Goal: Information Seeking & Learning: Check status

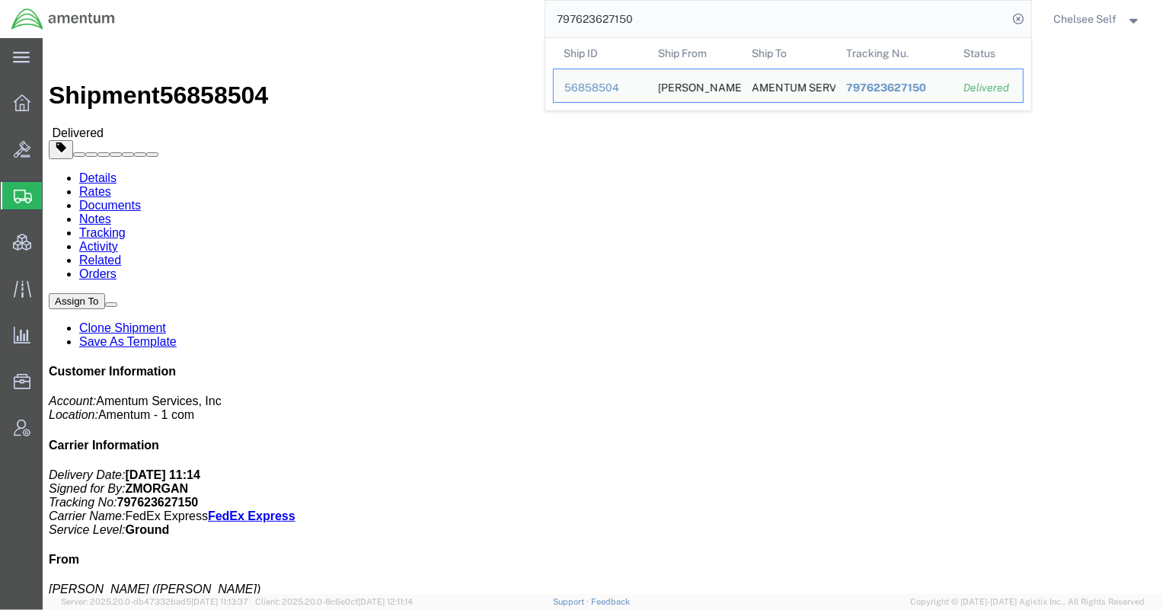
drag, startPoint x: 702, startPoint y: 21, endPoint x: 430, endPoint y: 22, distance: 272.7
click at [442, 24] on div "797623627150 Ship ID Ship From Ship To Tracking Nu. Status Ship ID 56858504 Shi…" at bounding box center [578, 19] width 905 height 38
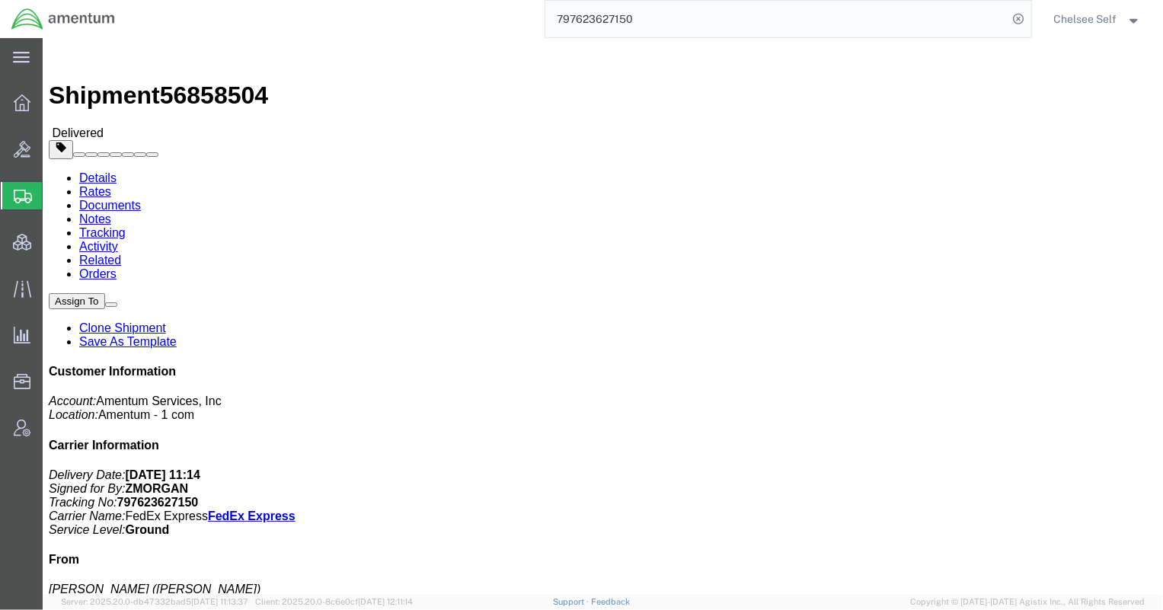
paste input "572496079"
drag, startPoint x: 625, startPoint y: 179, endPoint x: 777, endPoint y: 175, distance: 152.4
click p "Customer Ref: IWOH.100174.101316.00000 Department: Contracts/Subcontracts Invoi…"
drag, startPoint x: 770, startPoint y: 180, endPoint x: 762, endPoint y: 181, distance: 7.7
click p "Customer Ref: IWOH.100174.101316.00000 Department: Contracts/Subcontracts Invoi…"
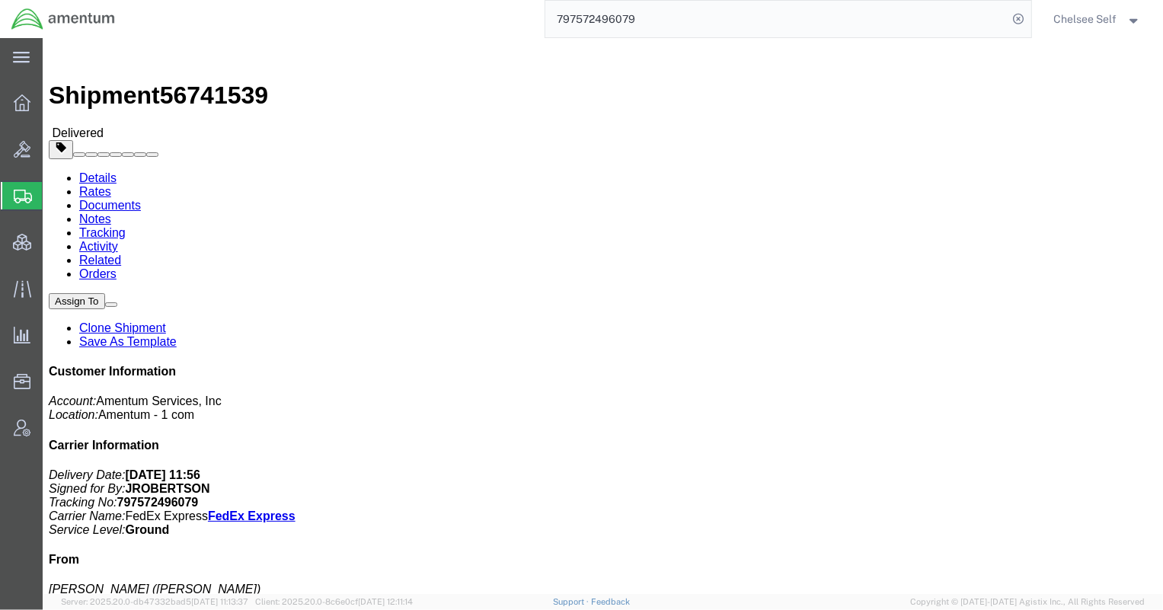
drag, startPoint x: 711, startPoint y: 24, endPoint x: 279, endPoint y: -21, distance: 434.9
click at [279, 0] on html "main_menu Created with Sketch. Collapse Menu Overview Bids Shipments Shipment M…" at bounding box center [581, 305] width 1163 height 610
paste input "637142601"
drag, startPoint x: 650, startPoint y: 181, endPoint x: 798, endPoint y: 182, distance: 147.8
click p "Customer Ref: 4946.21.1.C.101AA.020201000000 Department: CM / EDSC - PMO Invoic…"
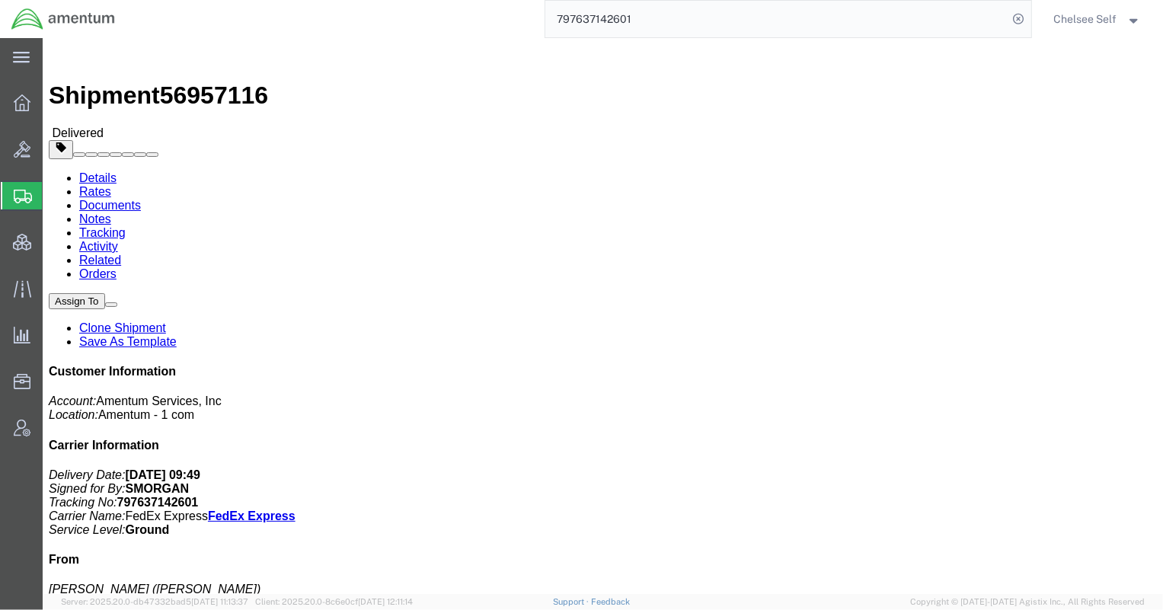
drag, startPoint x: 656, startPoint y: 21, endPoint x: 360, endPoint y: 5, distance: 296.0
click at [375, 5] on div "797637142601" at bounding box center [578, 19] width 905 height 38
paste input "42740306"
drag, startPoint x: 625, startPoint y: 175, endPoint x: 804, endPoint y: 175, distance: 178.2
click div "References Customer Ref: 4908.00.01.F.1001.BAS.COVANNX Department: IRS FMSS Inv…"
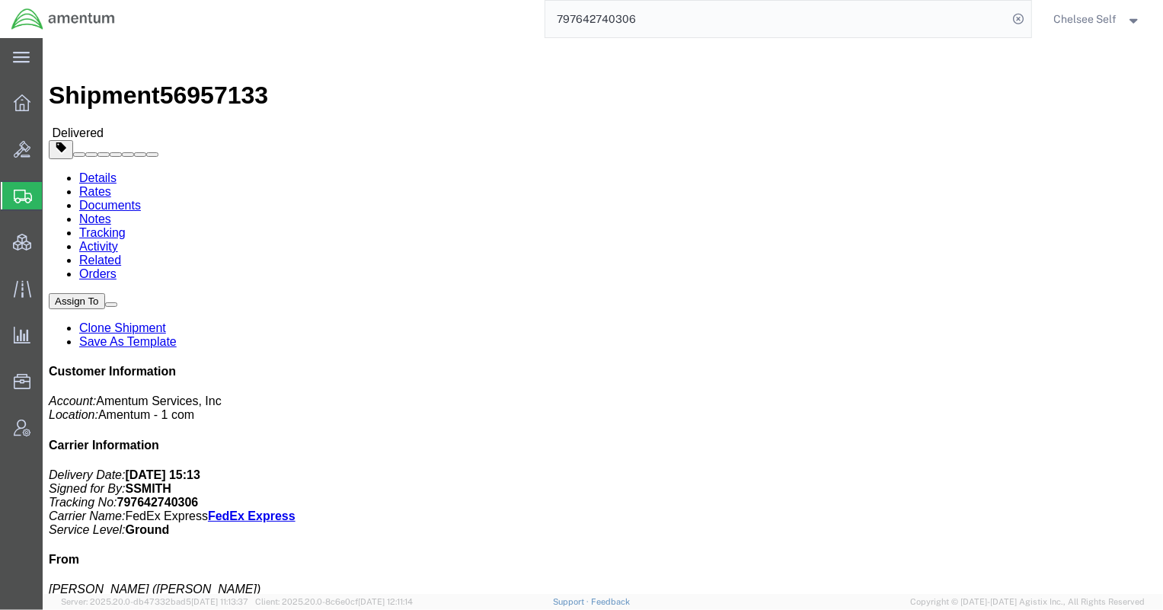
copy b "4908.00.01.F.1001.BAS.COVANNX"
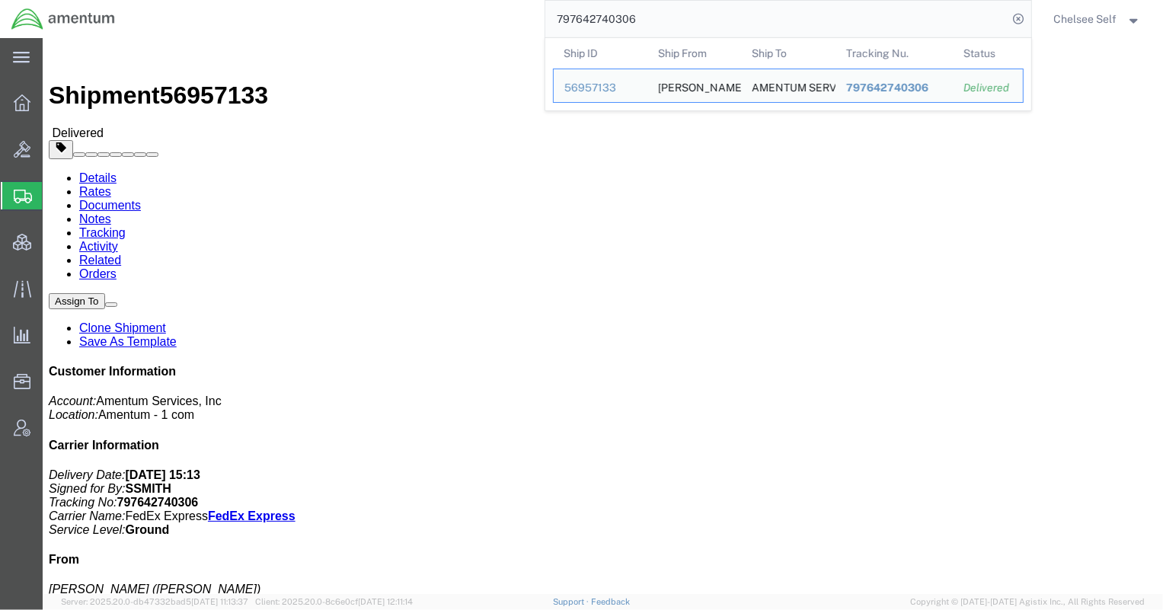
drag, startPoint x: 671, startPoint y: 20, endPoint x: 419, endPoint y: 8, distance: 252.4
click at [420, 8] on div "797642740306 Ship ID Ship From Ship To Tracking Nu. Status Ship ID 56957133 Shi…" at bounding box center [578, 19] width 905 height 38
paste input "20076818"
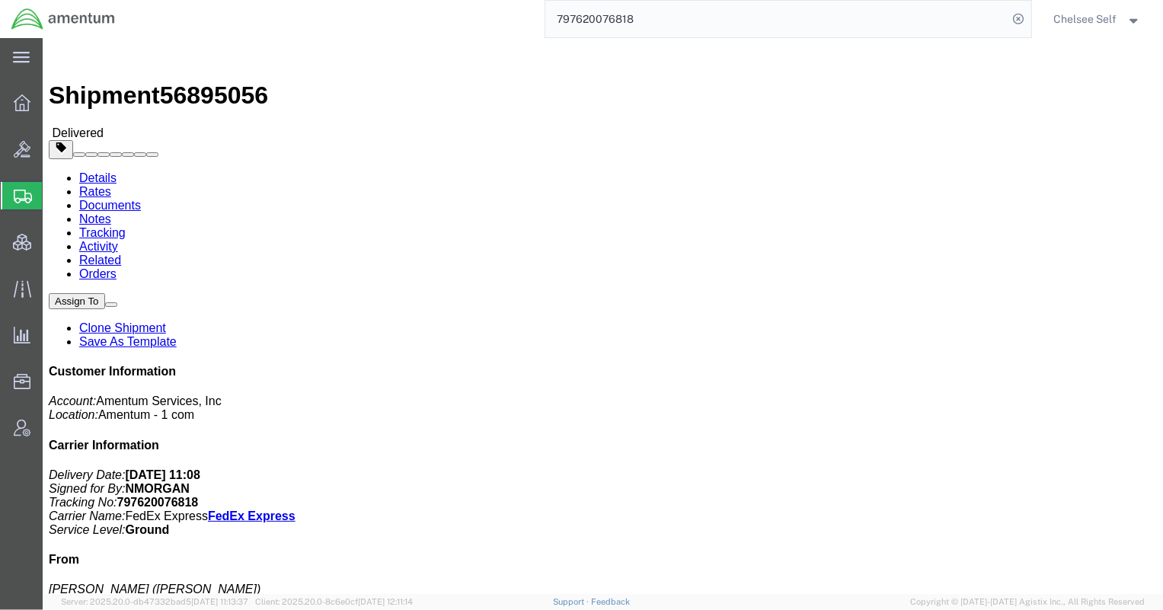
drag, startPoint x: 696, startPoint y: 160, endPoint x: 806, endPoint y: 159, distance: 109.7
click div "References Customer Ref: OVHD.705085.00000 Department: MPO Invoice Number: 5298…"
copy b "OVHD.705085.00000"
drag, startPoint x: 711, startPoint y: 23, endPoint x: 363, endPoint y: 5, distance: 348.5
click at [363, 5] on div "797620076818" at bounding box center [578, 19] width 905 height 38
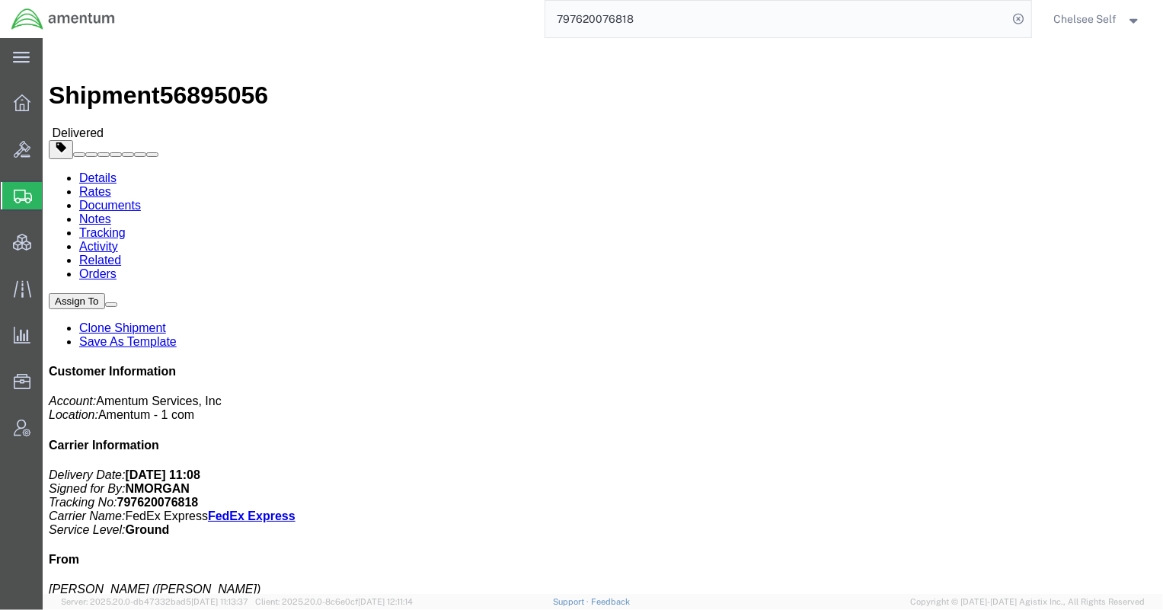
paste input "35099053"
drag, startPoint x: 625, startPoint y: 176, endPoint x: 759, endPoint y: 174, distance: 134.8
click p "Customer Ref: 4800.2.001.AC.GWA2400 Department: VSFB ASSC Invoice Number: 31236…"
copy b "4800.2.001.AC.GWA2400"
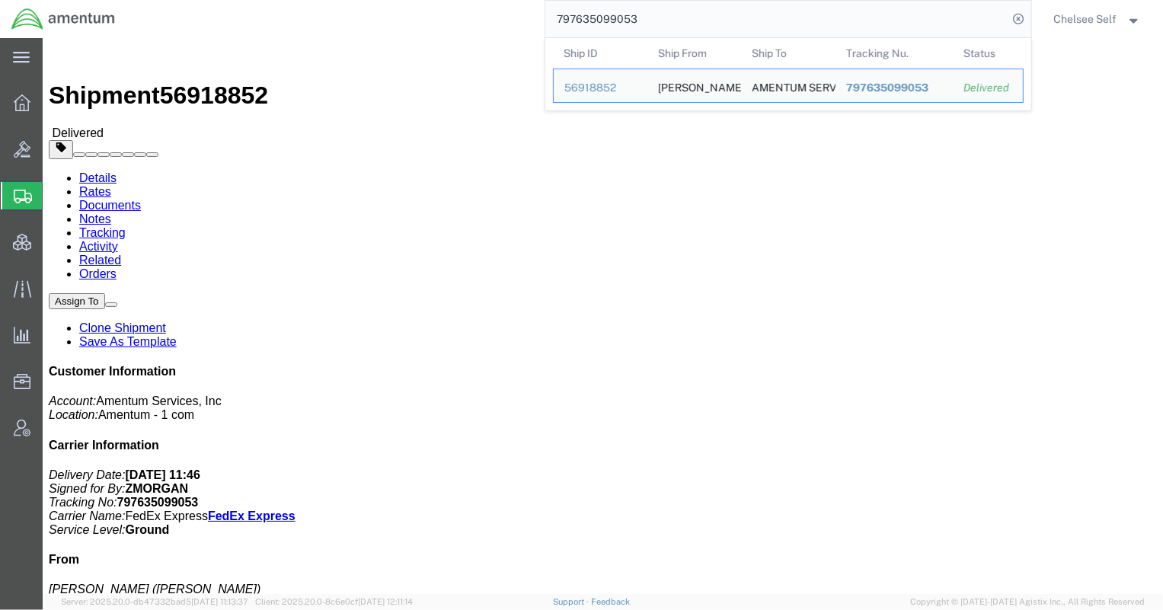
drag, startPoint x: 674, startPoint y: 11, endPoint x: 244, endPoint y: 8, distance: 430.3
click at [248, 8] on div "797635099053 Ship ID Ship From Ship To Tracking Nu. Status Ship ID 56918852 Shi…" at bounding box center [578, 19] width 905 height 38
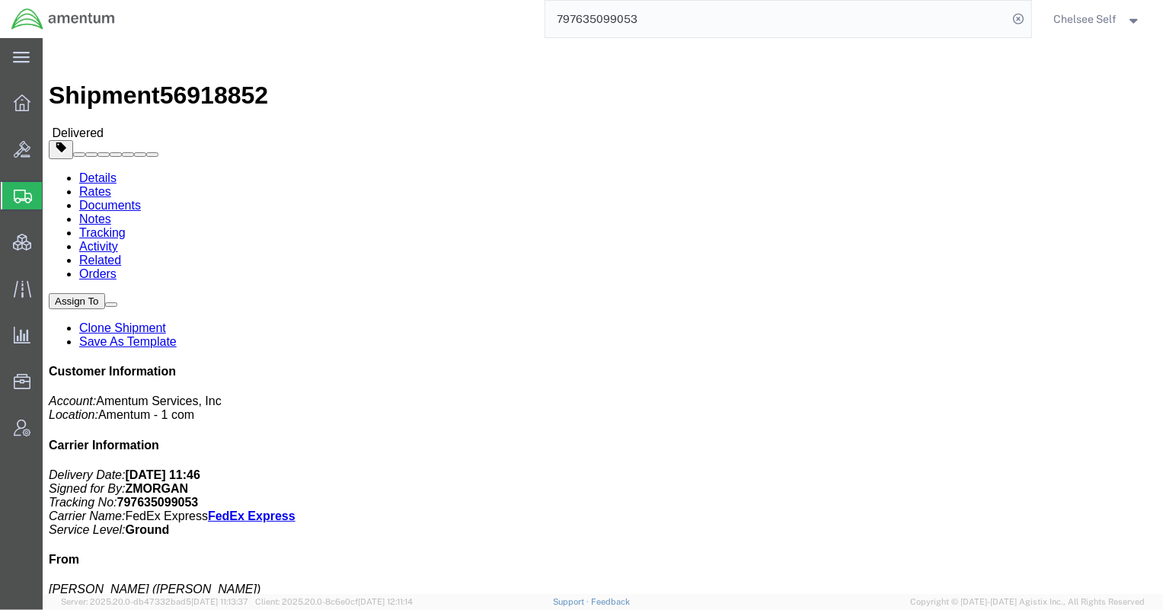
paste input "57249640"
drag, startPoint x: 623, startPoint y: 176, endPoint x: 782, endPoint y: 176, distance: 159.2
click p "Customer Ref: IWOH.100174.101316.00000 Department: Contracts/Subcontracts Invoi…"
copy b "IWOH.100174.101316.00000"
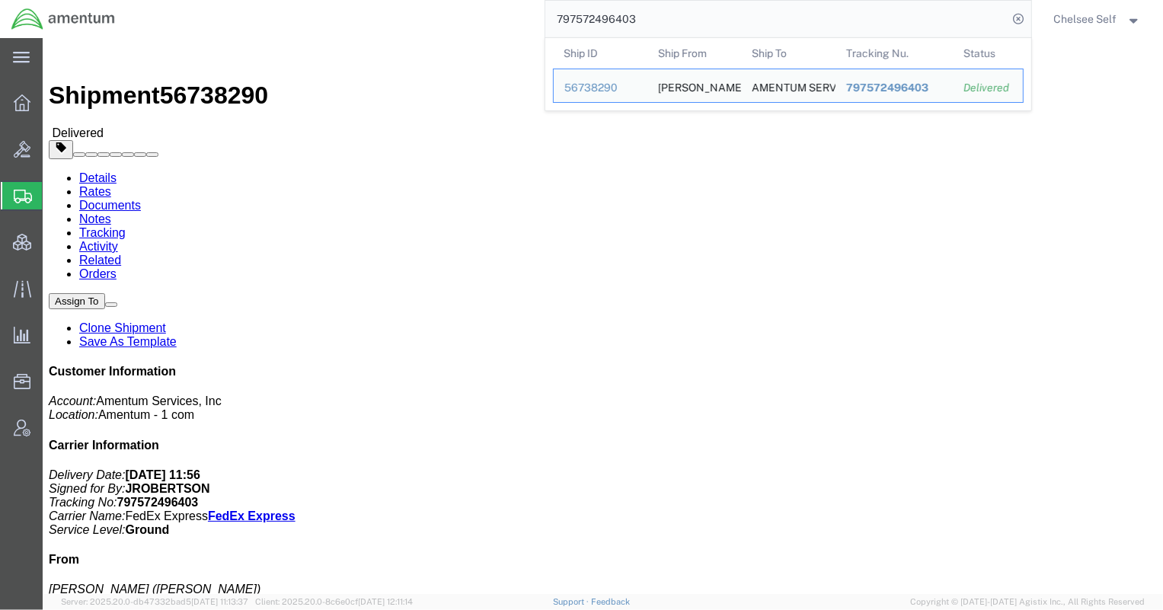
drag, startPoint x: 723, startPoint y: 17, endPoint x: 327, endPoint y: 11, distance: 396.1
click at [327, 11] on div "797572496403 Ship ID Ship From Ship To Tracking Nu. Status Ship ID 56738290 Shi…" at bounding box center [578, 19] width 905 height 38
paste input "539"
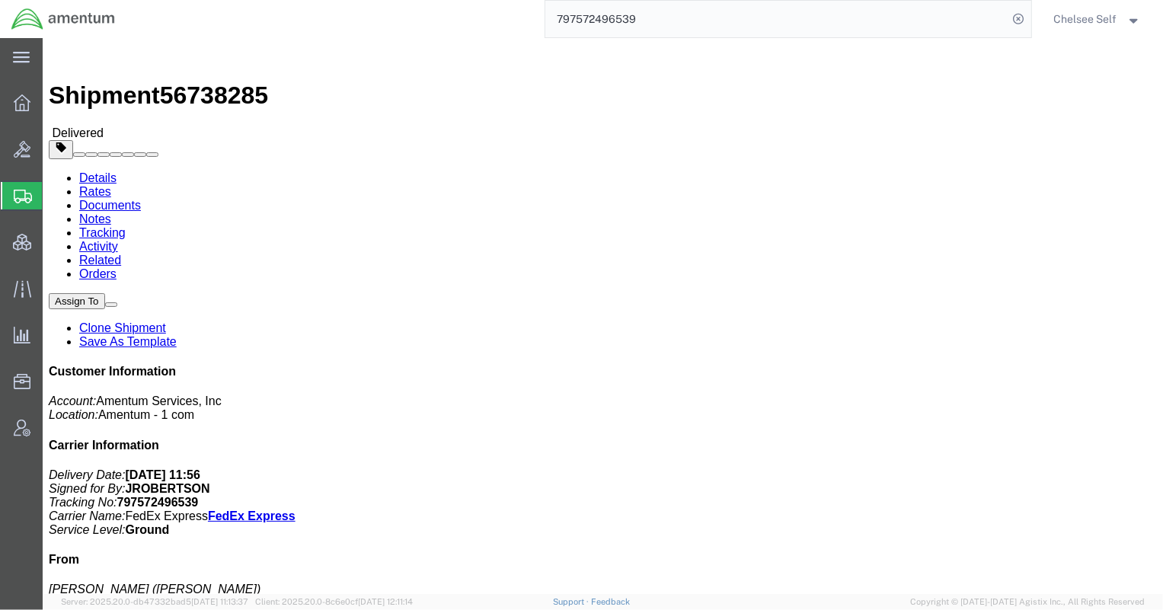
drag, startPoint x: 623, startPoint y: 176, endPoint x: 783, endPoint y: 172, distance: 160.0
click p "Customer Ref: IWOH.100174.101316.00000 Department: Contracts/Subcontracts Invoi…"
drag, startPoint x: 623, startPoint y: 178, endPoint x: 769, endPoint y: 176, distance: 145.5
click p "Customer Ref: IWOH.100174.101316.00000 Department: Contracts/Subcontracts Invoi…"
copy b "IWOH.100174.101316.00000"
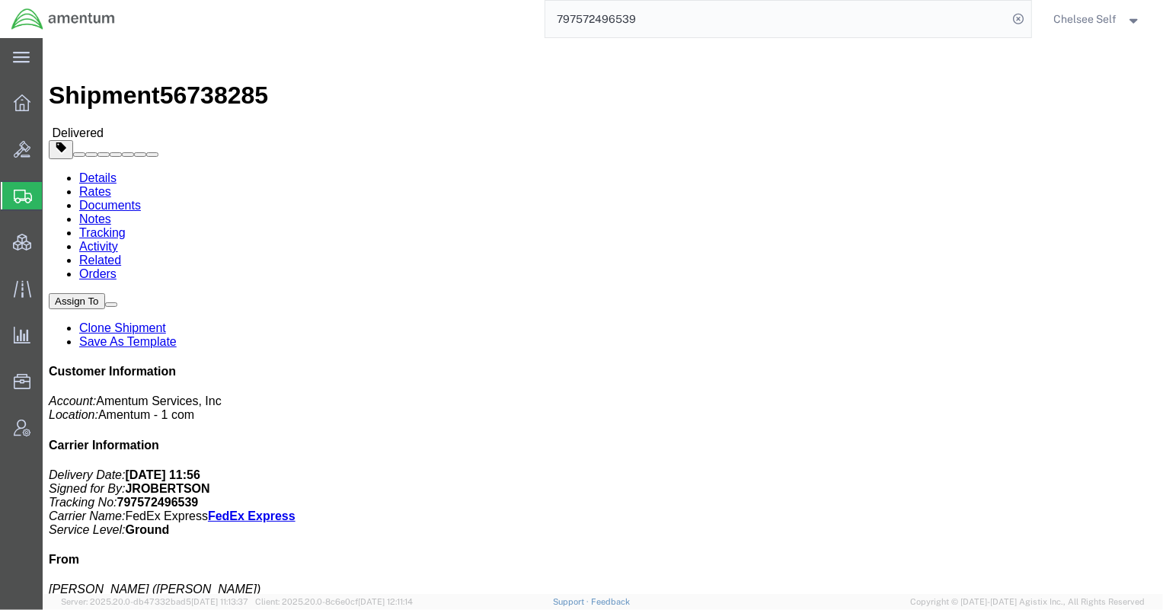
drag, startPoint x: 661, startPoint y: 16, endPoint x: 347, endPoint y: -6, distance: 314.6
click at [347, 0] on html "main_menu Created with Sketch. Collapse Menu Overview Bids Shipments Shipment M…" at bounding box center [581, 305] width 1163 height 610
paste input "403"
drag, startPoint x: 698, startPoint y: 177, endPoint x: 773, endPoint y: 174, distance: 75.4
click div "References Customer Ref: IWOH.100174.101316.00000 Department: Contracts/Subcont…"
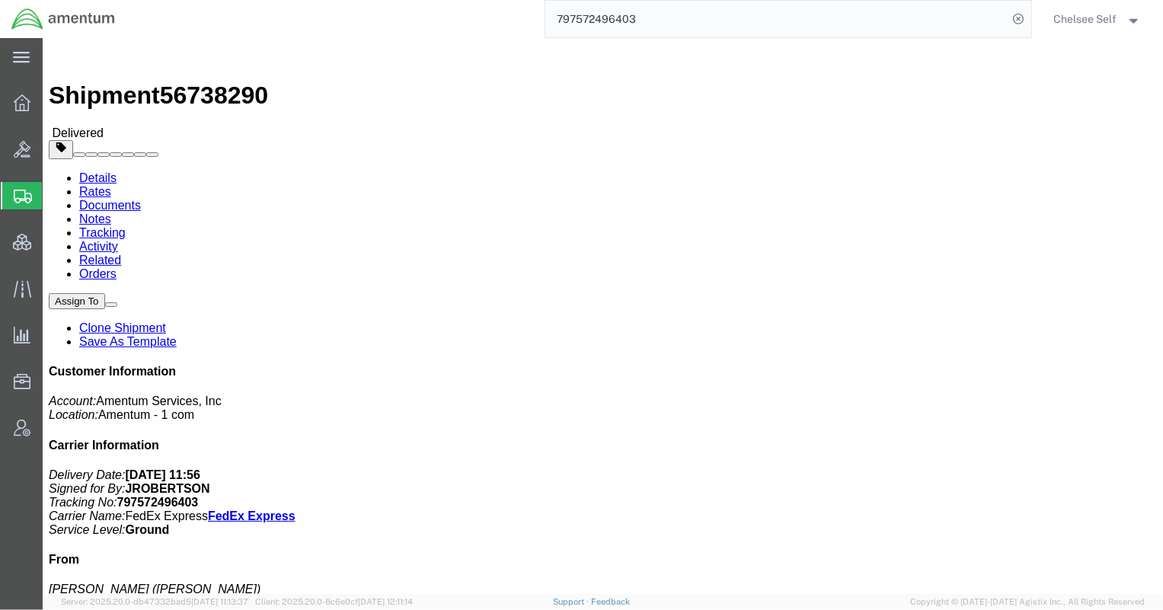
drag, startPoint x: 510, startPoint y: 20, endPoint x: 351, endPoint y: 20, distance: 159.2
click at [351, 20] on div "797572496403" at bounding box center [578, 19] width 905 height 38
paste input "252"
drag, startPoint x: 620, startPoint y: 177, endPoint x: 783, endPoint y: 178, distance: 163.0
click div "References Customer Ref: IWOH.100174.101316.00000 Department: Contracts/Subcont…"
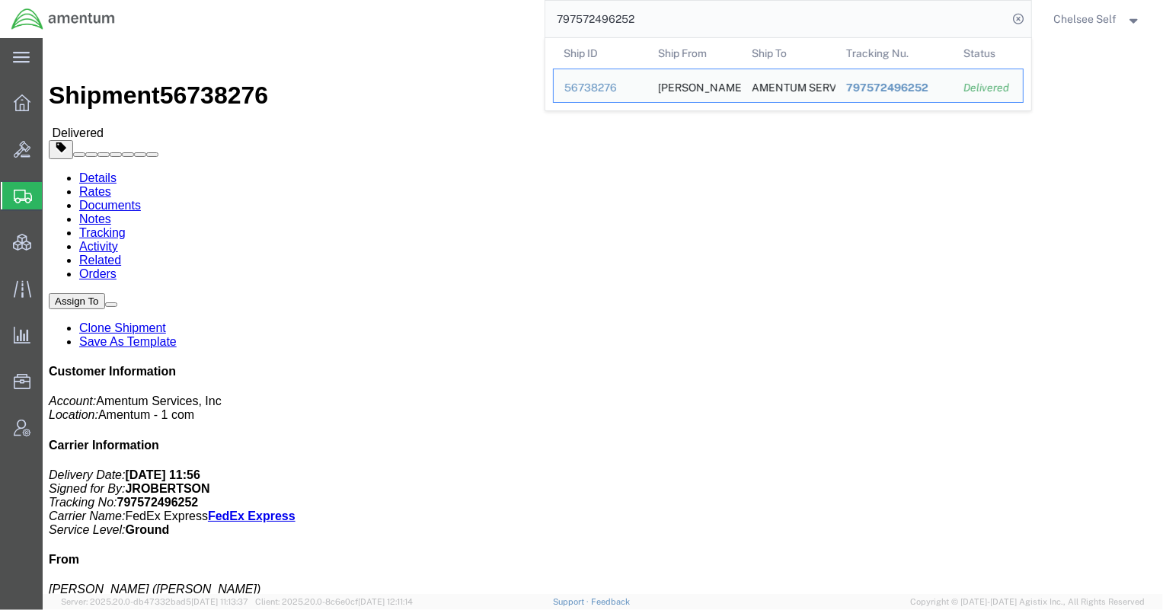
drag, startPoint x: 678, startPoint y: 14, endPoint x: 401, endPoint y: 9, distance: 276.5
click at [401, 9] on div "797572496252 Ship ID Ship From Ship To Tracking Nu. Status Ship ID 56738276 Shi…" at bounding box center [578, 19] width 905 height 38
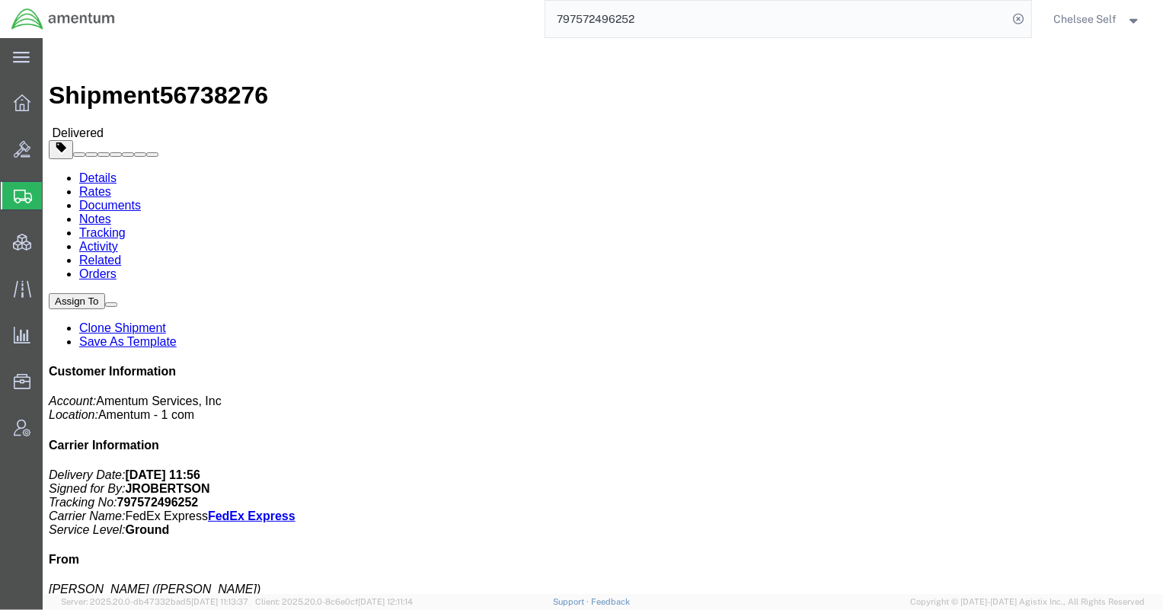
paste input "637495420"
drag, startPoint x: 622, startPoint y: 182, endPoint x: 760, endPoint y: 174, distance: 138.1
click p "Customer Ref: OVHD.100548.OPSES Department: H2C Invoice Number: Contractor R.M.…"
copy b "OVHD.100548.OPSES"
drag, startPoint x: 666, startPoint y: 21, endPoint x: 386, endPoint y: 8, distance: 280.6
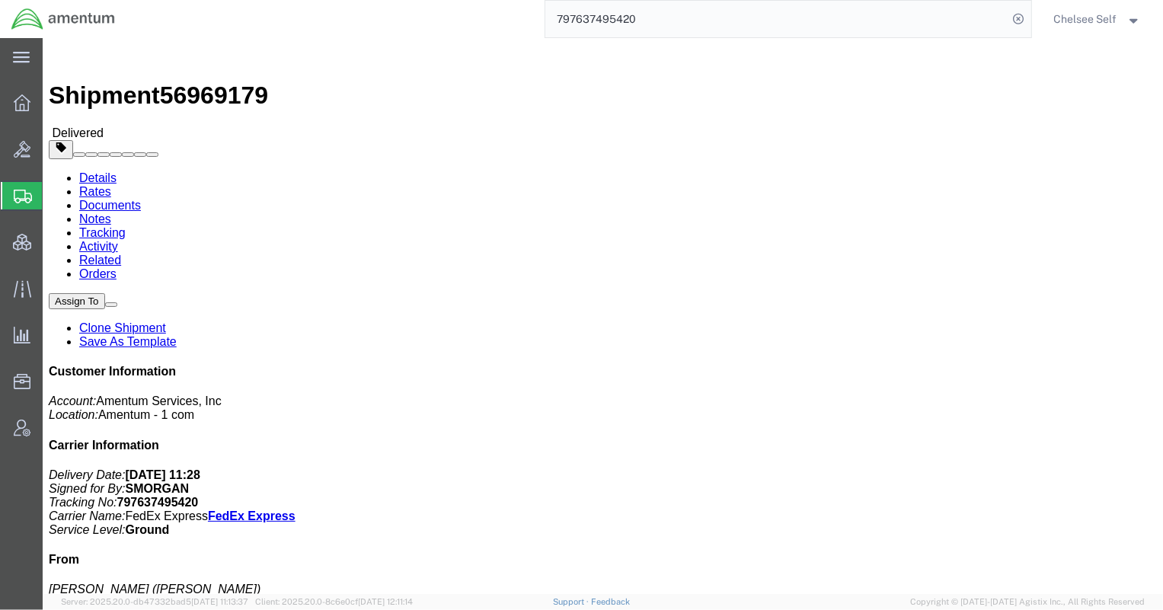
click at [386, 8] on div "797637495420" at bounding box center [578, 19] width 905 height 38
paste input "572496403"
drag, startPoint x: 624, startPoint y: 177, endPoint x: 770, endPoint y: 174, distance: 146.3
click p "Customer Ref: IWOH.100174.101316.00000 Department: Contracts/Subcontracts Invoi…"
copy b "IWOH.100174.101316.00000"
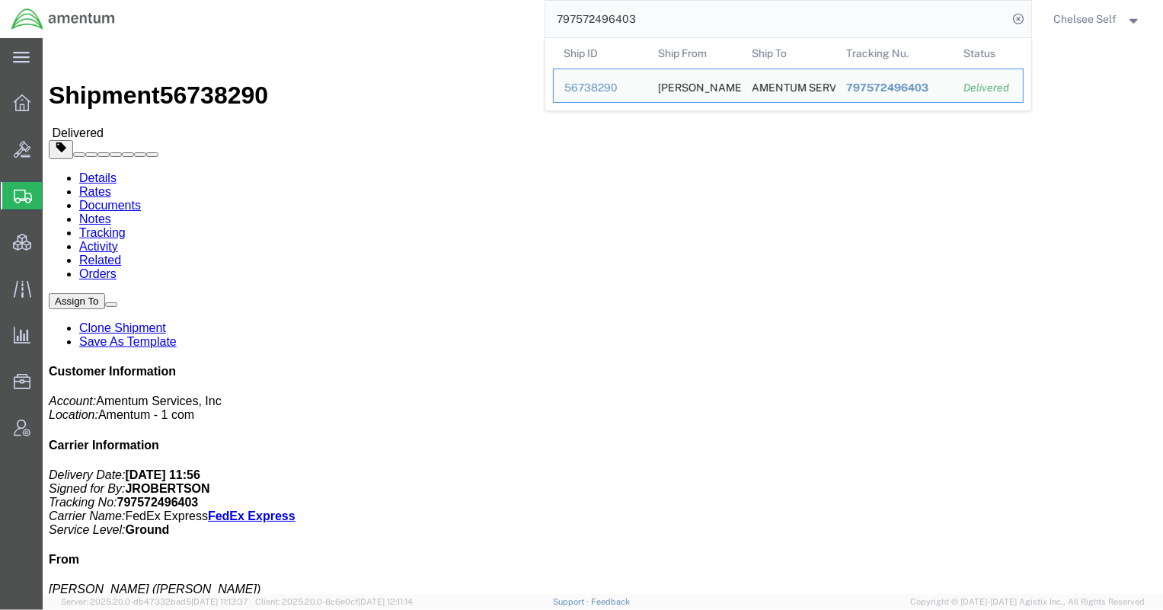
drag, startPoint x: 722, startPoint y: 18, endPoint x: 315, endPoint y: 16, distance: 407.5
click at [316, 16] on div "797572496403 Ship ID Ship From Ship To Tracking Nu. Status Ship ID 56738290 Shi…" at bounding box center [578, 19] width 905 height 38
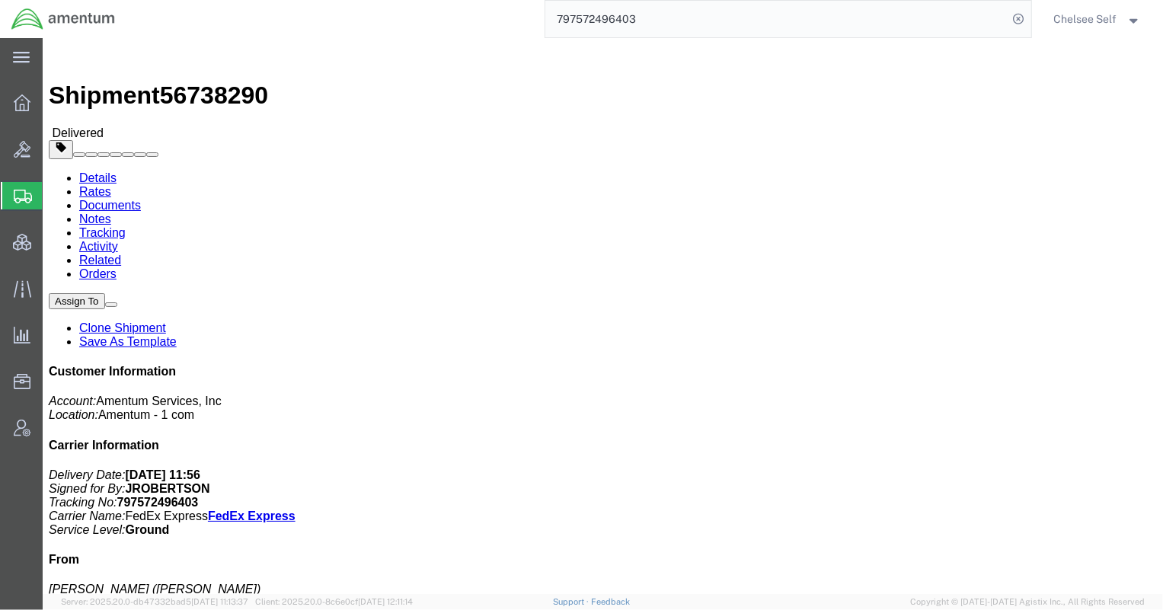
paste input "88614121"
drag, startPoint x: 620, startPoint y: 176, endPoint x: 772, endPoint y: 181, distance: 152.4
click div "References Customer Ref: IWOH.100462.705601.00000 Department: Intelligence Cybe…"
copy b "IWOH.100462.705601.00000"
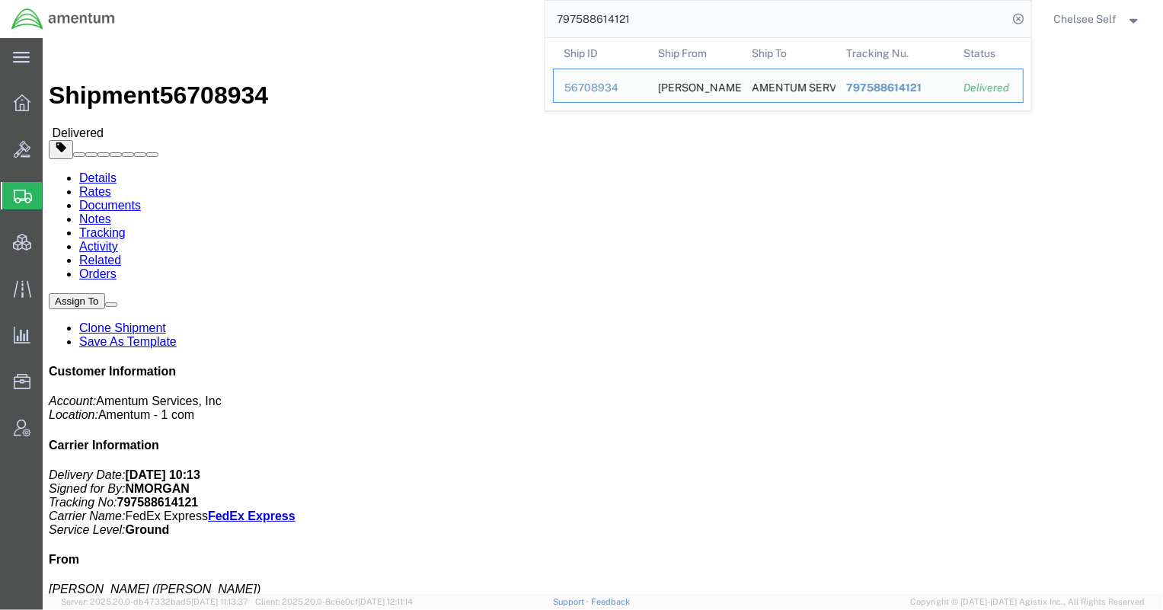
drag, startPoint x: 758, startPoint y: 21, endPoint x: 482, endPoint y: -11, distance: 277.6
click at [482, 0] on html "main_menu Created with Sketch. Collapse Menu Overview Bids Shipments Shipment M…" at bounding box center [581, 305] width 1163 height 610
paste input "619768594"
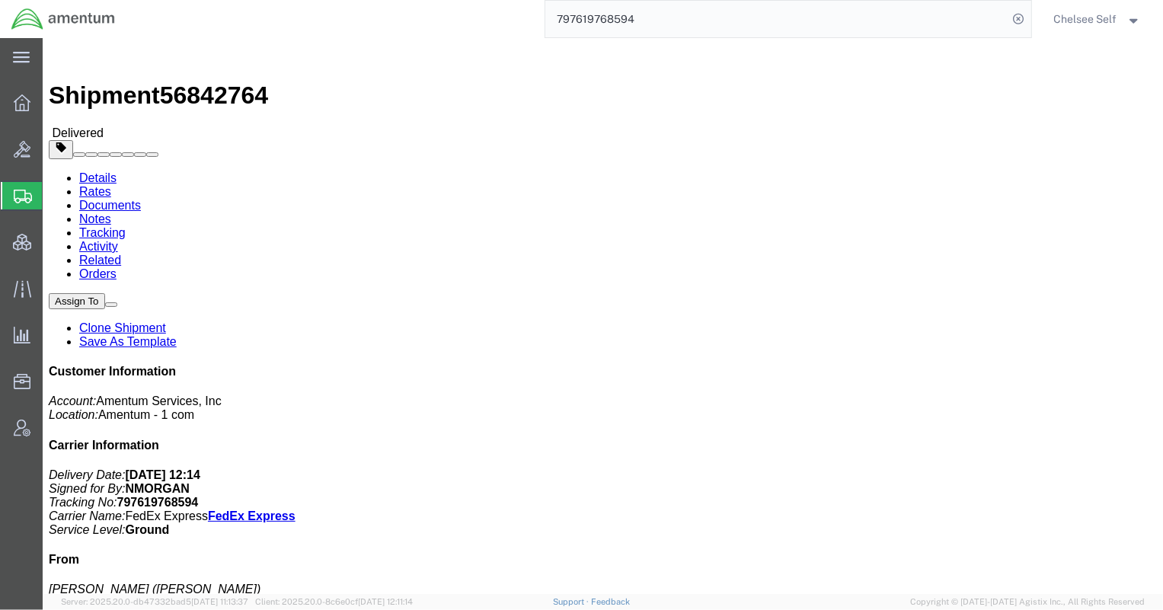
drag, startPoint x: 696, startPoint y: 160, endPoint x: 808, endPoint y: 161, distance: 112.0
click div "References Customer Ref: ADMN.100061.00000 Department: HR R.M.A.: 27295261 Edit…"
copy b "ADMN.100061.00000"
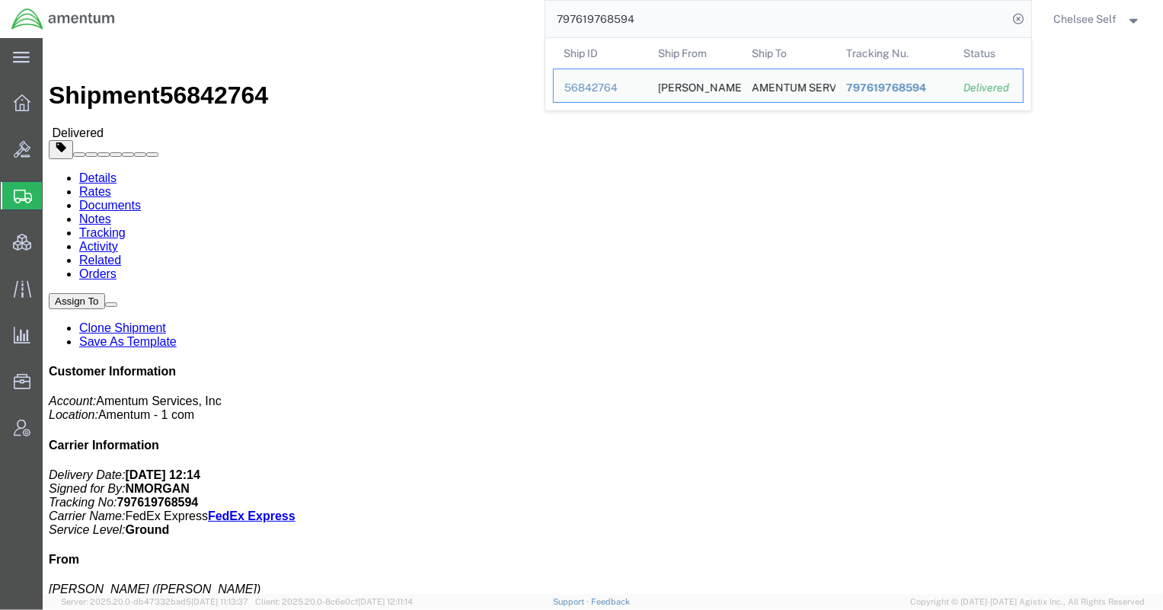
drag, startPoint x: 667, startPoint y: 21, endPoint x: 346, endPoint y: -18, distance: 323.8
click at [346, 0] on html "main_menu Created with Sketch. Collapse Menu Overview Bids Shipments Shipment M…" at bounding box center [581, 305] width 1163 height 610
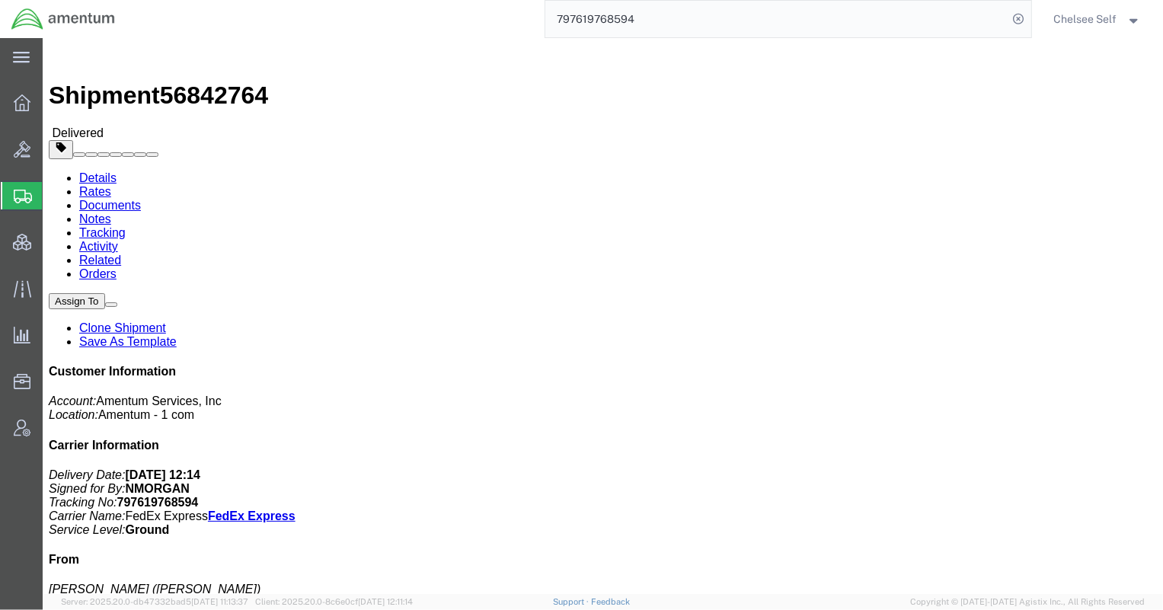
paste input "31906880"
drag, startPoint x: 697, startPoint y: 160, endPoint x: 806, endPoint y: 160, distance: 108.9
click div "References Customer Ref: OVH2.705015.00000 Department: Mission Solutions Invoic…"
copy b "OVH2.705015.00000"
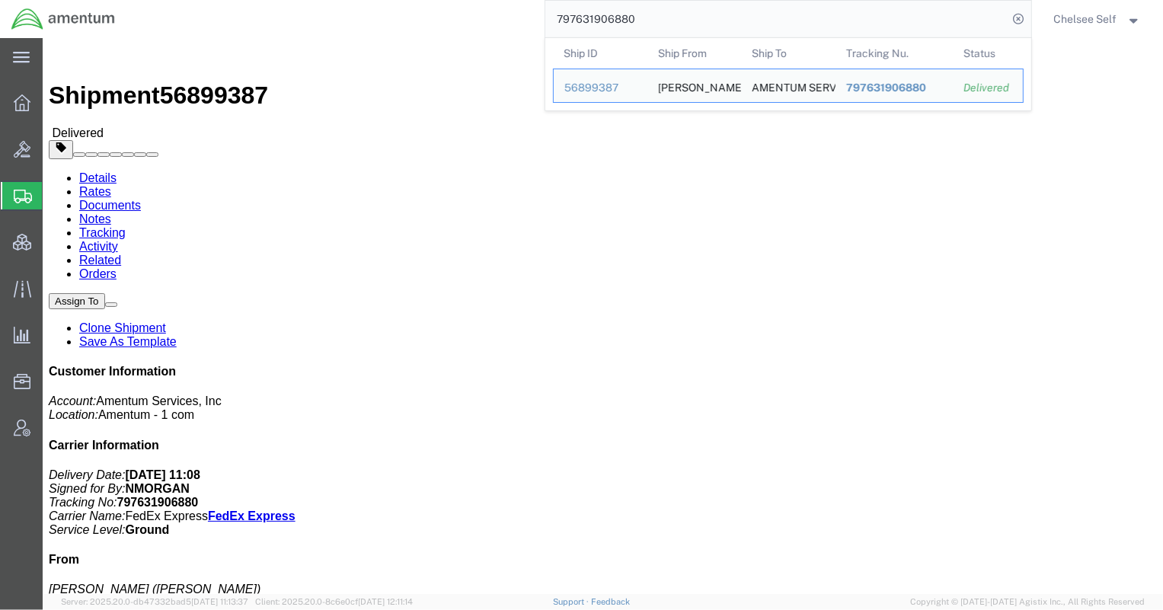
drag, startPoint x: 692, startPoint y: 14, endPoint x: 241, endPoint y: 26, distance: 450.3
click at [260, 32] on div "797631906880 Ship ID Ship From Ship To Tracking Nu. Status Ship ID 56899387 Shi…" at bounding box center [578, 19] width 905 height 38
paste input "02660426"
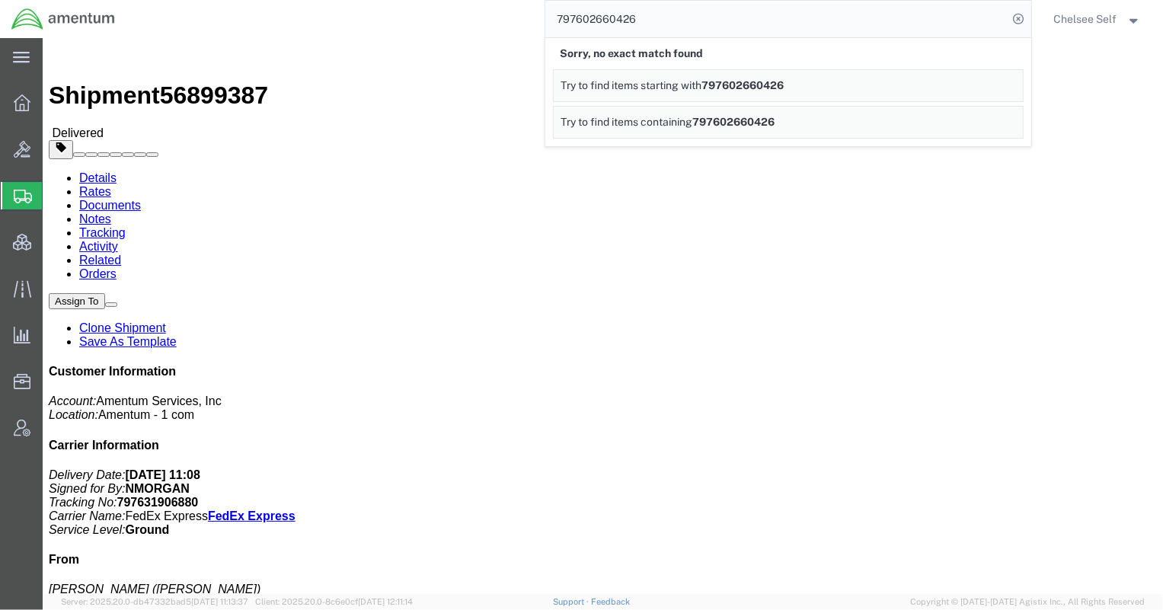
drag, startPoint x: 653, startPoint y: 16, endPoint x: 397, endPoint y: 8, distance: 256.0
click at [401, 11] on div "797602660426 Sorry, no exact match found Try to find items starting with 797602…" at bounding box center [578, 19] width 905 height 38
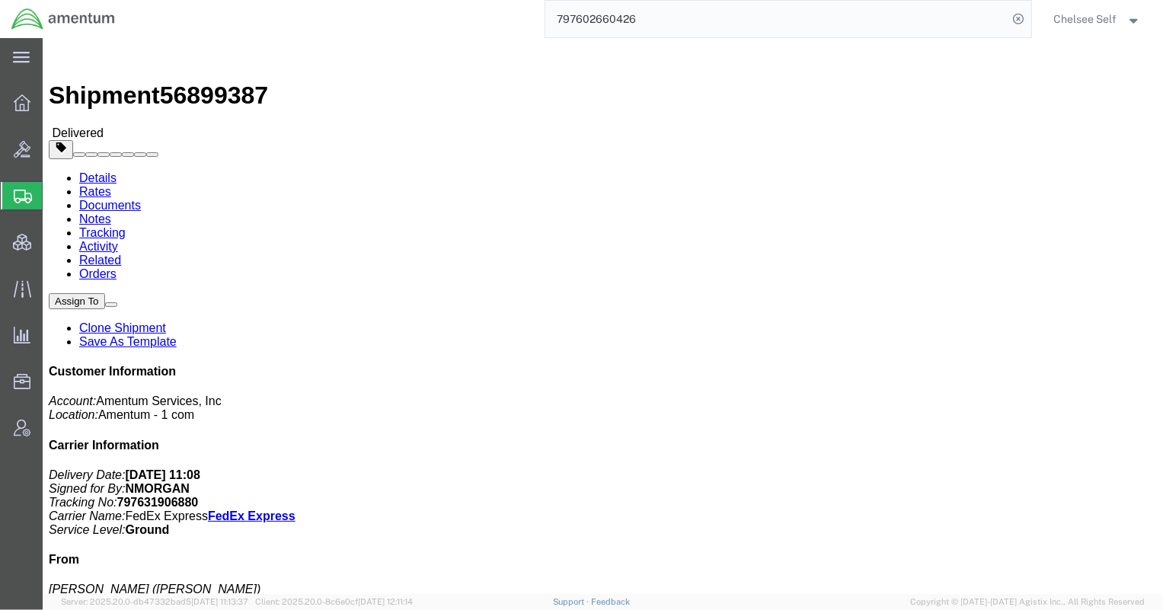
paste input "588292294"
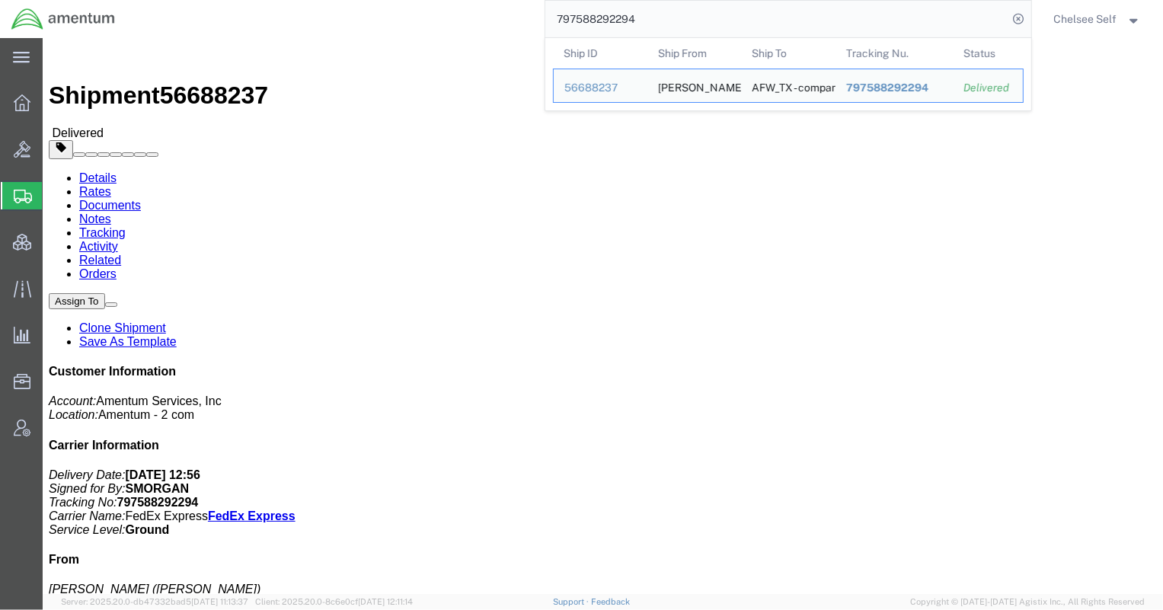
drag, startPoint x: 689, startPoint y: 18, endPoint x: 390, endPoint y: -5, distance: 300.2
click at [390, 0] on html "main_menu Created with Sketch. Collapse Menu Overview Bids Shipments Shipment M…" at bounding box center [581, 305] width 1163 height 610
paste input "637505527"
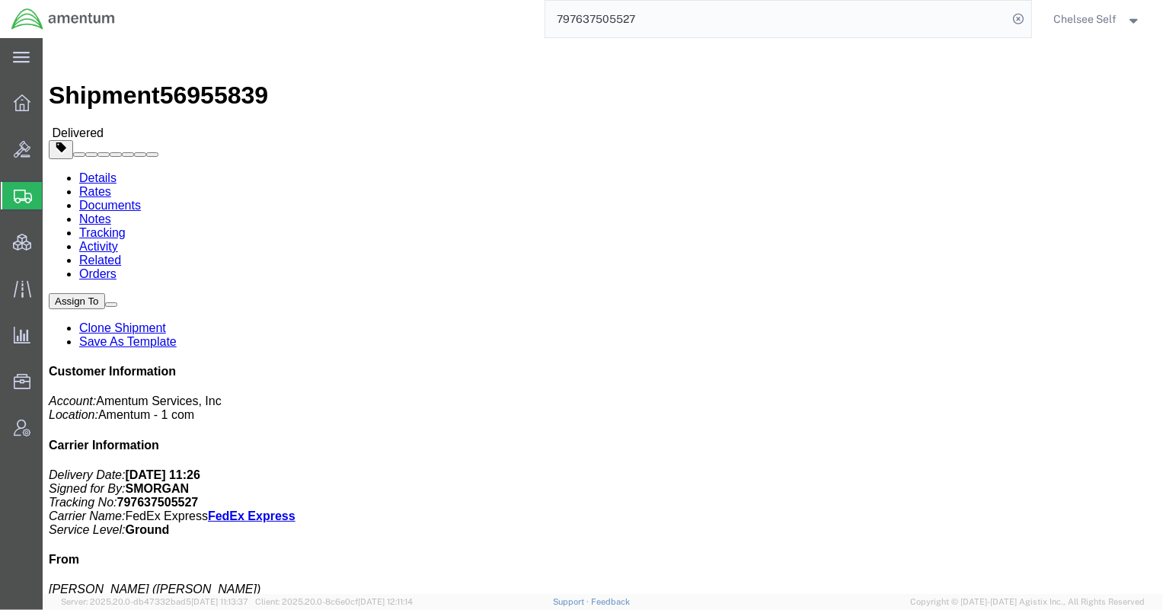
drag, startPoint x: 627, startPoint y: 177, endPoint x: 751, endPoint y: 174, distance: 124.2
click p "Customer Ref: OVHD.705101.RCTXX Department: RCTXX Invoice Number: 593964 R.M.A.…"
drag, startPoint x: 679, startPoint y: 17, endPoint x: 340, endPoint y: -11, distance: 340.8
click at [340, 0] on html "main_menu Created with Sketch. Collapse Menu Overview Bids Shipments Shipment M…" at bounding box center [581, 305] width 1163 height 610
paste input "580657980"
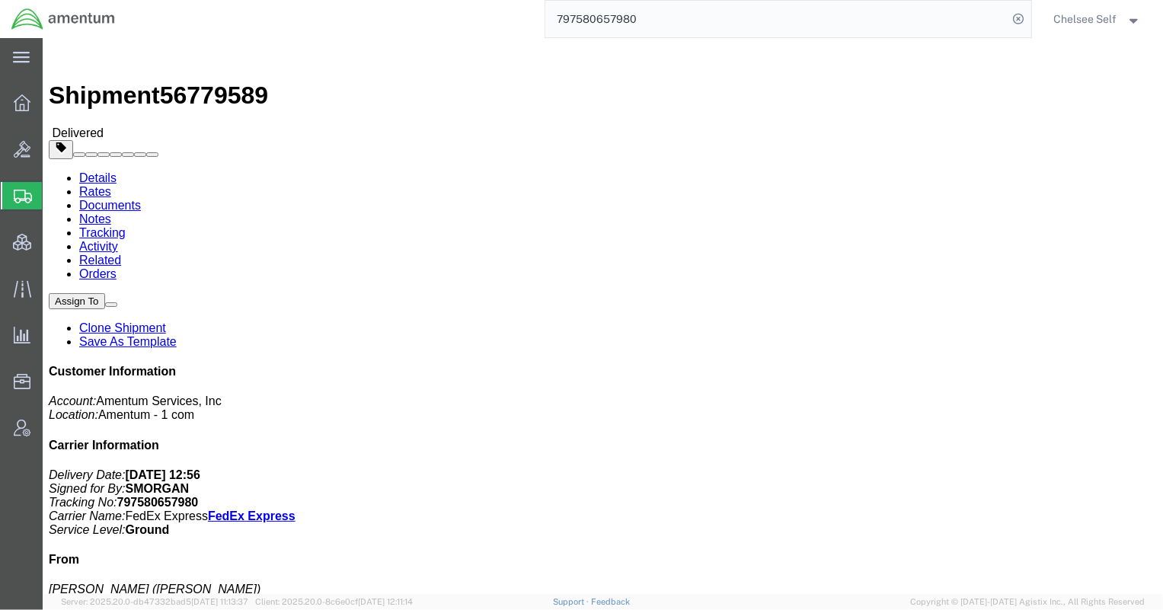
drag, startPoint x: 621, startPoint y: 178, endPoint x: 783, endPoint y: 179, distance: 162.2
click div "References Customer Ref: IWOH.705374.705188.00000 Department: TA IC Invoice Num…"
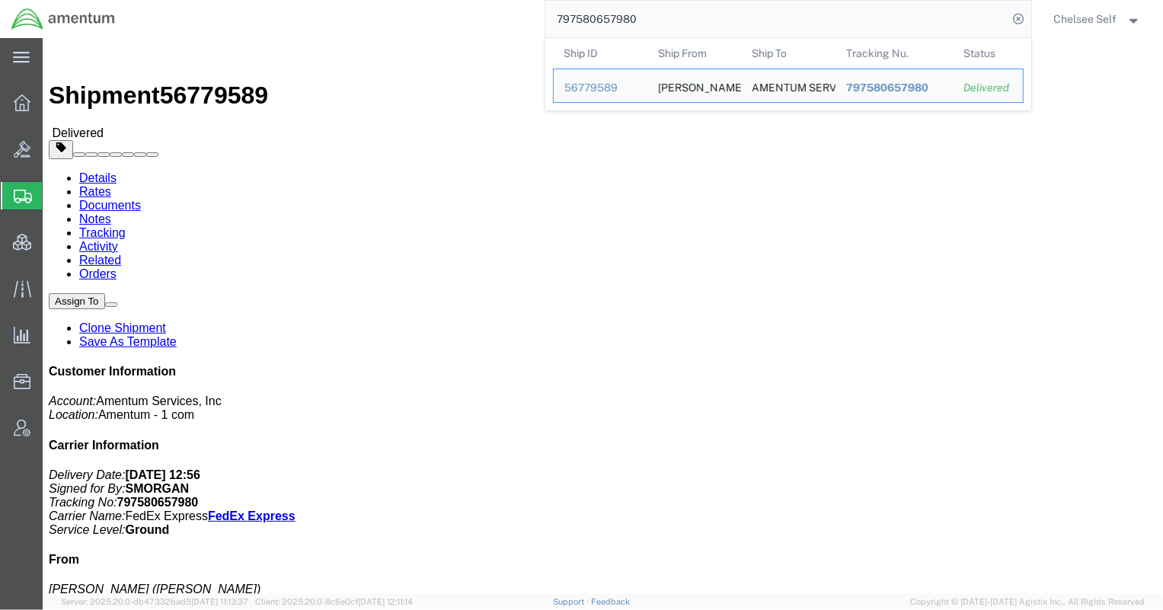
drag, startPoint x: 548, startPoint y: 15, endPoint x: 414, endPoint y: 16, distance: 134.1
click at [414, 16] on div "797580657980 Ship ID Ship From Ship To Tracking Nu. Status Ship ID 56779589 Shi…" at bounding box center [578, 19] width 905 height 38
paste input "15152828"
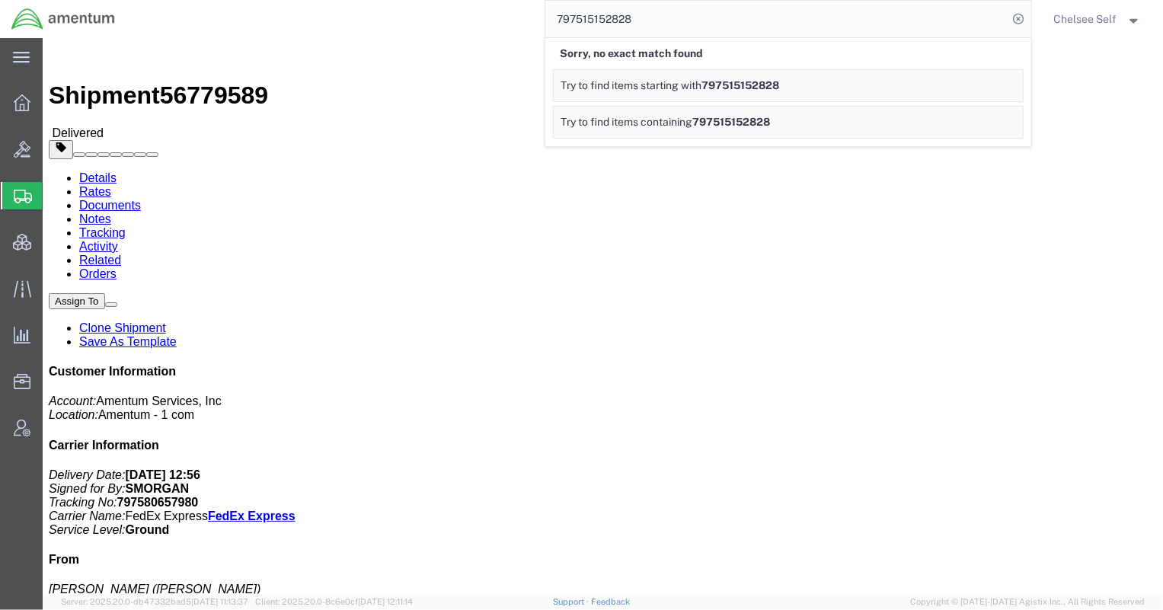
drag, startPoint x: 671, startPoint y: 24, endPoint x: 355, endPoint y: 10, distance: 316.4
click at [357, 10] on div "797515152828 Sorry, no exact match found Try to find items starting with 797515…" at bounding box center [578, 19] width 905 height 38
paste input "609815206"
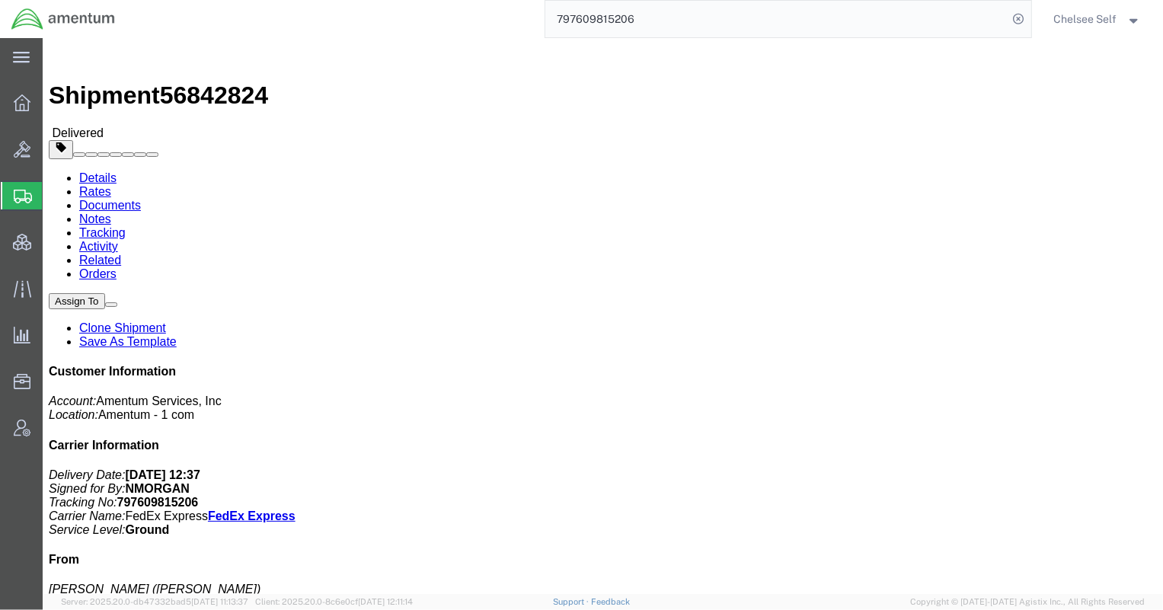
drag, startPoint x: 622, startPoint y: 177, endPoint x: 779, endPoint y: 177, distance: 156.9
click p "Customer Ref: 3450.AGV.AF.01.OE.1100 Department: Mercedes Invoice Number: 21643…"
drag, startPoint x: 673, startPoint y: 19, endPoint x: 342, endPoint y: 8, distance: 330.8
click at [344, 8] on div "797609815206" at bounding box center [578, 19] width 905 height 38
paste input "7420624"
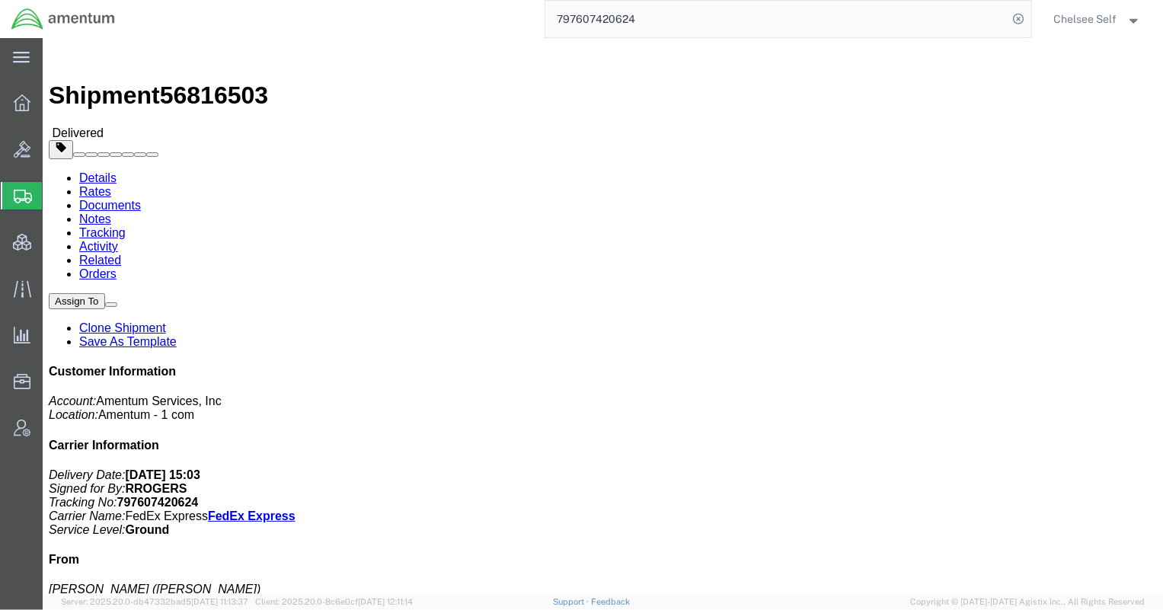
drag, startPoint x: 658, startPoint y: 178, endPoint x: 748, endPoint y: 177, distance: 89.9
click div "References Customer Ref: OVHD.600535.00PMO Department: TACLS LCS Program PMO Fi…"
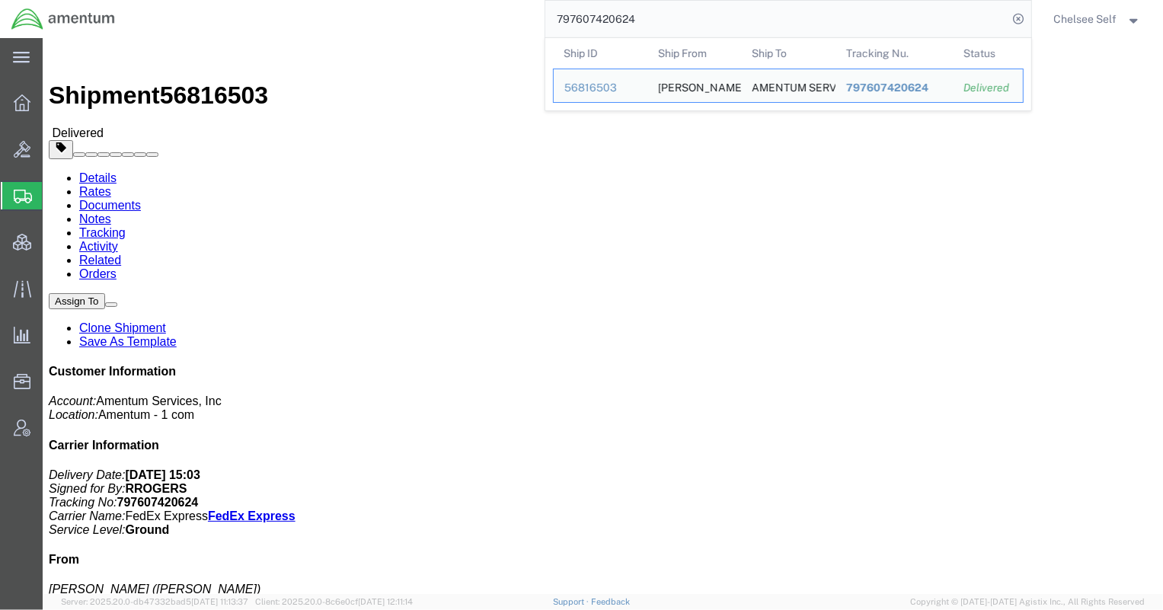
drag, startPoint x: 708, startPoint y: 19, endPoint x: 286, endPoint y: 11, distance: 422.0
click at [286, 11] on div "797607420624 Ship ID Ship From Ship To Tracking Nu. Status Ship ID 56816503 Shi…" at bounding box center [578, 19] width 905 height 38
paste input "1236539"
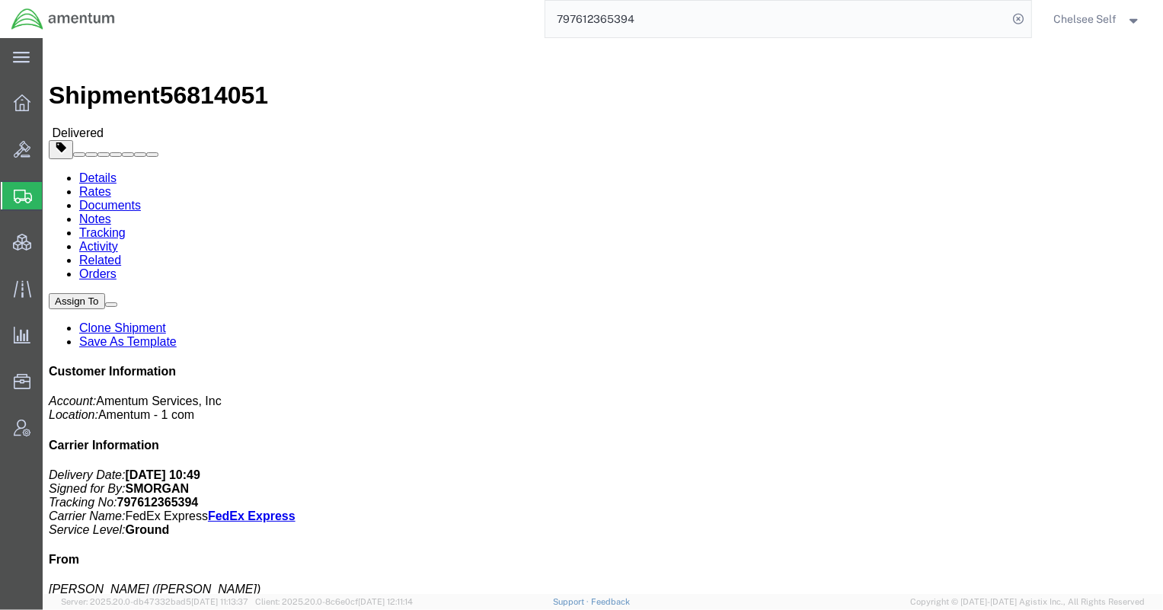
drag, startPoint x: 624, startPoint y: 176, endPoint x: 749, endPoint y: 174, distance: 125.7
click p "Customer Ref: OVHD.600535.00PMO Department: LCS Finance Invoice Number: 389904 …"
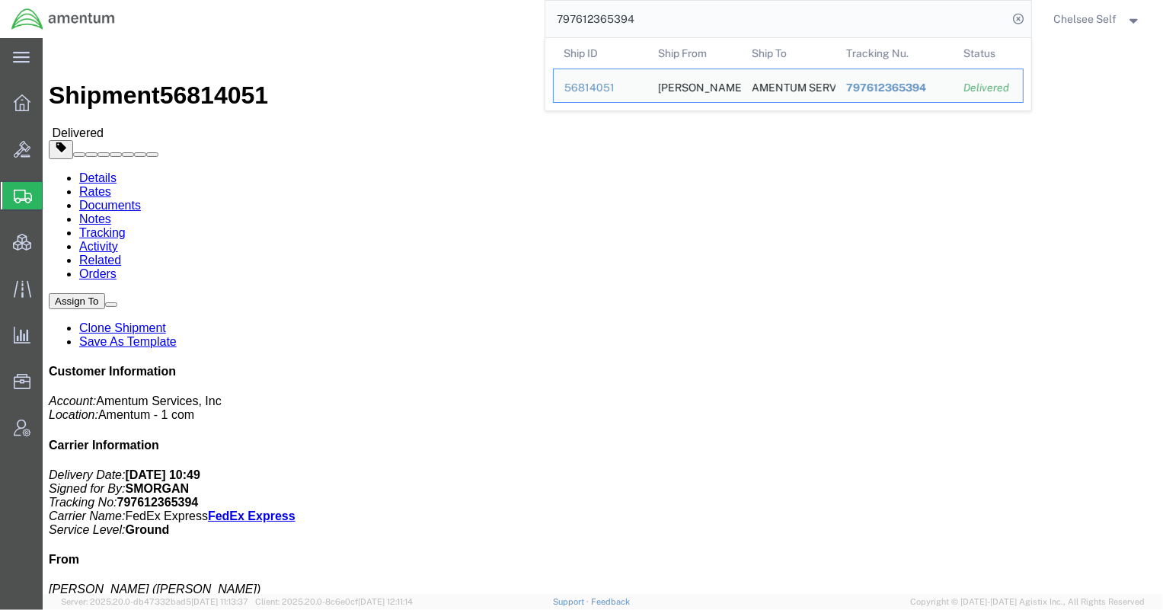
drag, startPoint x: 671, startPoint y: 21, endPoint x: 417, endPoint y: 23, distance: 254.4
click at [422, 23] on div "797612365394 Ship ID Ship From Ship To Tracking Nu. Status Ship ID 56814051 Shi…" at bounding box center [578, 19] width 905 height 38
paste input "1884467"
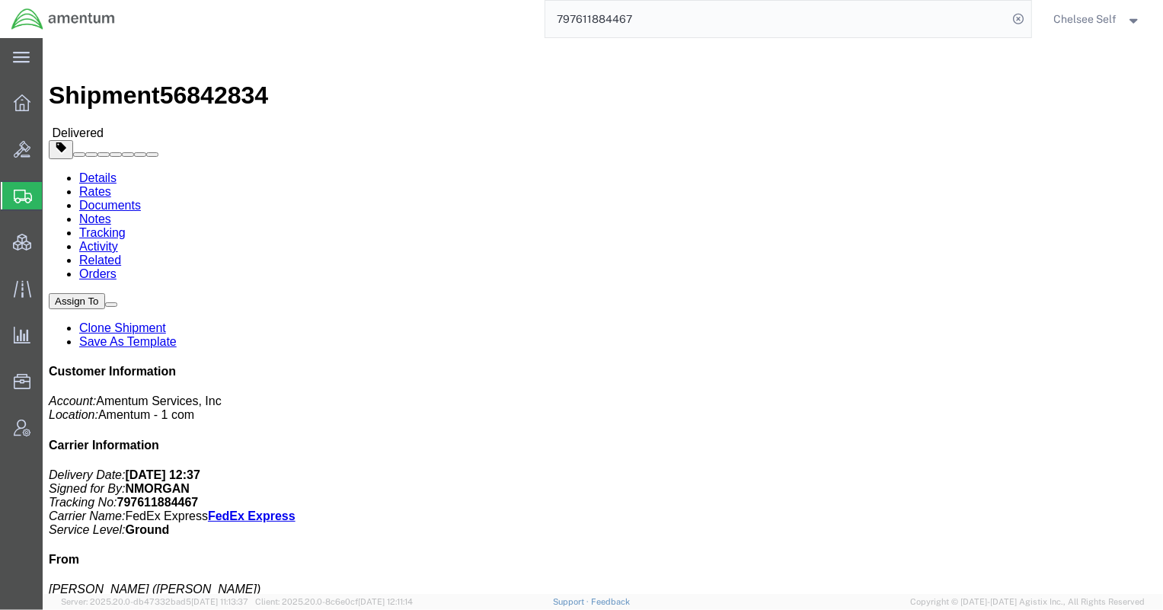
drag, startPoint x: 647, startPoint y: 180, endPoint x: 769, endPoint y: 184, distance: 121.9
click div "References Customer Ref: 3450.AGV.AF.01.OE.1100 Department: Mercedes Invoice Nu…"
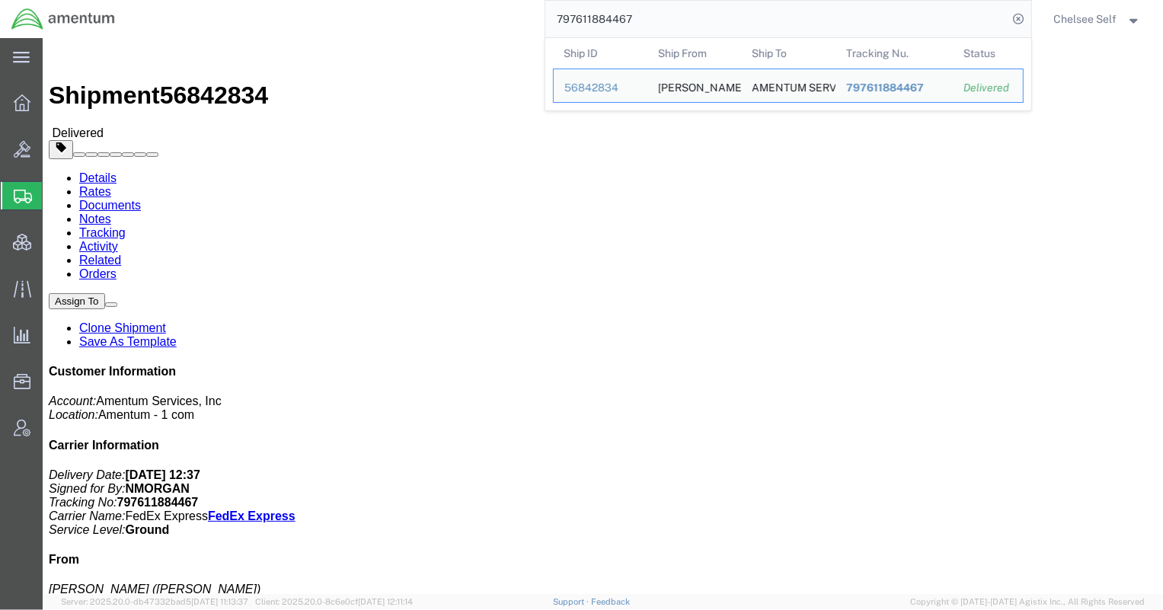
drag, startPoint x: 606, startPoint y: 8, endPoint x: 451, endPoint y: 2, distance: 155.5
click at [452, 1] on div "797611884467 Ship ID Ship From Ship To Tracking Nu. Status Ship ID 56842834 Shi…" at bounding box center [578, 19] width 905 height 38
paste input "588614224"
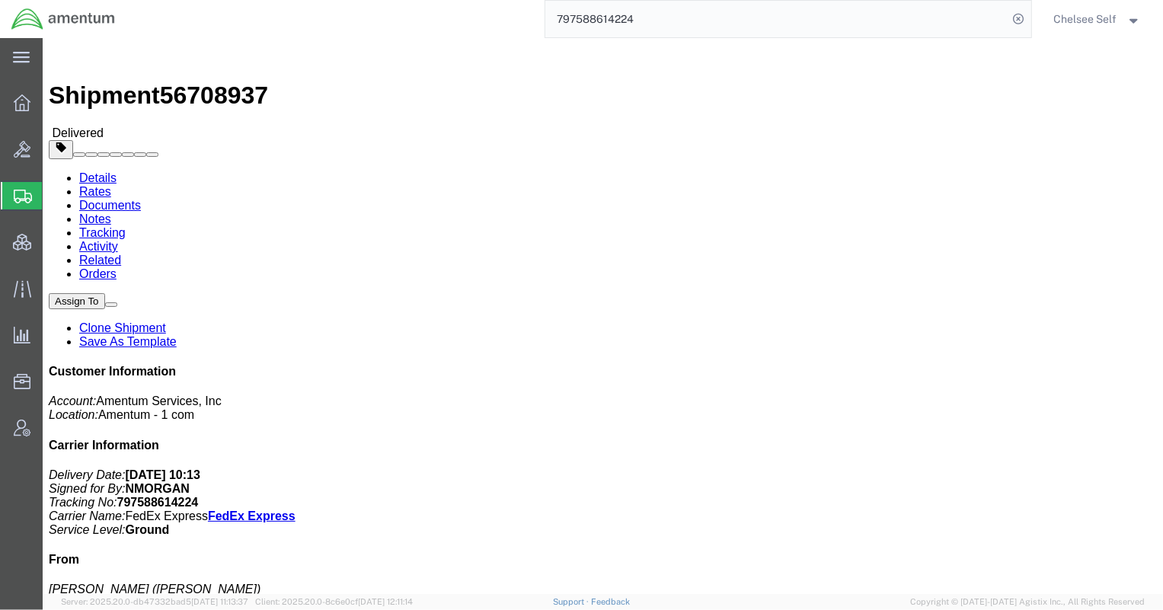
drag, startPoint x: 622, startPoint y: 179, endPoint x: 768, endPoint y: 181, distance: 146.2
click div "References Customer Ref: IWOH.100462.705601.00000 Department: Intelligence Cybe…"
drag, startPoint x: 672, startPoint y: 14, endPoint x: 347, endPoint y: 22, distance: 325.3
click at [362, 24] on div "797588614224" at bounding box center [578, 19] width 905 height 38
paste input "0748393"
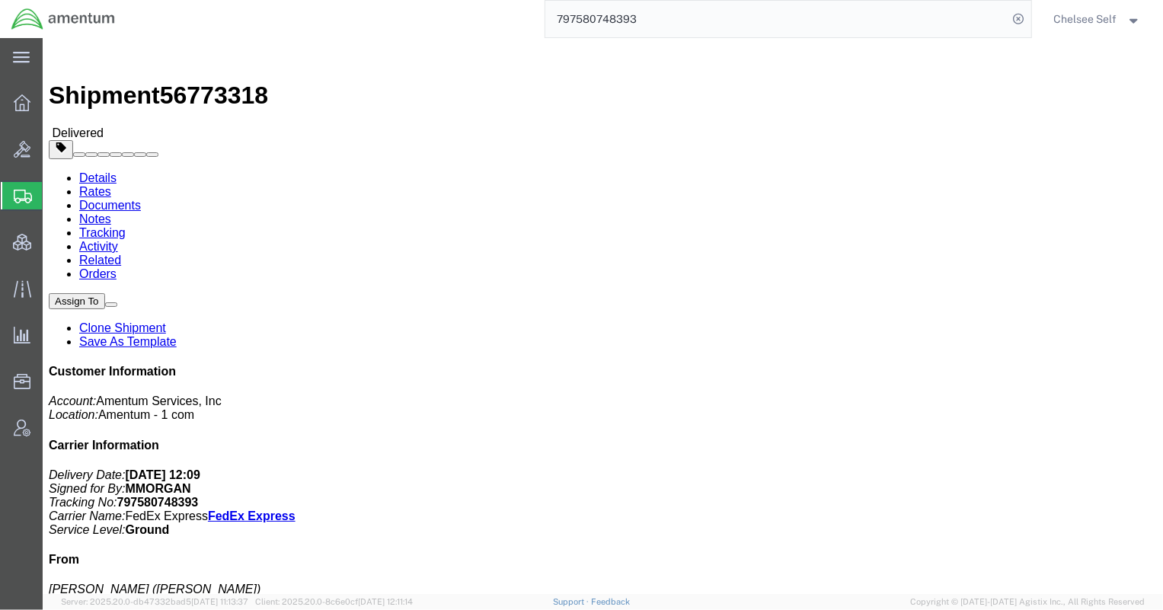
drag, startPoint x: 624, startPoint y: 179, endPoint x: 763, endPoint y: 177, distance: 139.4
click p "Customer Ref: 3450.AGV.AF.01.OE.1100 Department: Mercedes Vehicle Invoice Numbe…"
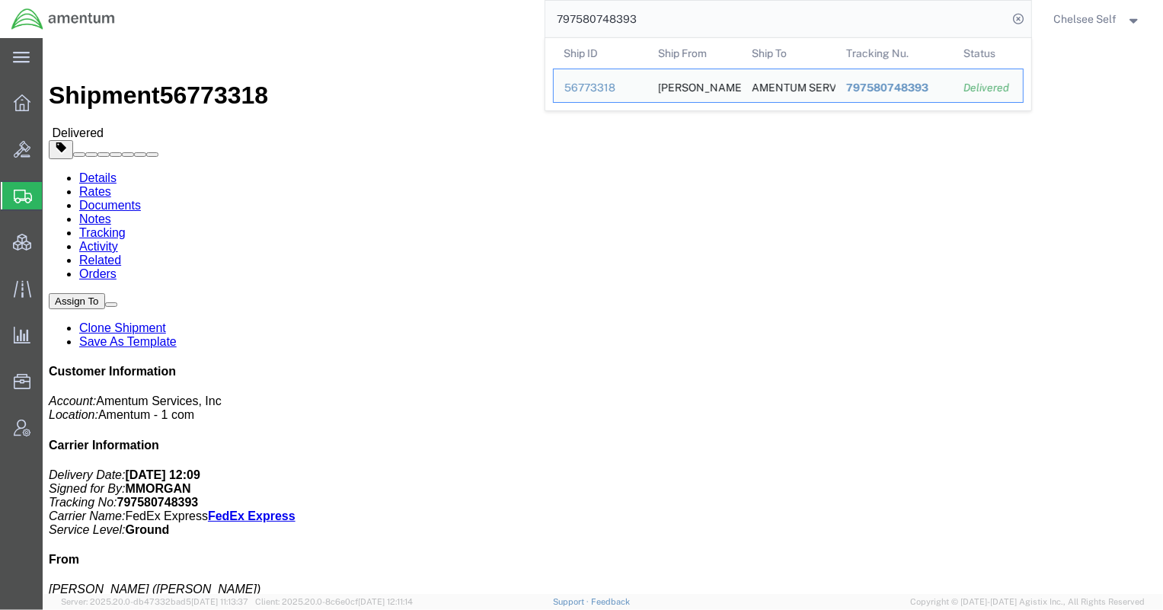
drag, startPoint x: 665, startPoint y: 10, endPoint x: 306, endPoint y: -12, distance: 359.4
click at [306, 0] on html "main_menu Created with Sketch. Collapse Menu Overview Bids Shipments Shipment M…" at bounding box center [581, 305] width 1163 height 610
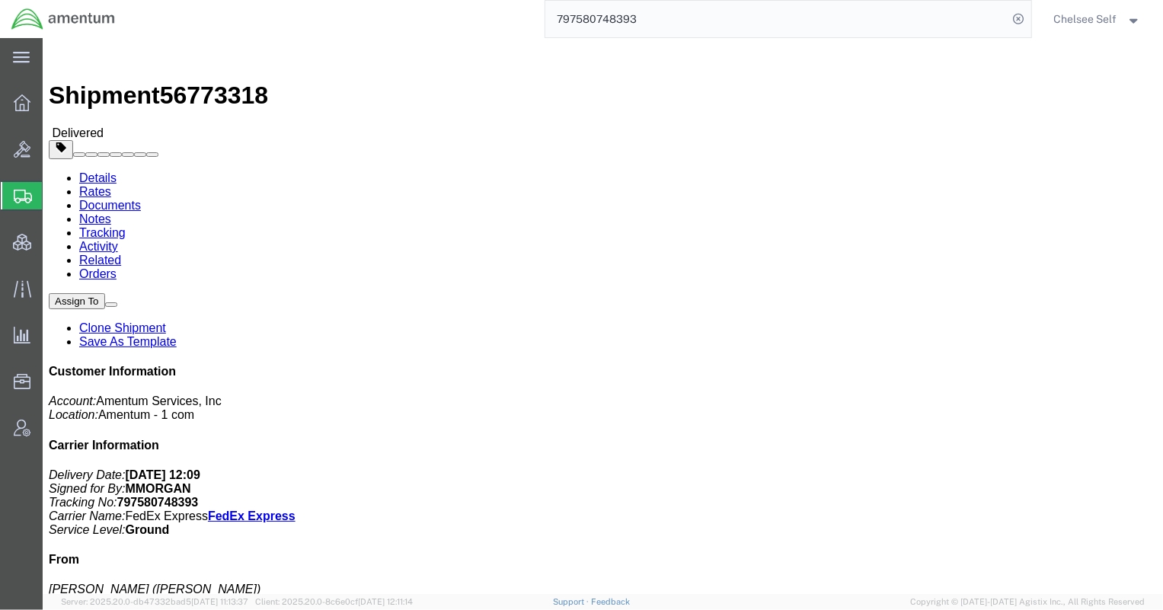
paste input "283"
drag, startPoint x: 622, startPoint y: 179, endPoint x: 758, endPoint y: 172, distance: 136.5
click div "References Customer Ref: 3450.AGV.AF.01.OE.1100 Department: Mercedes Vehicle In…"
drag, startPoint x: 618, startPoint y: 177, endPoint x: 747, endPoint y: 182, distance: 128.8
click div "References Customer Ref: 3450.AGV.AF.01.OE.1100 Department: Mercedes Vehicle In…"
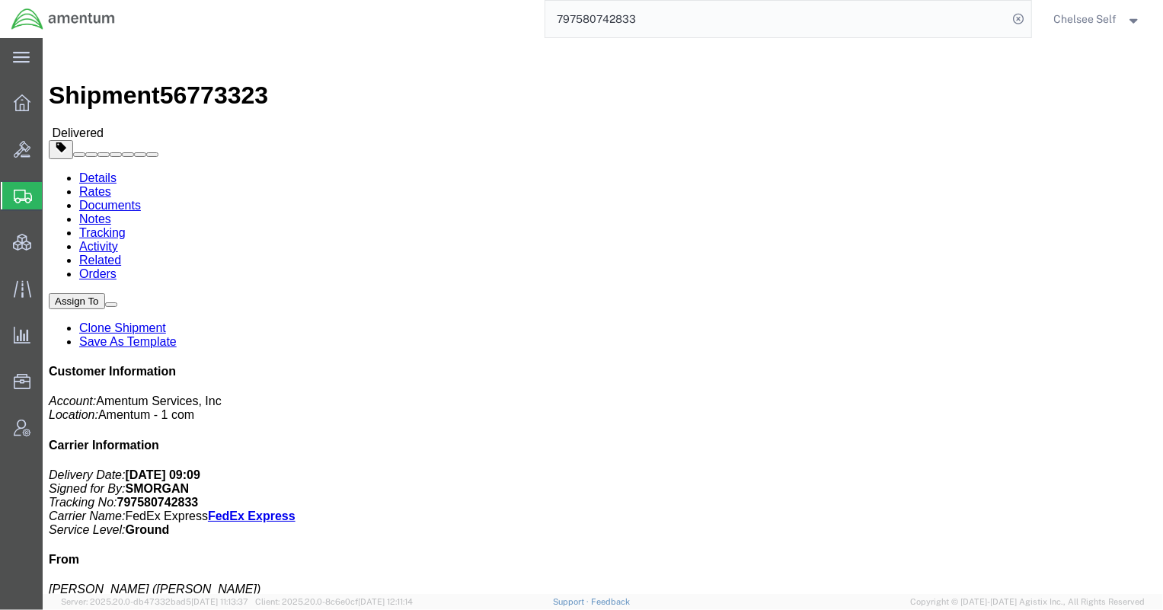
click at [645, 30] on input "797580742833" at bounding box center [776, 19] width 463 height 37
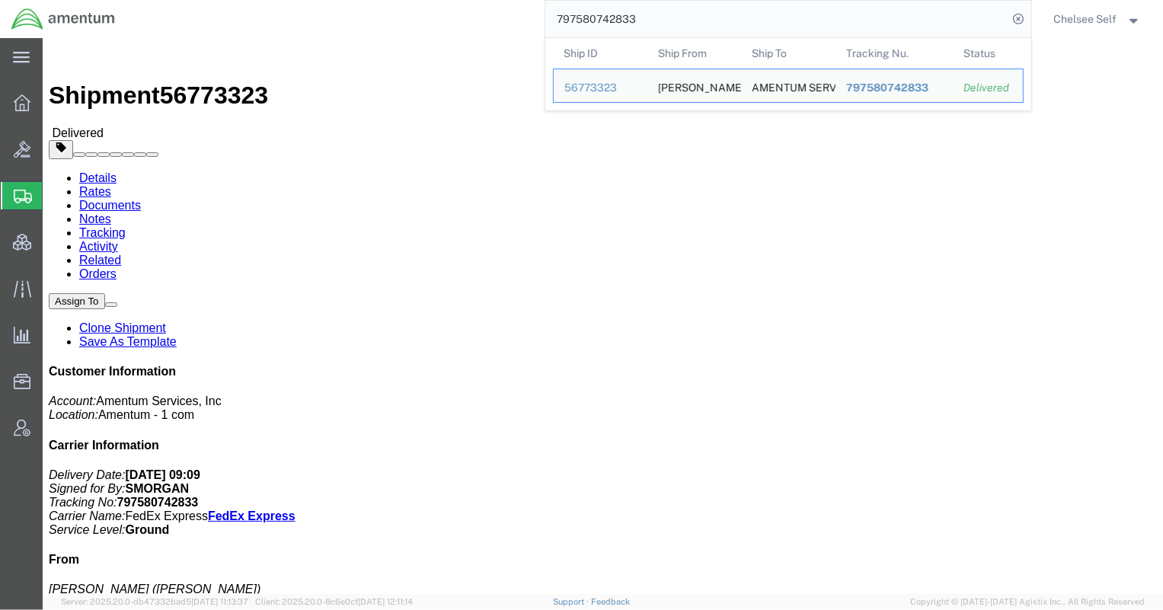
click at [657, 20] on input "797580742833" at bounding box center [776, 19] width 463 height 37
drag, startPoint x: 659, startPoint y: 19, endPoint x: 377, endPoint y: 8, distance: 282.0
click at [377, 8] on div "797580742833 Ship ID Ship From Ship To Tracking Nu. Status Ship ID 56773323 Shi…" at bounding box center [578, 19] width 905 height 38
paste input "620757785"
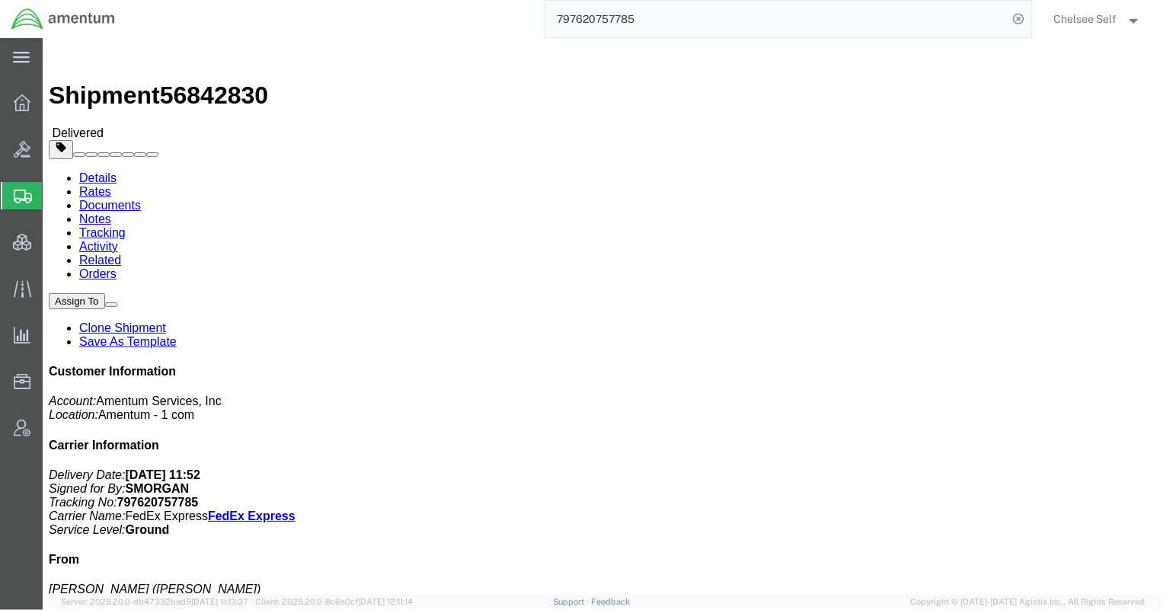
drag, startPoint x: 696, startPoint y: 160, endPoint x: 811, endPoint y: 159, distance: 115.0
click div "References Customer Ref: 401K.TU.SP.F.250001 Department: Mercedes Invoice Numbe…"
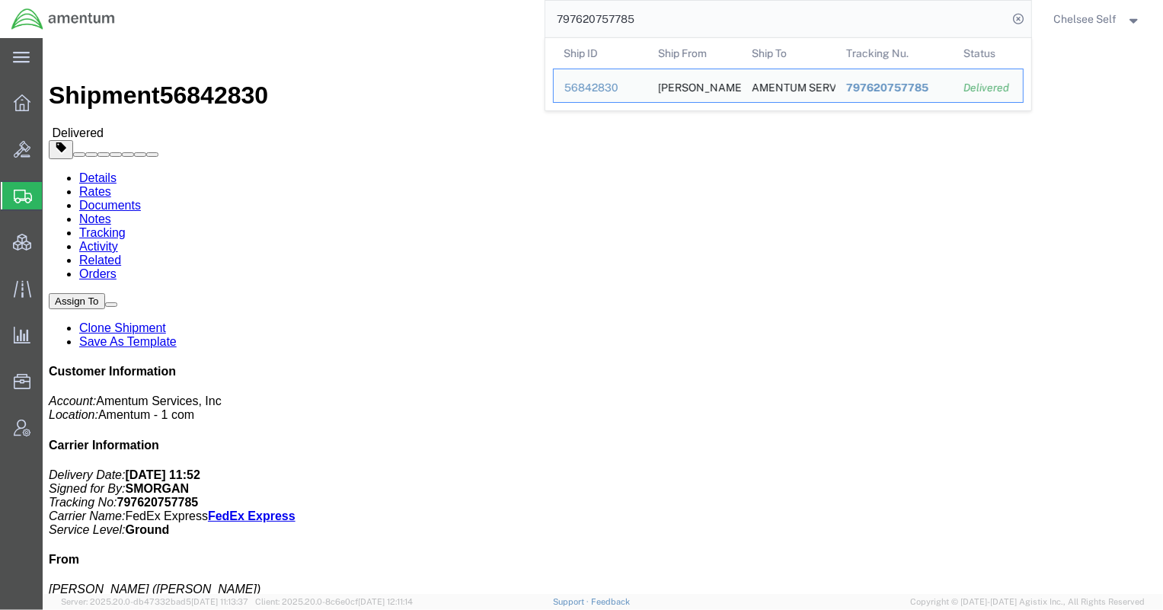
drag, startPoint x: 635, startPoint y: 24, endPoint x: 440, endPoint y: 19, distance: 195.1
click at [440, 19] on div "797620757785 Ship ID Ship From Ship To Tracking Nu. Status Ship ID 56842830 Shi…" at bounding box center [578, 19] width 905 height 38
paste input "625240"
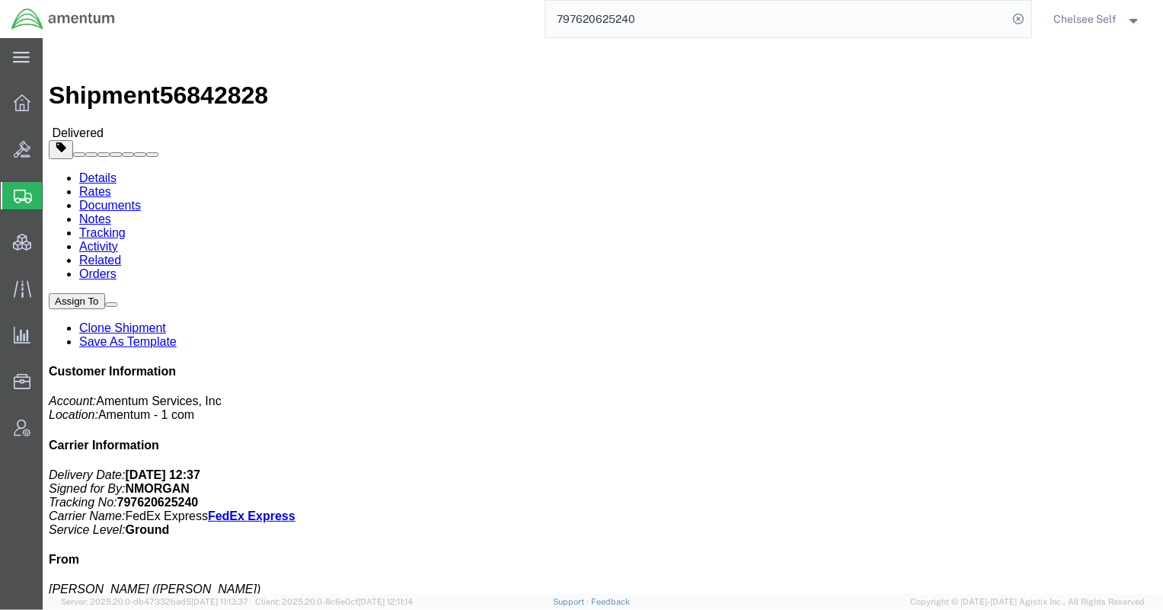
drag, startPoint x: 698, startPoint y: 160, endPoint x: 806, endPoint y: 159, distance: 108.2
click div "References Customer Ref: 401K.TU.SP.F.250001 Department: Mercedes Invoice Numbe…"
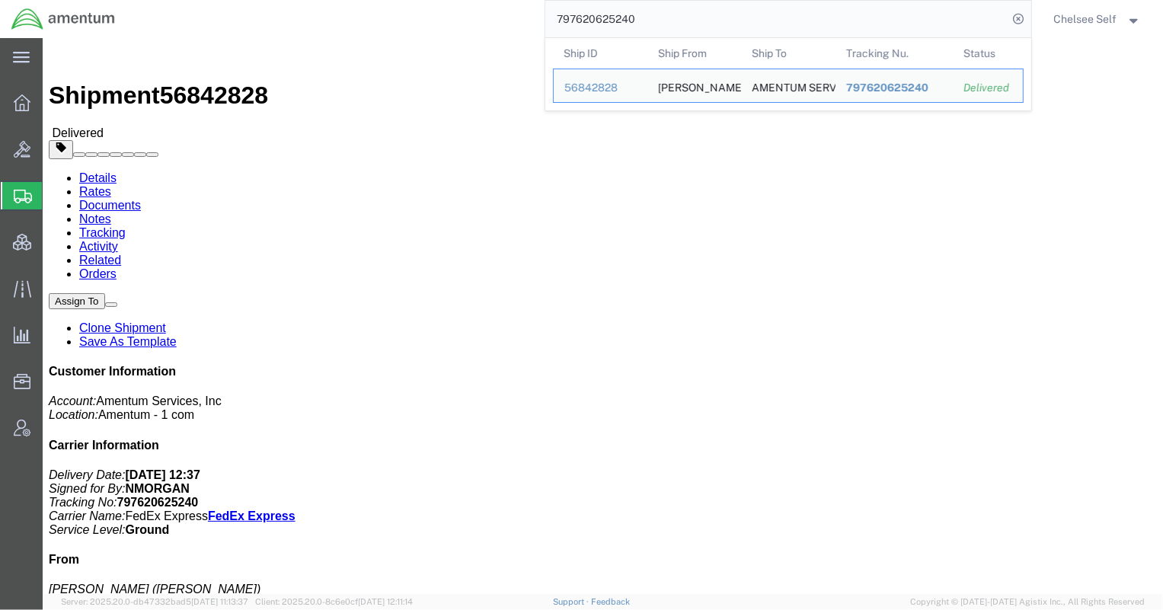
drag, startPoint x: 749, startPoint y: 30, endPoint x: 363, endPoint y: 12, distance: 385.8
click at [363, 12] on div "797620625240 Ship ID Ship From Ship To Tracking Nu. Status Ship ID 56842828 Shi…" at bounding box center [578, 19] width 905 height 38
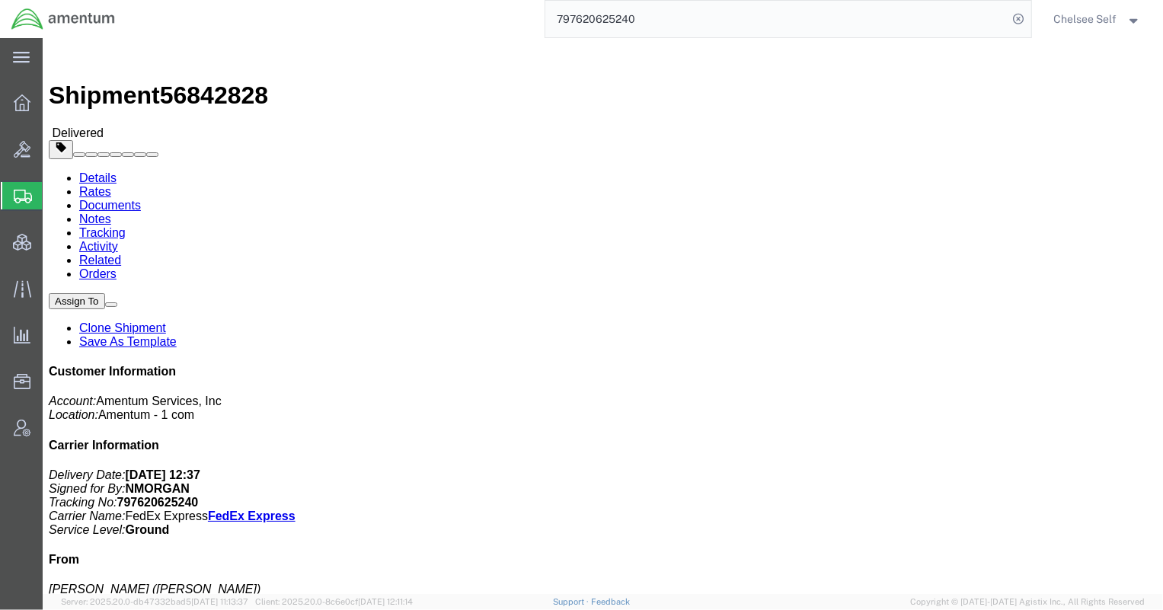
paste input "572286"
drag, startPoint x: 698, startPoint y: 160, endPoint x: 806, endPoint y: 155, distance: 108.3
click div "References Customer Ref: BDPR.100143.OPIAR Department: Bus Ops MT Invoice Numbe…"
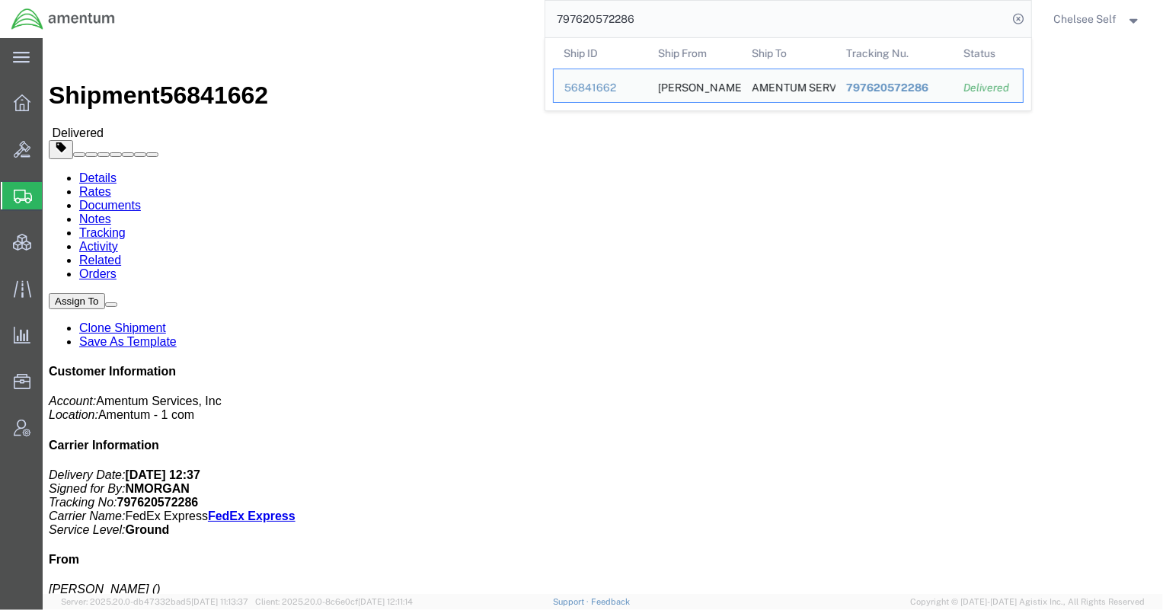
drag, startPoint x: 716, startPoint y: 31, endPoint x: 280, endPoint y: 15, distance: 436.0
click at [280, 15] on div "797620572286 Ship ID Ship From Ship To Tracking Nu. Status Ship ID 56841662 Shi…" at bounding box center [578, 19] width 905 height 38
paste input "588597537"
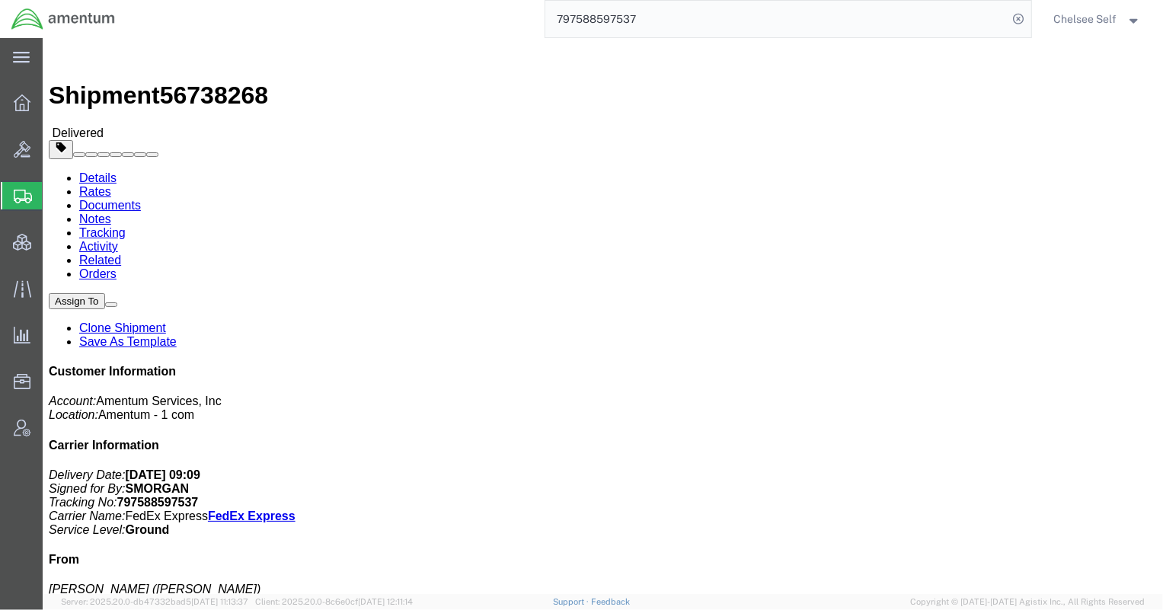
drag, startPoint x: 622, startPoint y: 176, endPoint x: 769, endPoint y: 181, distance: 147.1
click p "Customer Ref: 4878.00.02.F.0001.500.099 Department: ASC Program Invoice Number:…"
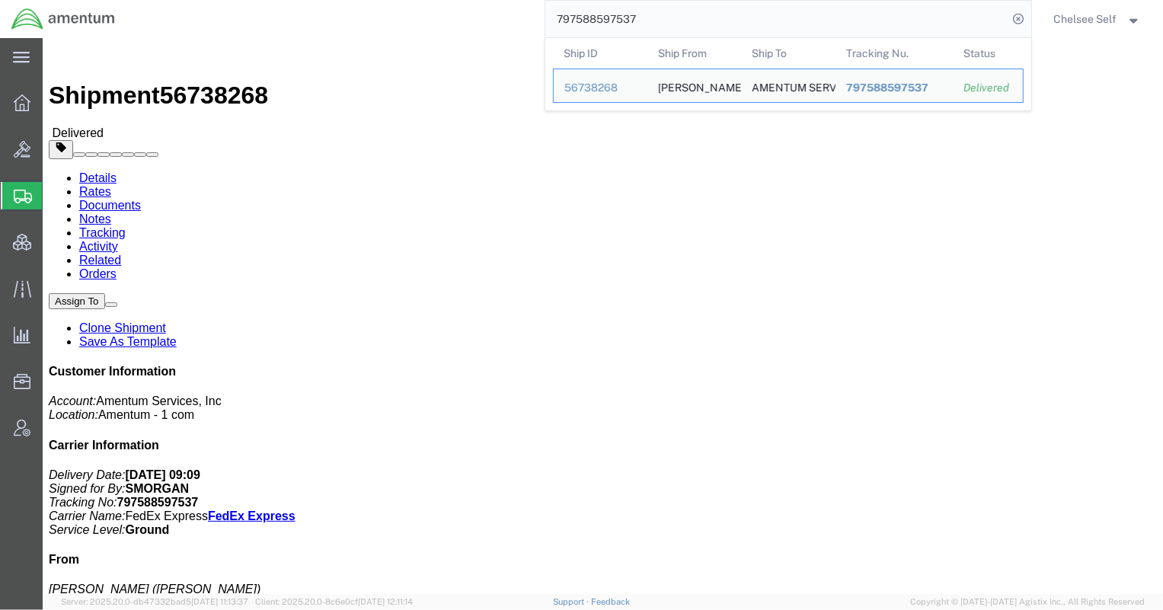
drag, startPoint x: 702, startPoint y: 18, endPoint x: 459, endPoint y: 10, distance: 243.8
click at [459, 10] on div "797588597537 Ship ID Ship From Ship To Tracking Nu. Status Ship ID 56738268 Shi…" at bounding box center [578, 19] width 905 height 38
paste input "0731825"
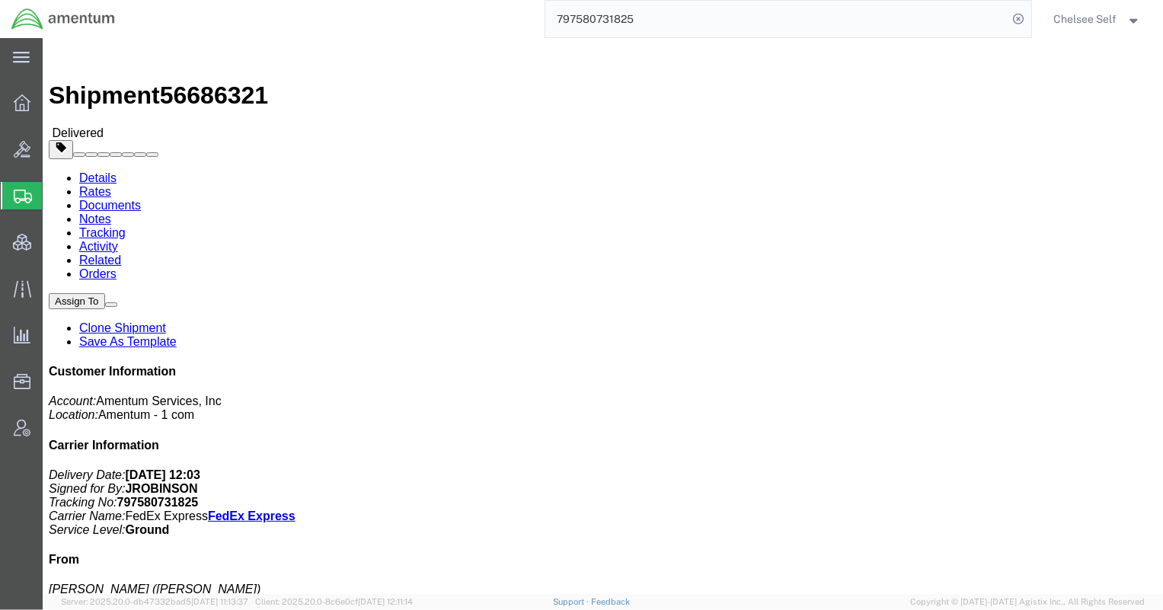
drag, startPoint x: 622, startPoint y: 179, endPoint x: 755, endPoint y: 179, distance: 132.5
click p "Customer Ref: 4983.00.00.F.0001.LBR Department: FBI Training Invoice Number: 60…"
drag, startPoint x: 693, startPoint y: 21, endPoint x: 337, endPoint y: 5, distance: 356.1
click at [340, 7] on div "797580731825" at bounding box center [578, 19] width 905 height 38
paste input "815866"
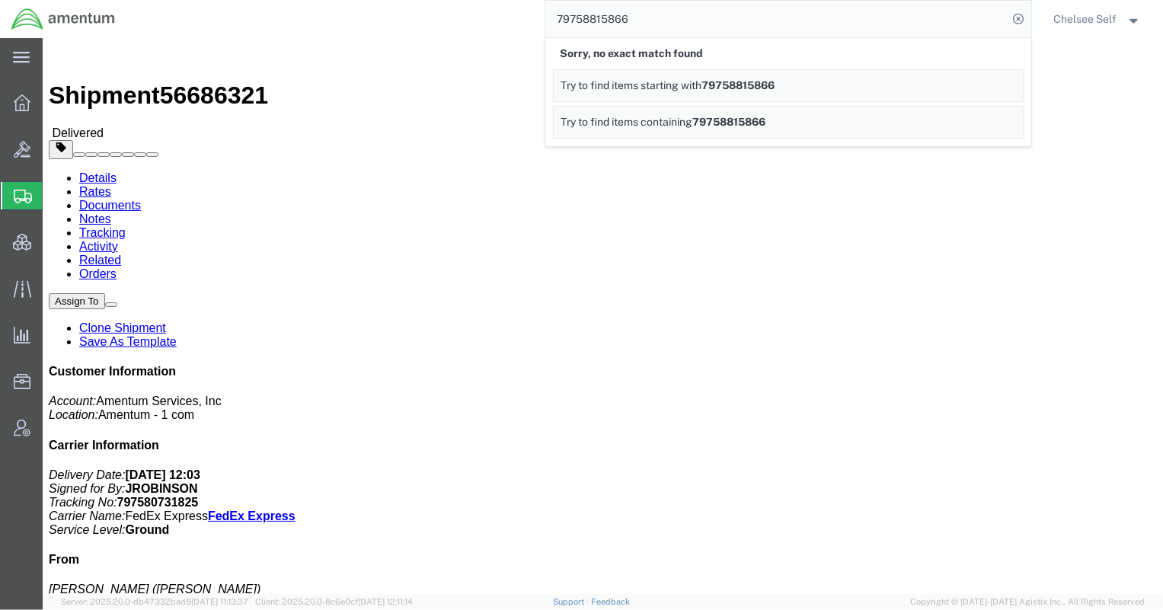
drag, startPoint x: 676, startPoint y: 15, endPoint x: 459, endPoint y: 0, distance: 217.6
click at [459, 0] on div "79758815866 Sorry, no exact match found Try to find items starting with 7975881…" at bounding box center [578, 19] width 905 height 38
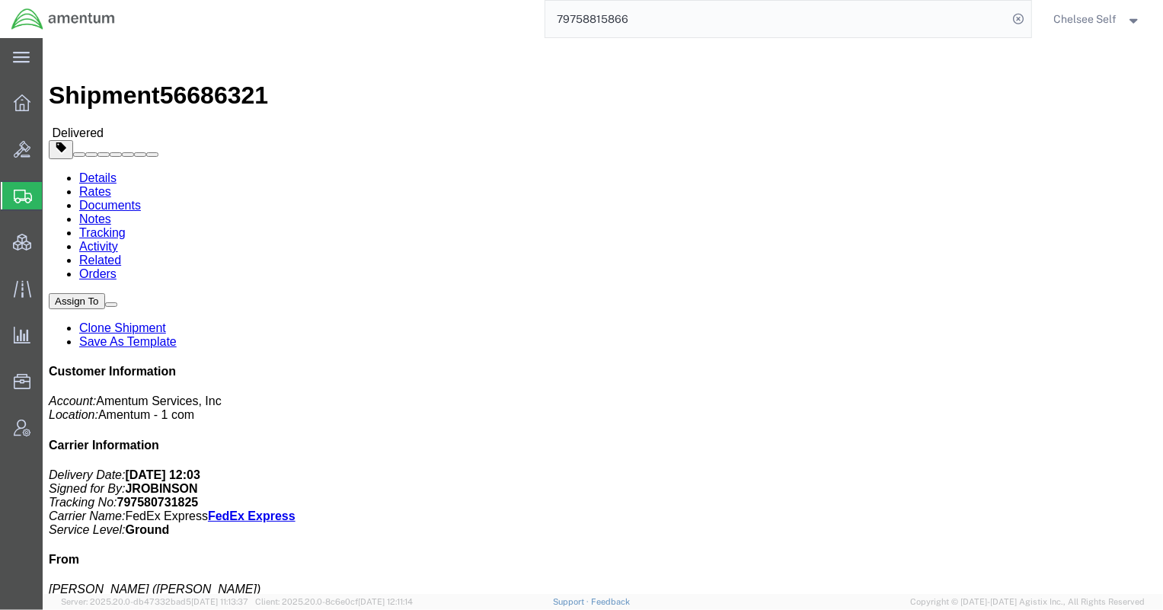
paste input "639745210"
drag, startPoint x: 620, startPoint y: 177, endPoint x: 753, endPoint y: 175, distance: 133.3
click div "References Customer Ref: 4983.00.00.F.0001.LBR Department: RSU Sustainment Trai…"
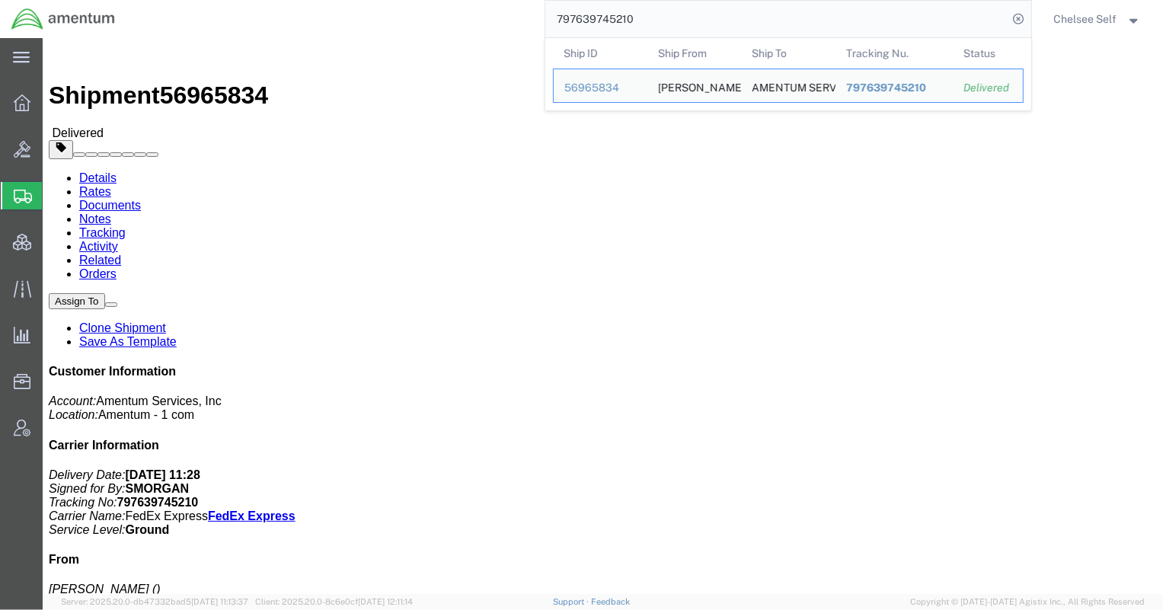
drag, startPoint x: 704, startPoint y: 15, endPoint x: 385, endPoint y: 7, distance: 319.2
click at [388, 7] on div "797639745210 Ship ID Ship From Ship To Tracking Nu. Status Ship ID 56965834 Shi…" at bounding box center [578, 19] width 905 height 38
paste input "577141569"
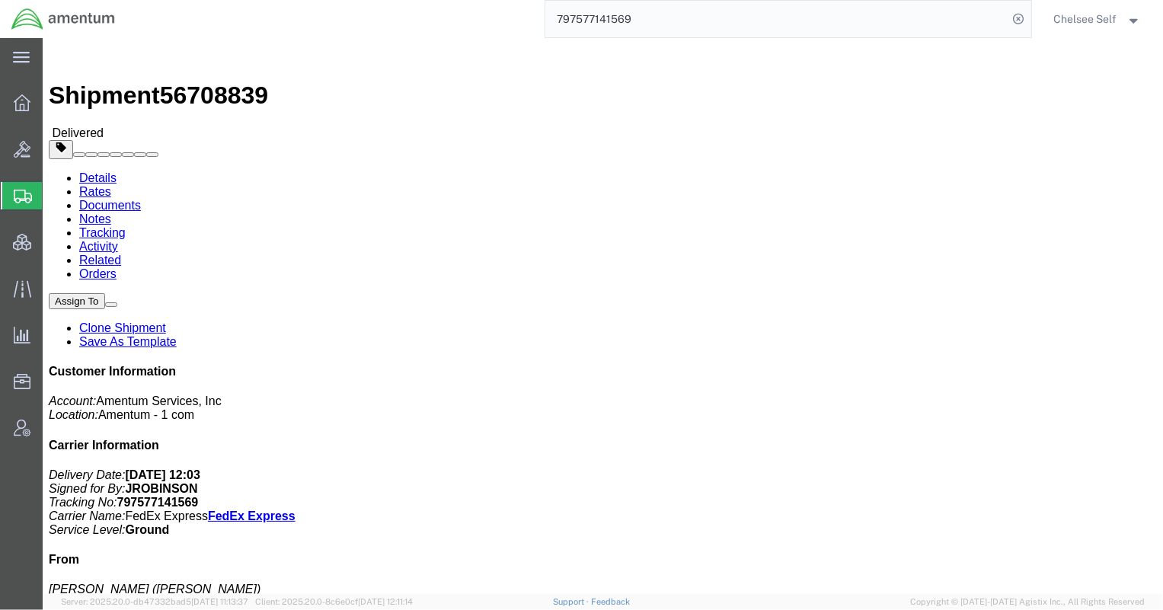
drag, startPoint x: 625, startPoint y: 182, endPoint x: 772, endPoint y: 175, distance: 147.2
click p "Customer Ref: 7236.05.OVHD.00.000000.00 Department: [GEOGRAPHIC_DATA] Backshop …"
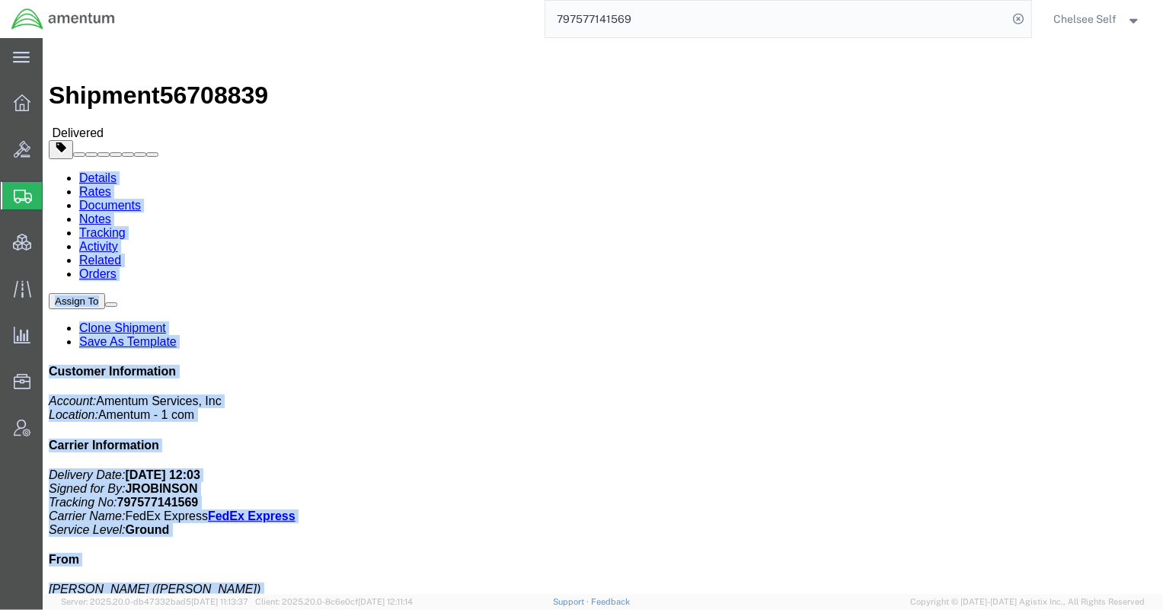
drag, startPoint x: 701, startPoint y: 5, endPoint x: 685, endPoint y: -23, distance: 31.7
click html "Shipment 56708839 Delivered Details Rates Documents Notes Tracking Activity Rel…"
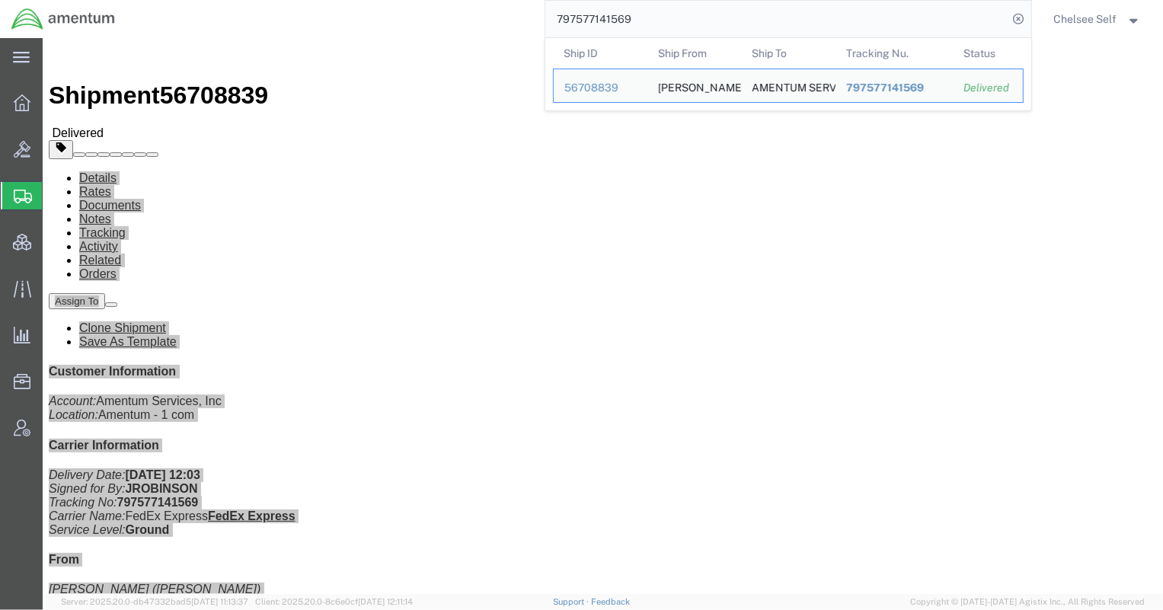
drag, startPoint x: 723, startPoint y: 11, endPoint x: 504, endPoint y: 15, distance: 218.6
click at [505, 15] on div "797577141569 Ship ID Ship From Ship To Tracking Nu. Status Ship ID 56708839 Shi…" at bounding box center [578, 19] width 905 height 38
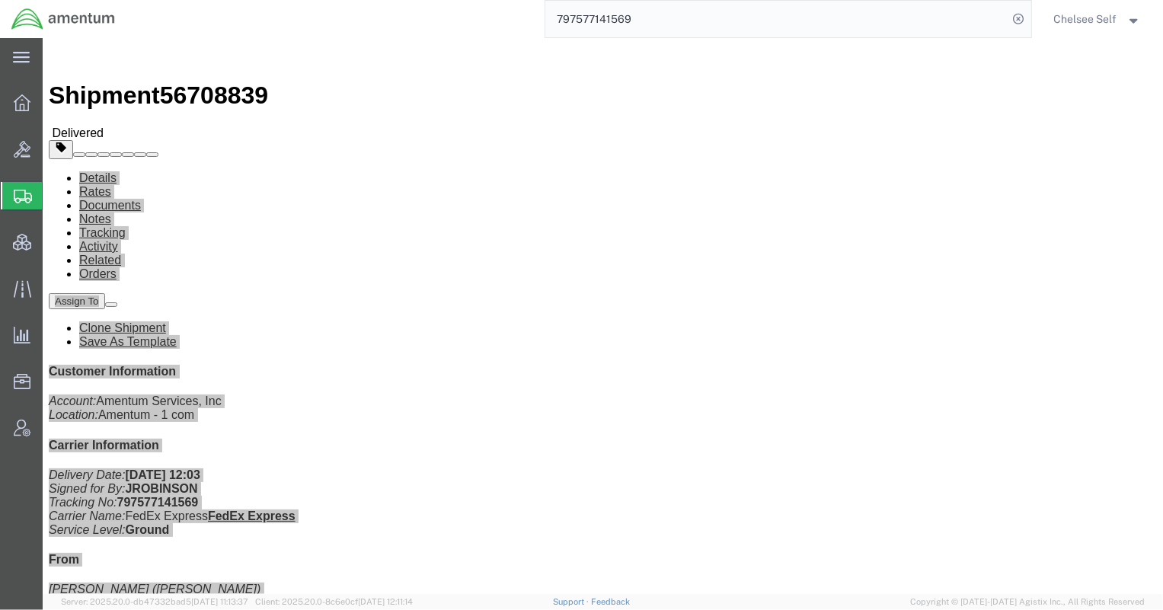
paste input "619998099,"
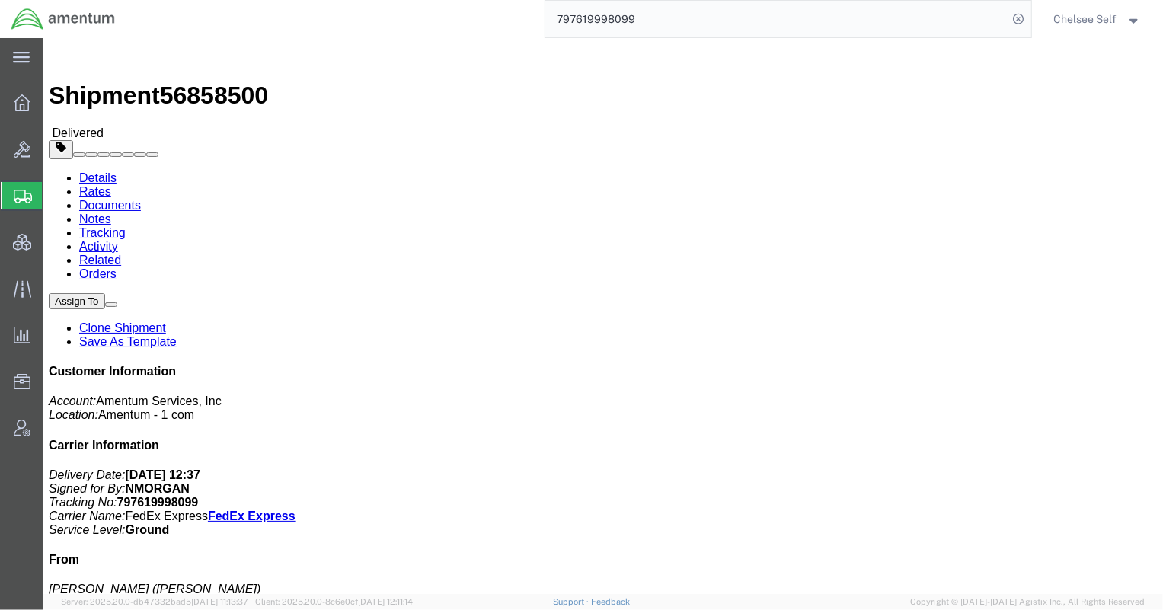
drag, startPoint x: 622, startPoint y: 177, endPoint x: 739, endPoint y: 178, distance: 117.3
click div "References Customer Ref: OVHD.600538.00PMO Department: TLCS Transport Invoice N…"
drag, startPoint x: 505, startPoint y: 11, endPoint x: 314, endPoint y: 5, distance: 191.3
click at [314, 5] on div "797619998099" at bounding box center [578, 19] width 905 height 38
paste input "813134"
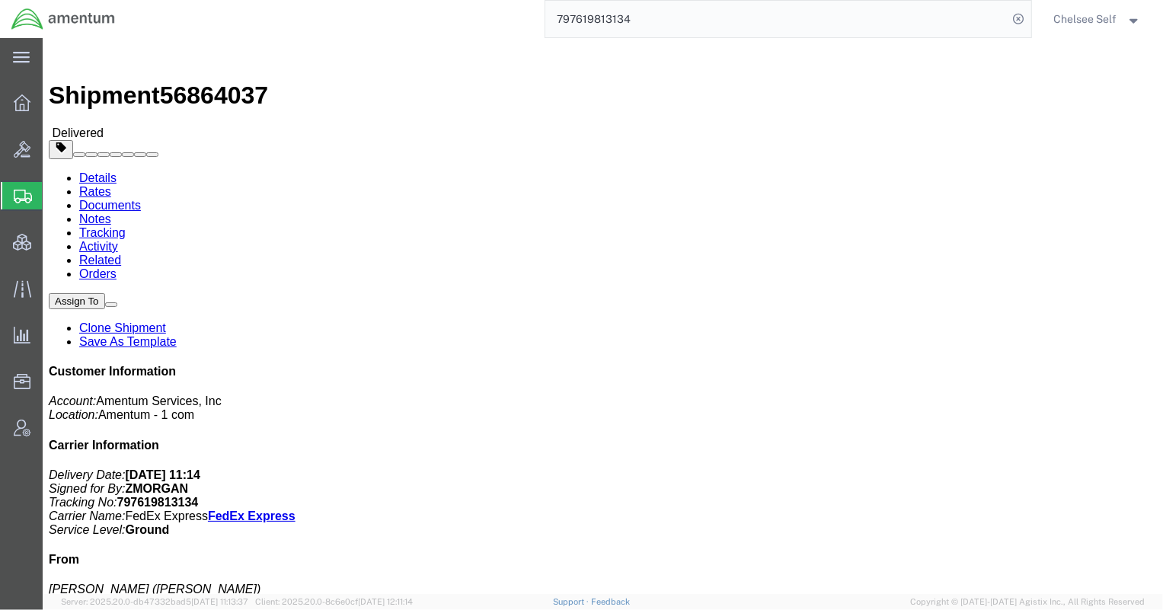
drag, startPoint x: 625, startPoint y: 178, endPoint x: 767, endPoint y: 179, distance: 142.4
click p "Customer Ref: 7236.05.OVHD.00.000000.00 Department: Eglin Backshop Invoice Numb…"
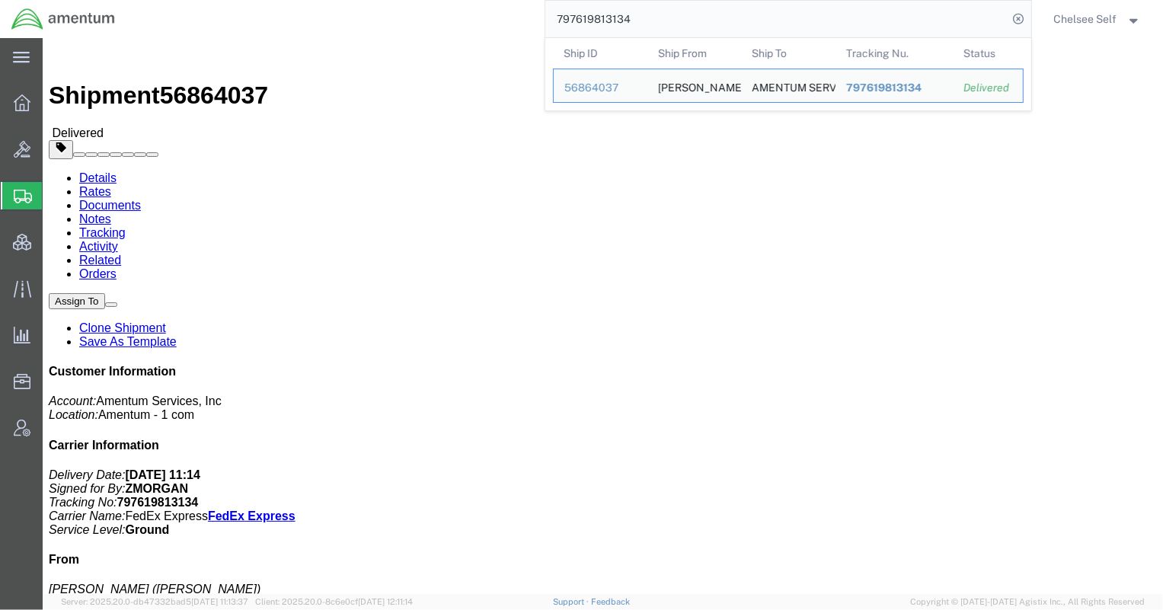
drag, startPoint x: 804, startPoint y: 23, endPoint x: 384, endPoint y: 12, distance: 420.6
click at [384, 12] on div "797619813134 Ship ID Ship From Ship To Tracking Nu. Status Ship ID 56864037 Shi…" at bounding box center [578, 19] width 905 height 38
paste input "577141628"
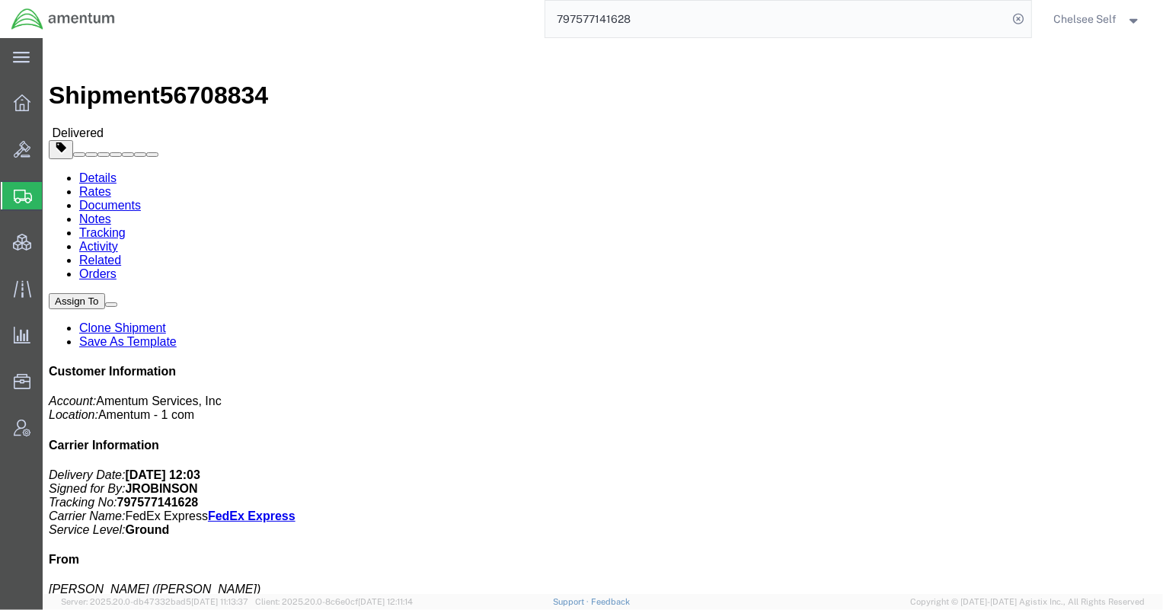
drag, startPoint x: 620, startPoint y: 174, endPoint x: 795, endPoint y: 181, distance: 175.3
click div "References Customer Ref: 7236.05.OVHD.00.000000.00 Department: Amentum Eglin Ba…"
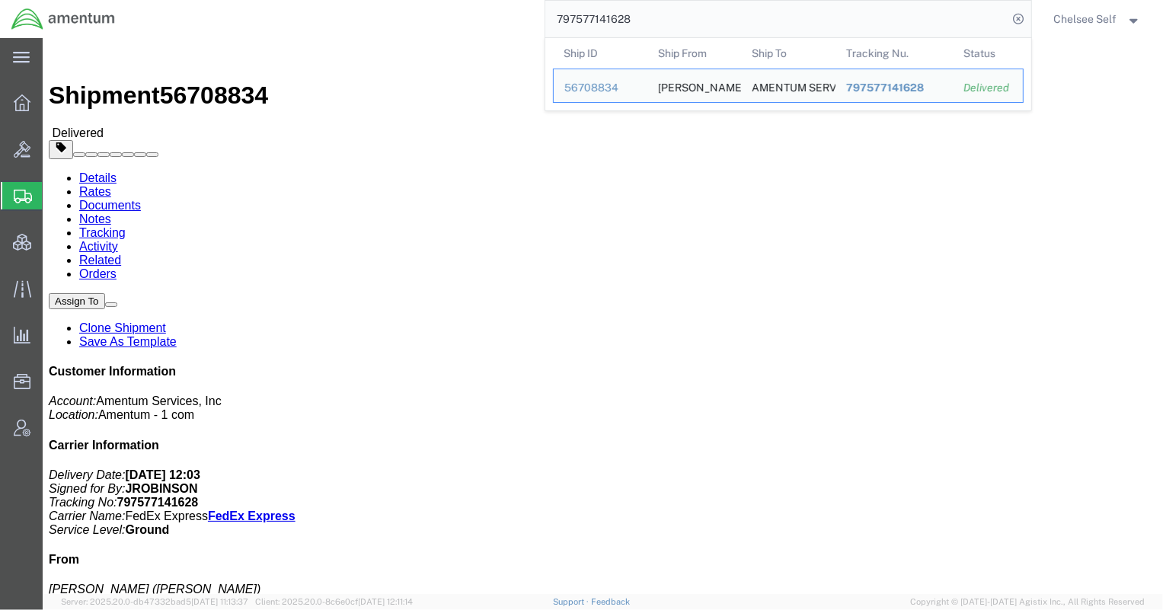
drag, startPoint x: 728, startPoint y: 24, endPoint x: 419, endPoint y: 2, distance: 310.0
click at [419, 2] on div "797577141628 Ship ID Ship From Ship To Tracking Nu. Status Ship ID 56708834 Shi…" at bounding box center [578, 19] width 905 height 38
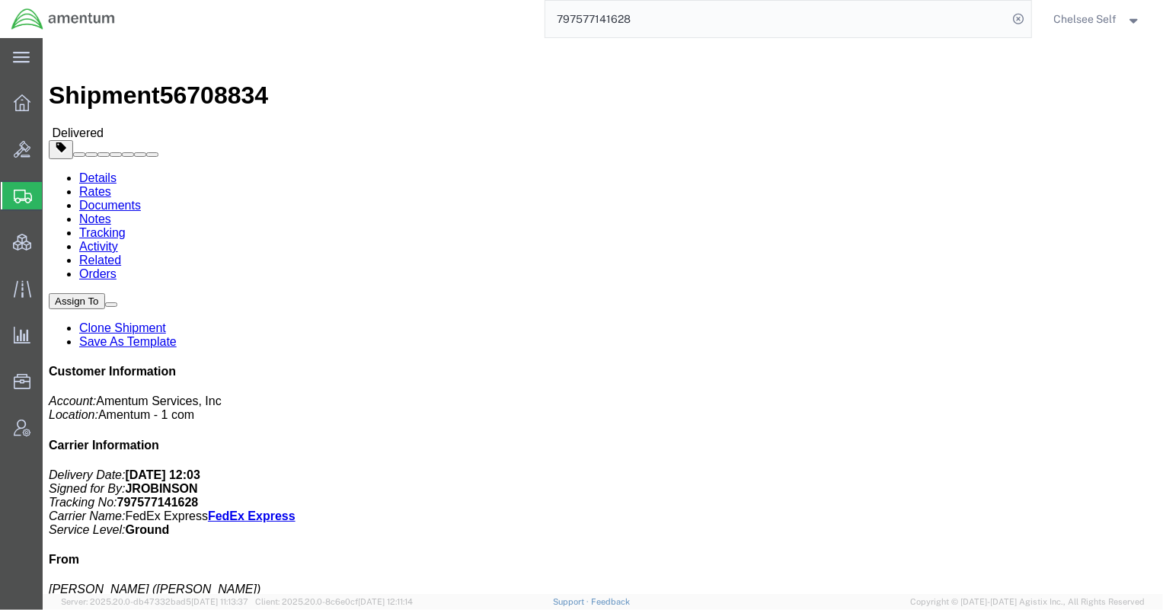
paste input "619998309"
drag, startPoint x: 669, startPoint y: 178, endPoint x: 736, endPoint y: 177, distance: 66.3
click p "Customer Ref: OVHD.600538.00PMO Department: TLCS Transport Invoice Number: 3898…"
drag, startPoint x: 762, startPoint y: 22, endPoint x: 388, endPoint y: -5, distance: 375.0
click at [388, 0] on html "main_menu Created with Sketch. Collapse Menu Overview Bids Shipments Shipment M…" at bounding box center [581, 305] width 1163 height 610
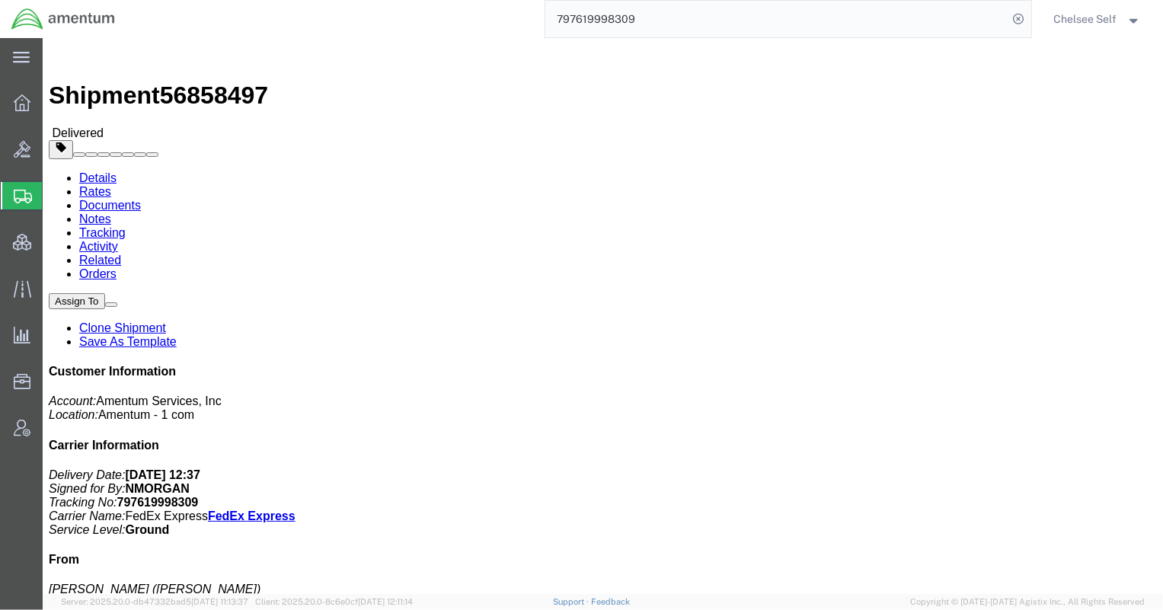
paste input "591770315"
drag, startPoint x: 667, startPoint y: 176, endPoint x: 806, endPoint y: 177, distance: 138.6
click div "References Customer Ref: 3566.05.[MAC_ADDRESS].99 Department: AF SIGINT contrac…"
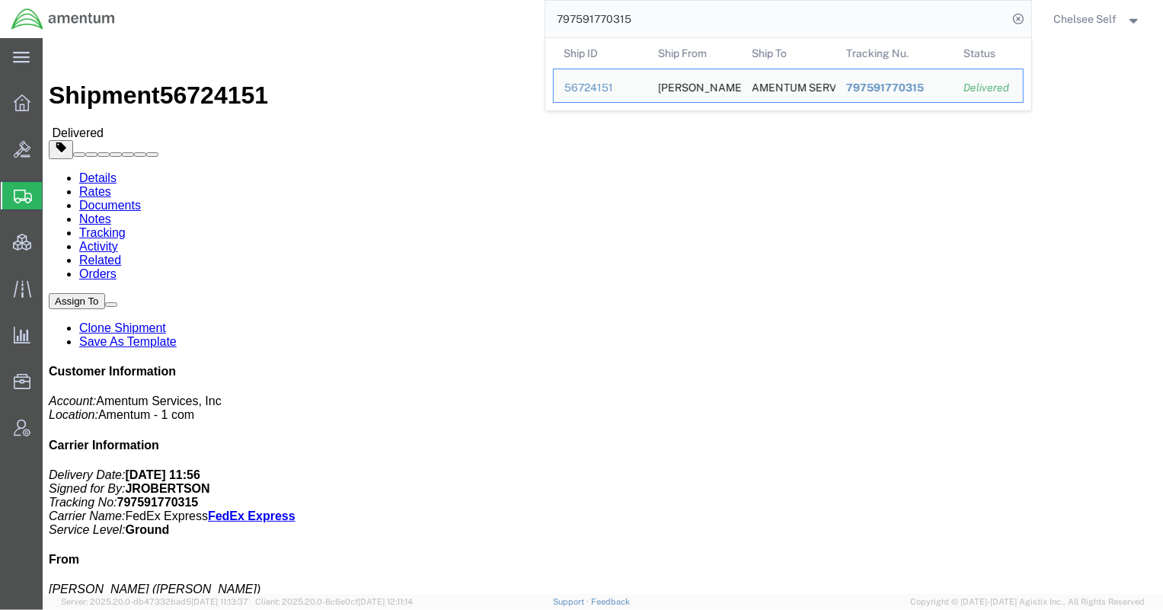
drag, startPoint x: 705, startPoint y: 15, endPoint x: 221, endPoint y: 8, distance: 484.5
click at [229, 12] on div "797591770315 Ship ID Ship From Ship To Tracking Nu. Status Ship ID 56724151 Shi…" at bounding box center [578, 19] width 905 height 38
paste input "612185861"
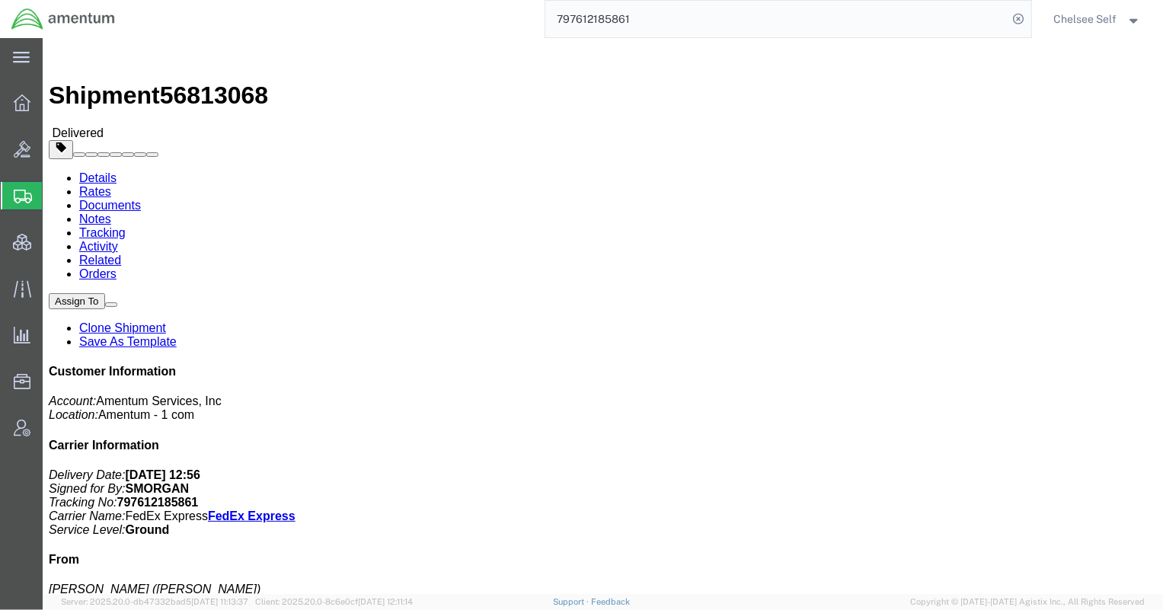
drag, startPoint x: 621, startPoint y: 178, endPoint x: 745, endPoint y: 187, distance: 124.4
click div "References Customer Ref: 4X01.PS.00.I.0001.002 Department: WSBOC Invoice Number…"
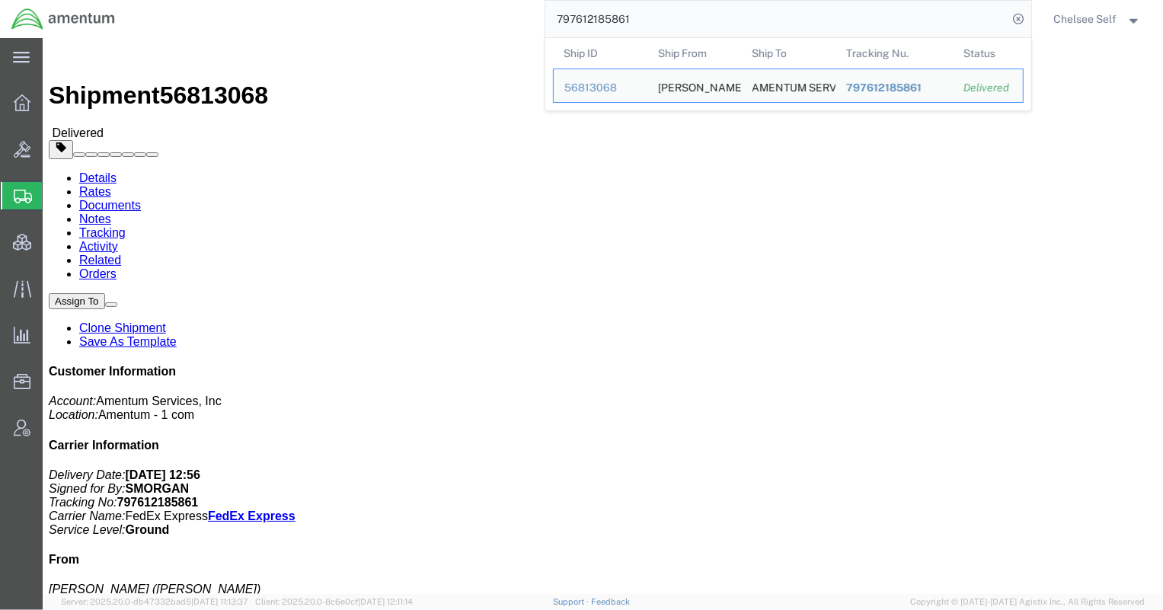
drag, startPoint x: 670, startPoint y: 24, endPoint x: 333, endPoint y: 11, distance: 337.6
click at [333, 11] on div "797612185861 Ship ID Ship From Ship To Tracking Nu. Status Ship ID 56813068 Shi…" at bounding box center [578, 19] width 905 height 38
paste input "677"
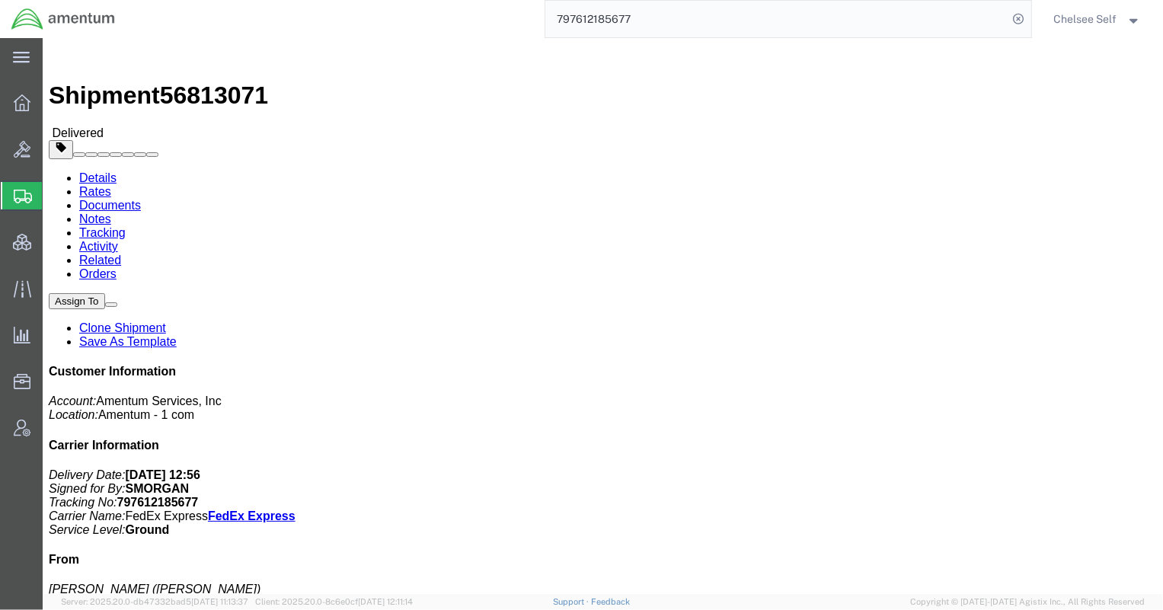
drag, startPoint x: 624, startPoint y: 178, endPoint x: 749, endPoint y: 177, distance: 124.9
click p "Customer Ref: 4X01.PS.00.I.0001.002 Department: WSBOC Invoice Number: 391478 R.…"
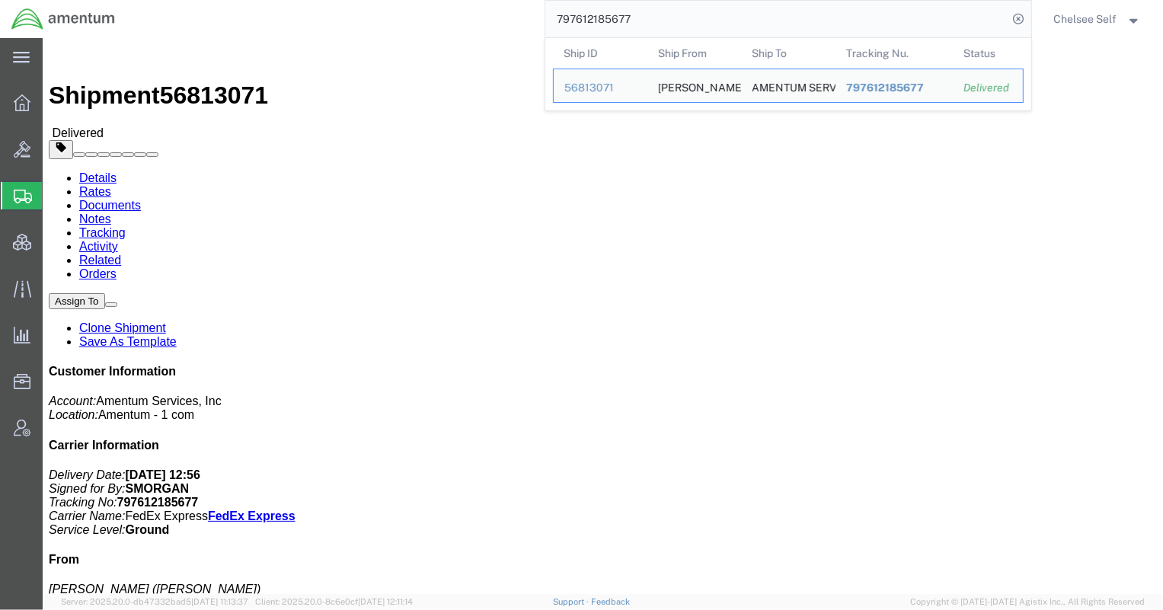
drag, startPoint x: 667, startPoint y: 18, endPoint x: 398, endPoint y: 14, distance: 269.7
click at [398, 14] on div "797612185677 Ship ID Ship From Ship To Tracking Nu. Status Ship ID 56813071 Shi…" at bounding box center [578, 19] width 905 height 38
paste input "38806035"
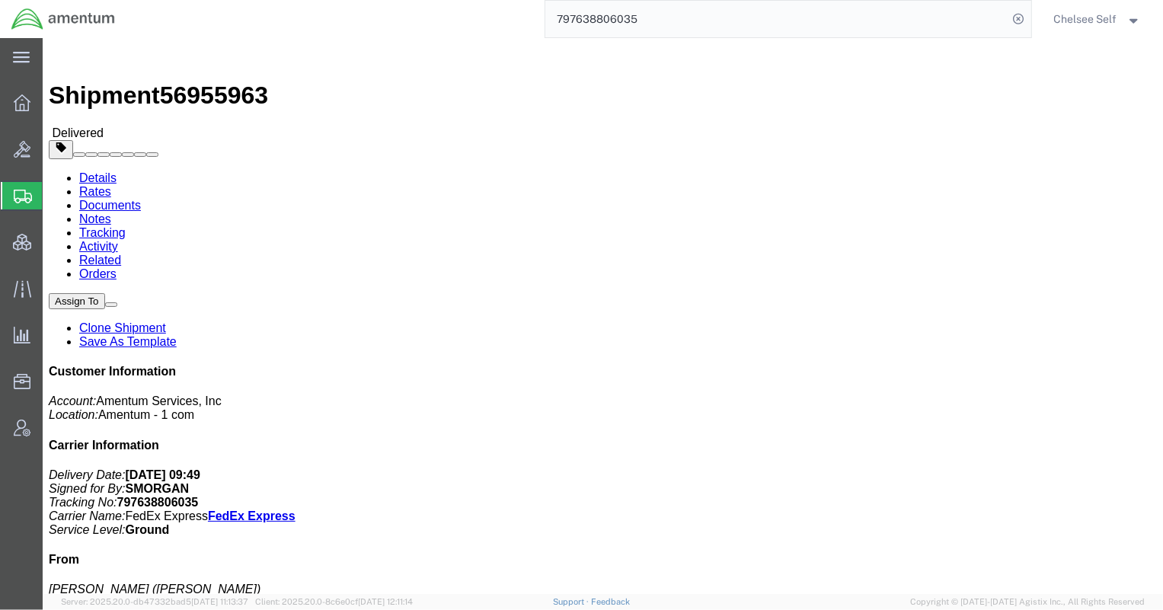
drag, startPoint x: 620, startPoint y: 174, endPoint x: 788, endPoint y: 180, distance: 167.6
click div "References Customer Ref: IWOH.100061.100084.RCTAV Department: Recruiter Invoice…"
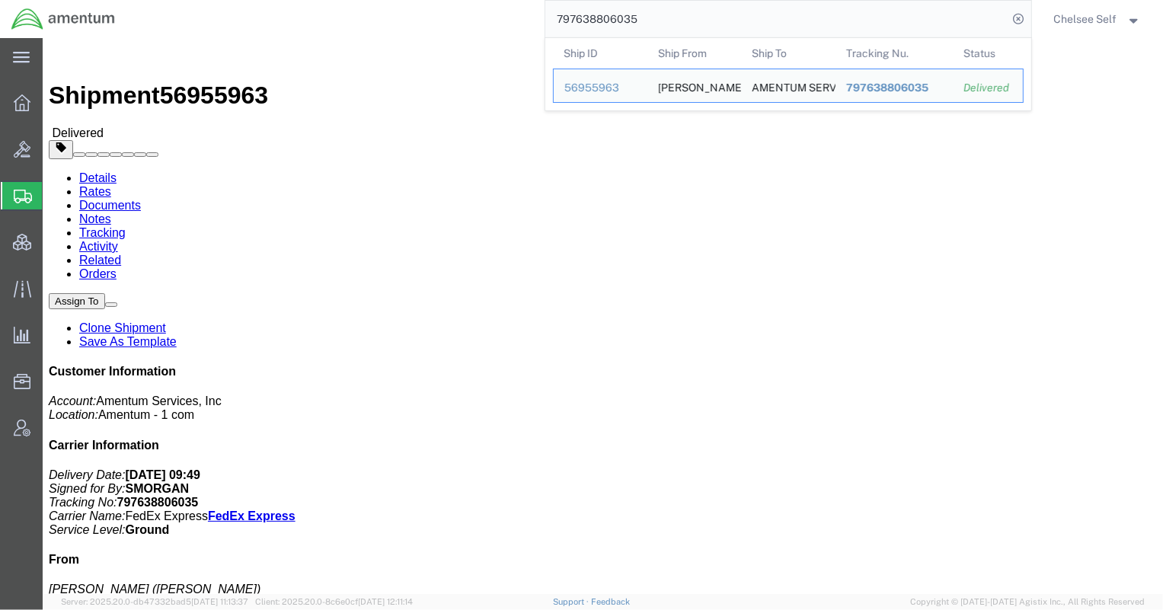
drag, startPoint x: 681, startPoint y: 23, endPoint x: 382, endPoint y: 16, distance: 298.6
click at [382, 16] on div "797638806035 Ship ID Ship From Ship To Tracking Nu. Status Ship ID 56955963 Shi…" at bounding box center [578, 19] width 905 height 38
paste input "57611287"
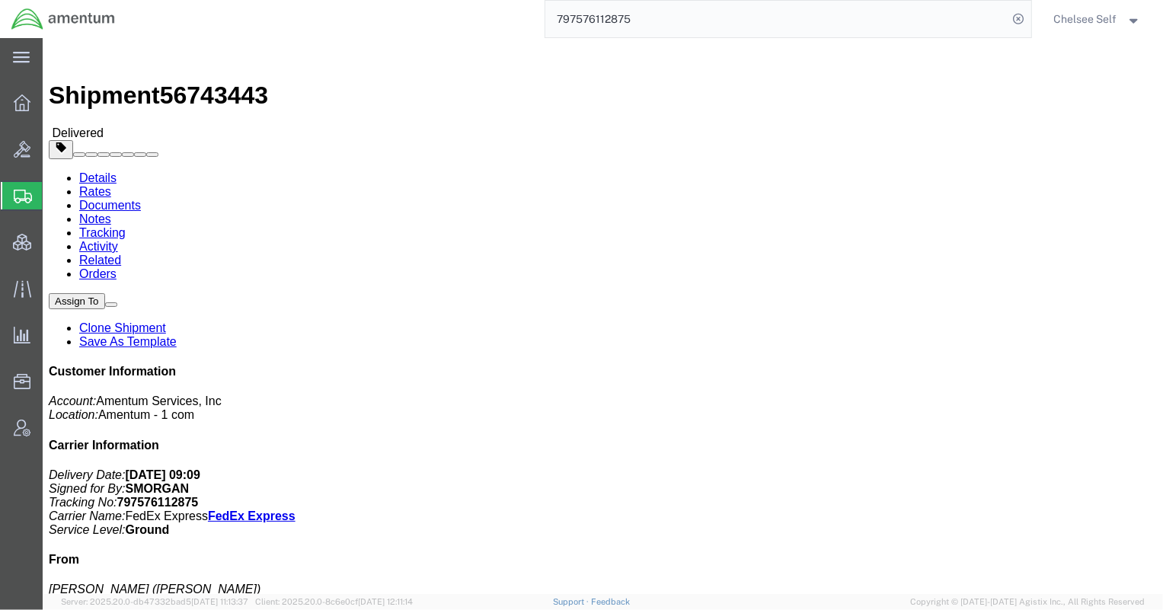
drag, startPoint x: 625, startPoint y: 177, endPoint x: 810, endPoint y: 181, distance: 185.1
click div "References Customer Ref: 4785.03.Z974.0001.AME.BON.NATL Department: NMSC SMSS I…"
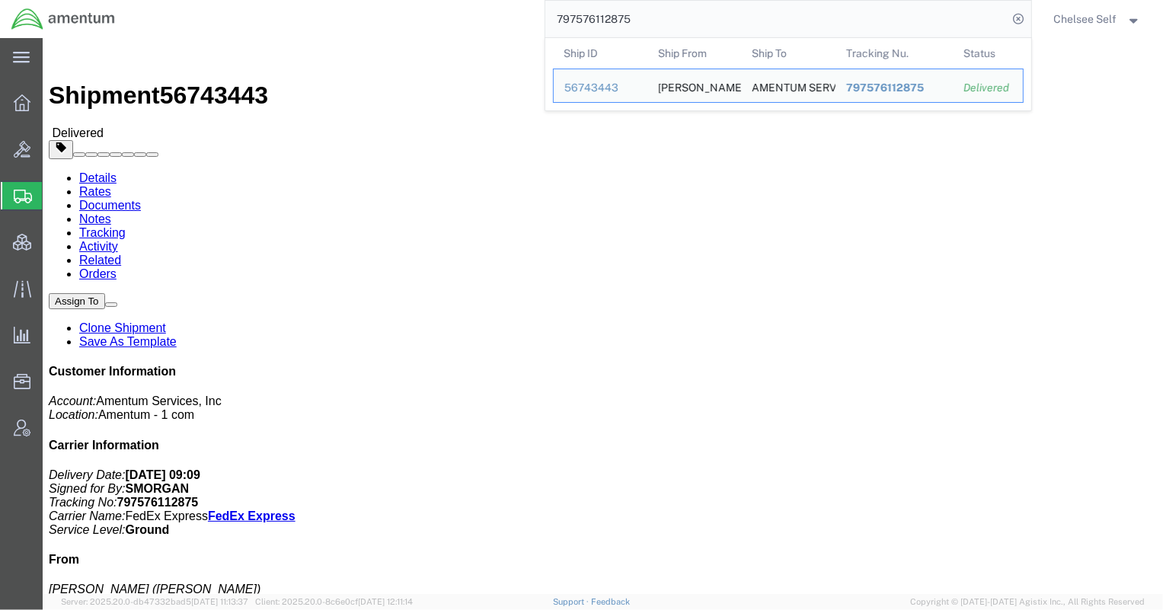
drag, startPoint x: 656, startPoint y: 23, endPoint x: 349, endPoint y: 0, distance: 307.8
click at [354, 0] on div "797576112875 Ship ID Ship From Ship To Tracking Nu. Status Ship ID 56743443 Shi…" at bounding box center [578, 19] width 905 height 38
paste input "8462940"
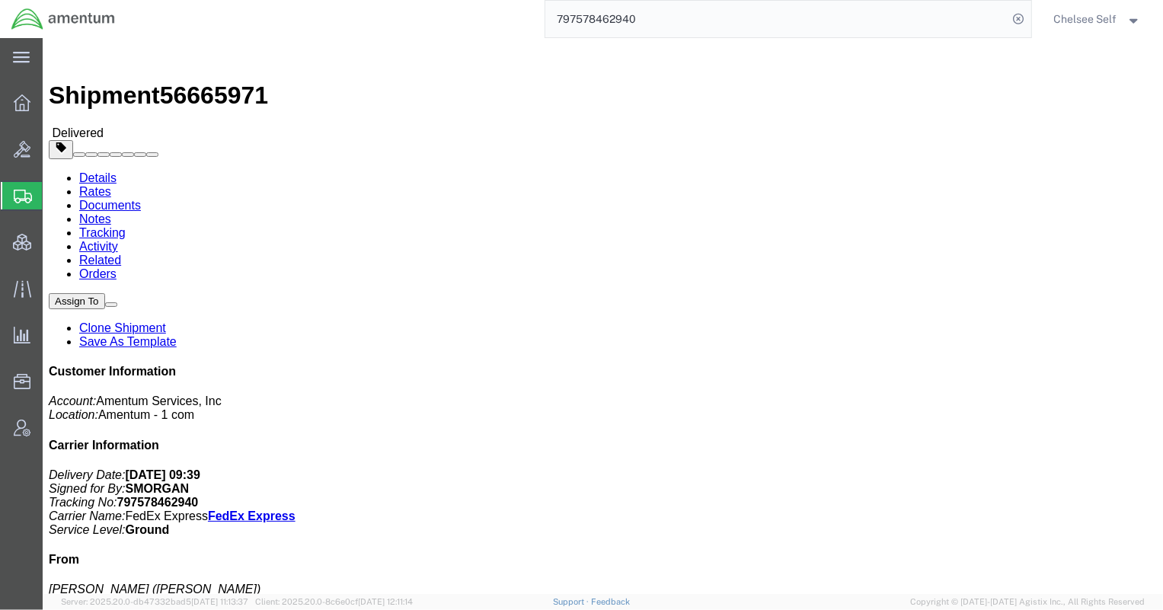
drag, startPoint x: 621, startPoint y: 176, endPoint x: 753, endPoint y: 175, distance: 131.8
click div "References Customer Ref: OVHD.600535.00PMO Department: PMO Invoice Number: 0812…"
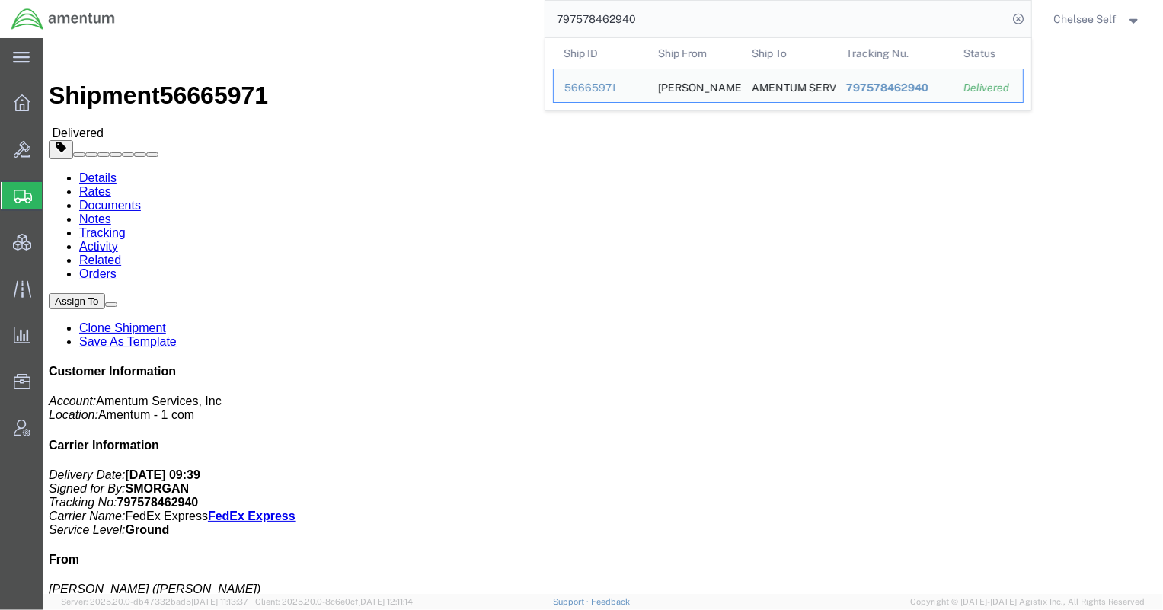
drag, startPoint x: 744, startPoint y: 24, endPoint x: 355, endPoint y: 11, distance: 389.4
click at [355, 11] on div "797578462940 Ship ID Ship From Ship To Tracking Nu. Status Ship ID 56665971 Shi…" at bounding box center [578, 19] width 905 height 38
paste input "637483849"
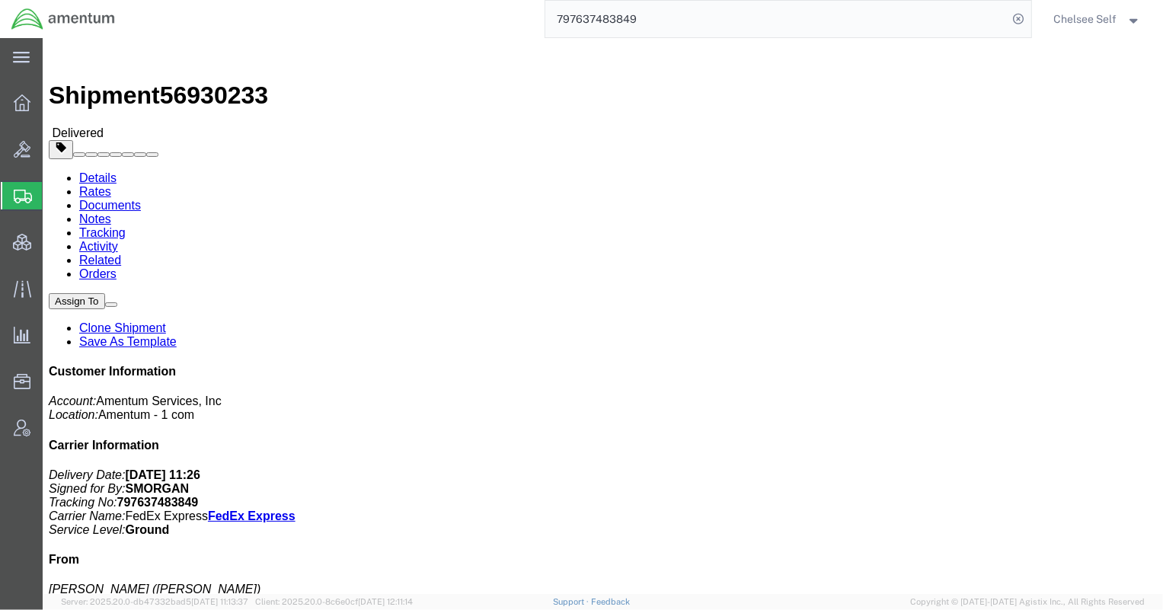
drag, startPoint x: 697, startPoint y: 160, endPoint x: 816, endPoint y: 159, distance: 118.8
click div "Shipment Detail Ship From [PERSON_NAME] ([PERSON_NAME]) [STREET_ADDRESS] Ship T…"
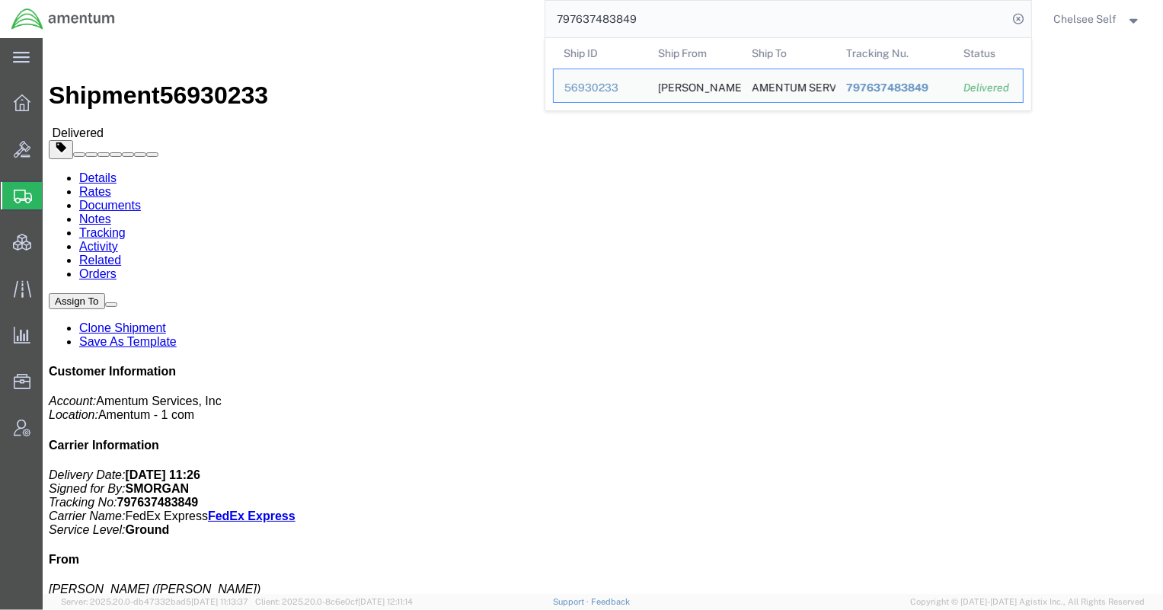
drag, startPoint x: 730, startPoint y: 14, endPoint x: 247, endPoint y: 24, distance: 483.7
click at [370, 22] on div "797637483849 Ship ID Ship From Ship To Tracking Nu. Status Ship ID 56930233 Shi…" at bounding box center [578, 19] width 905 height 38
paste input "572505088"
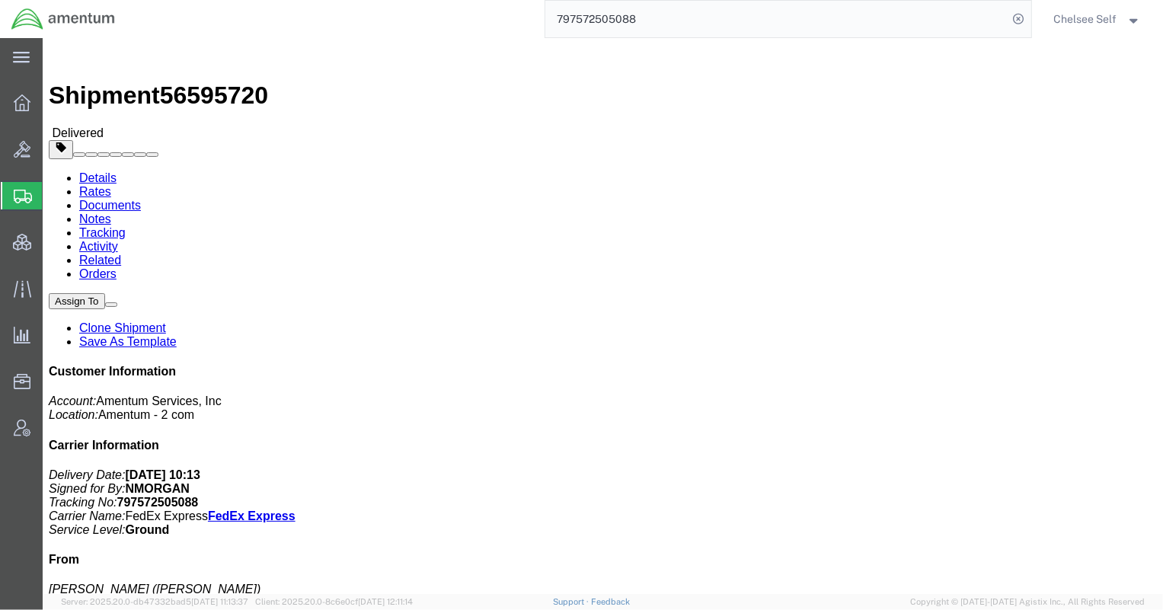
drag, startPoint x: 705, startPoint y: 177, endPoint x: 775, endPoint y: 177, distance: 70.8
click div "References Customer Ref: IOH2.705643.705701.00000 Department: HR Invoice Number…"
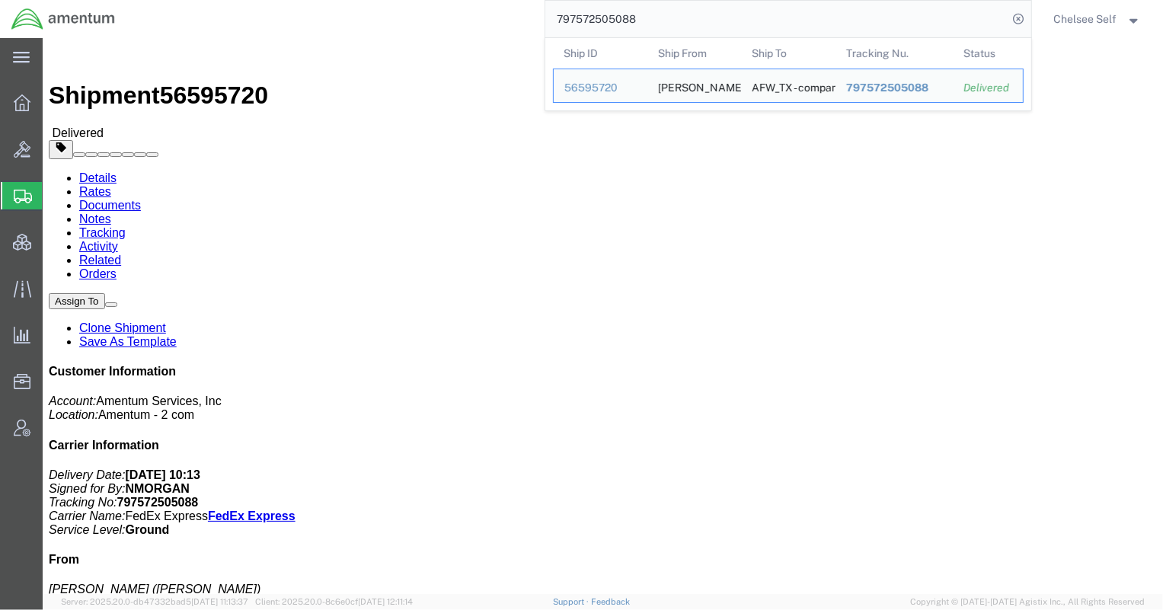
drag, startPoint x: 679, startPoint y: 21, endPoint x: 375, endPoint y: 16, distance: 303.2
click at [385, 17] on div "797572505088 Ship ID Ship From Ship To Tracking Nu. Status Ship ID 56595720 Shi…" at bounding box center [578, 19] width 905 height 38
paste input "605443736"
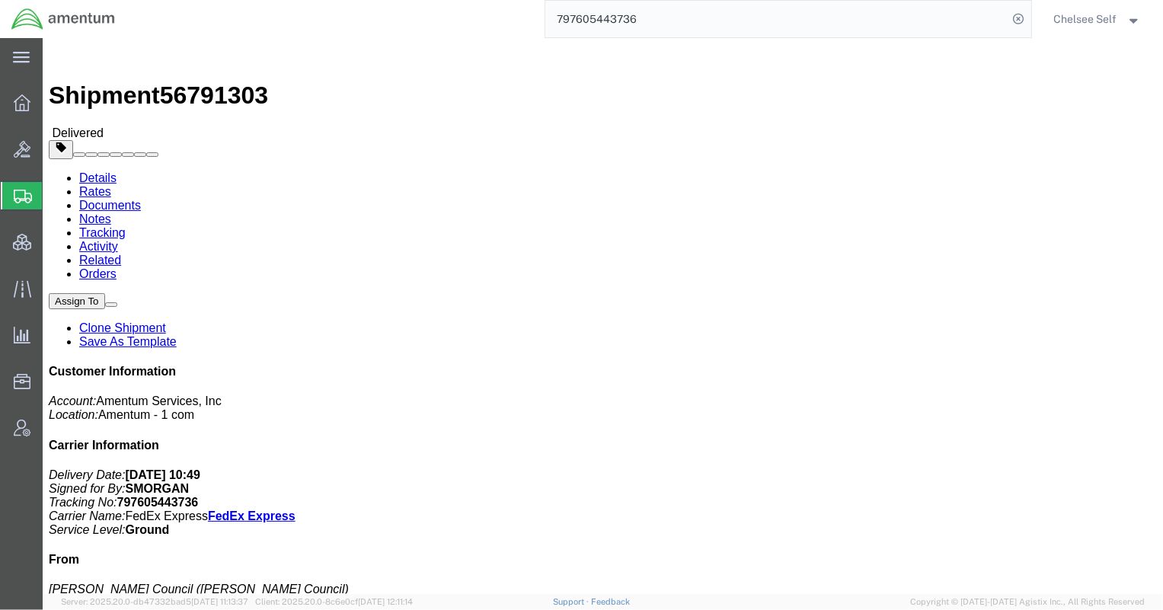
drag, startPoint x: 695, startPoint y: 161, endPoint x: 813, endPoint y: 161, distance: 117.3
click div "References Customer Ref: EJIE.100043.ZVNDR Department: GSCM Invoice Number: 627…"
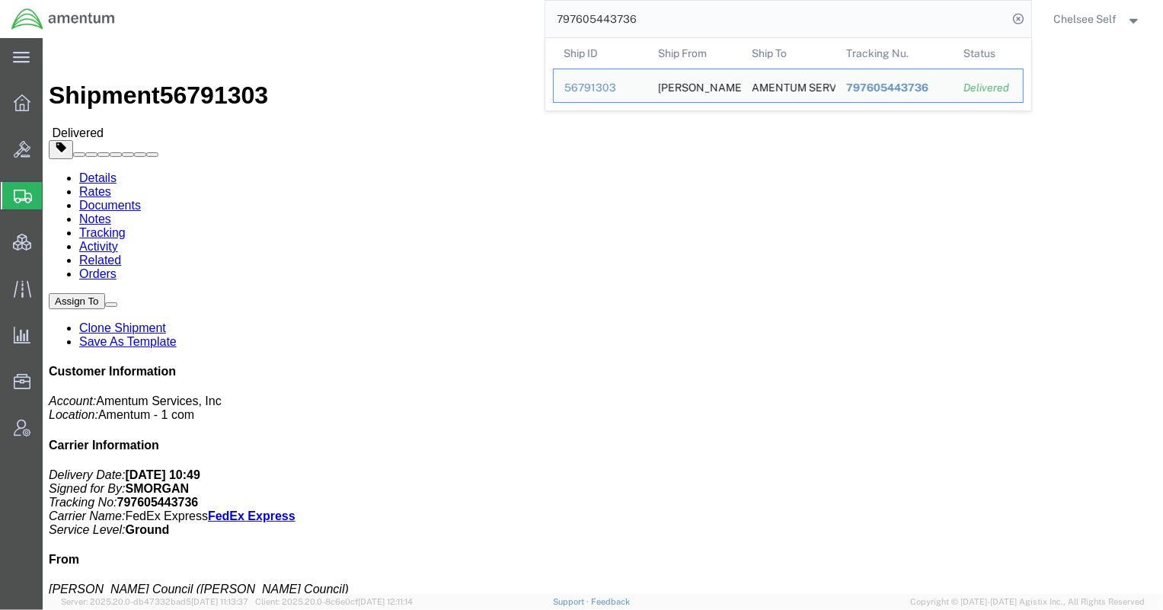
drag, startPoint x: 745, startPoint y: 26, endPoint x: 374, endPoint y: 11, distance: 371.2
click at [374, 11] on div "797605443736 Ship ID Ship From Ship To Tracking Nu. Status Ship ID 56791303 Shi…" at bounding box center [578, 19] width 905 height 38
paste input "688"
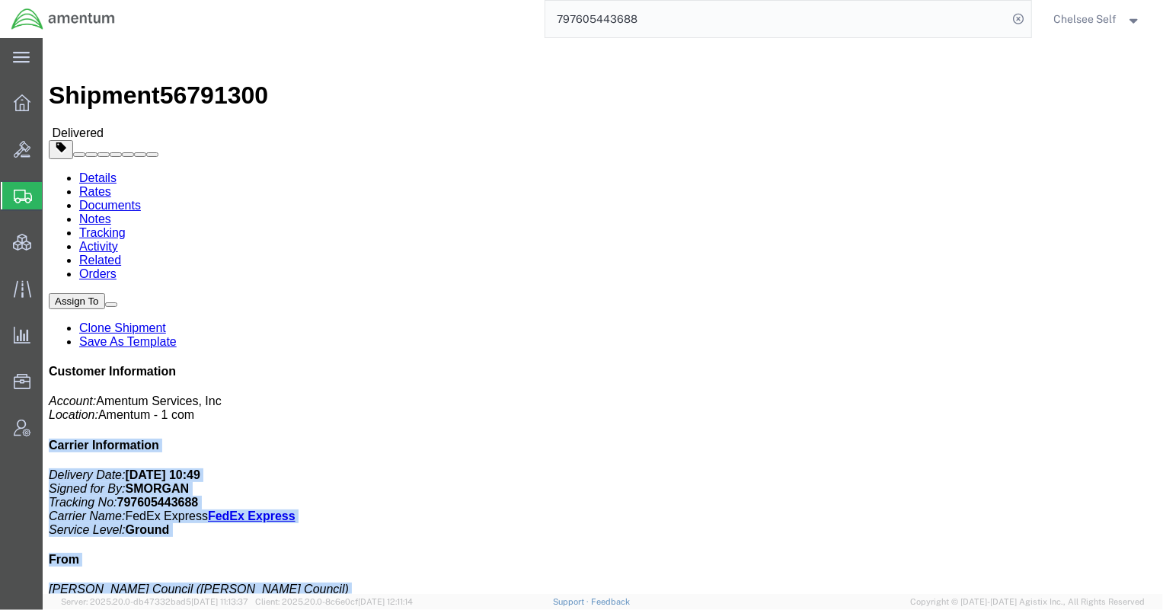
drag, startPoint x: 696, startPoint y: 160, endPoint x: 826, endPoint y: 159, distance: 130.2
click form "Shipment 56791300 Delivered Details Rates Documents Notes Tracking Activity Rel…"
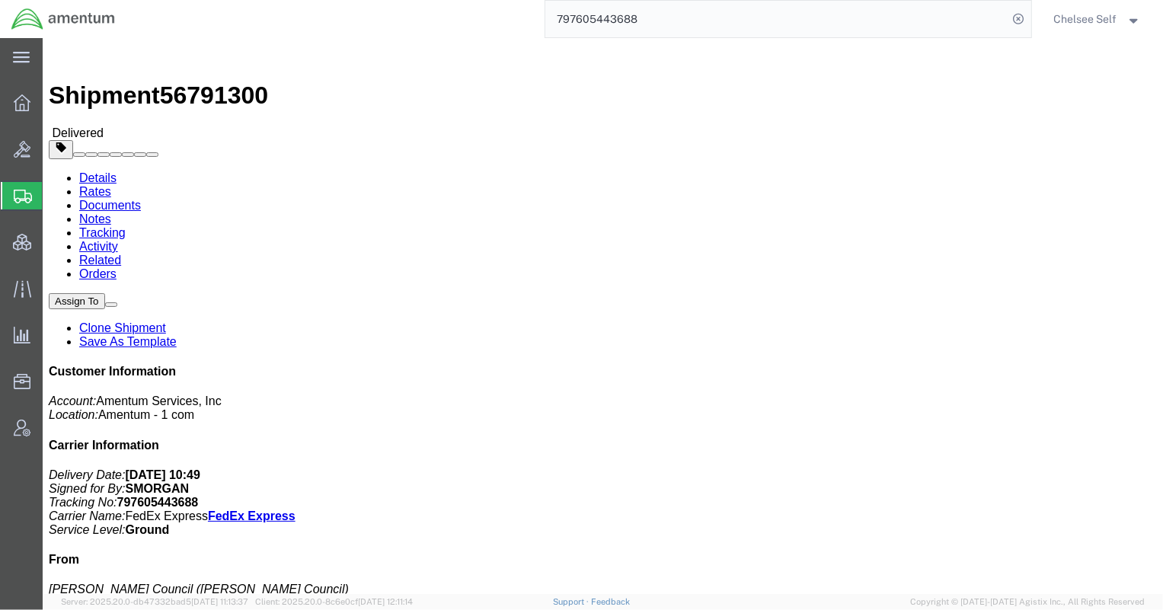
click h4 "Routing & Vehicle Information"
drag, startPoint x: 698, startPoint y: 159, endPoint x: 800, endPoint y: 161, distance: 101.3
click p "Customer Ref: EJIE.100043.ZVNDR Department: GSCM Invoice Number: 627968 R.M.A.:…"
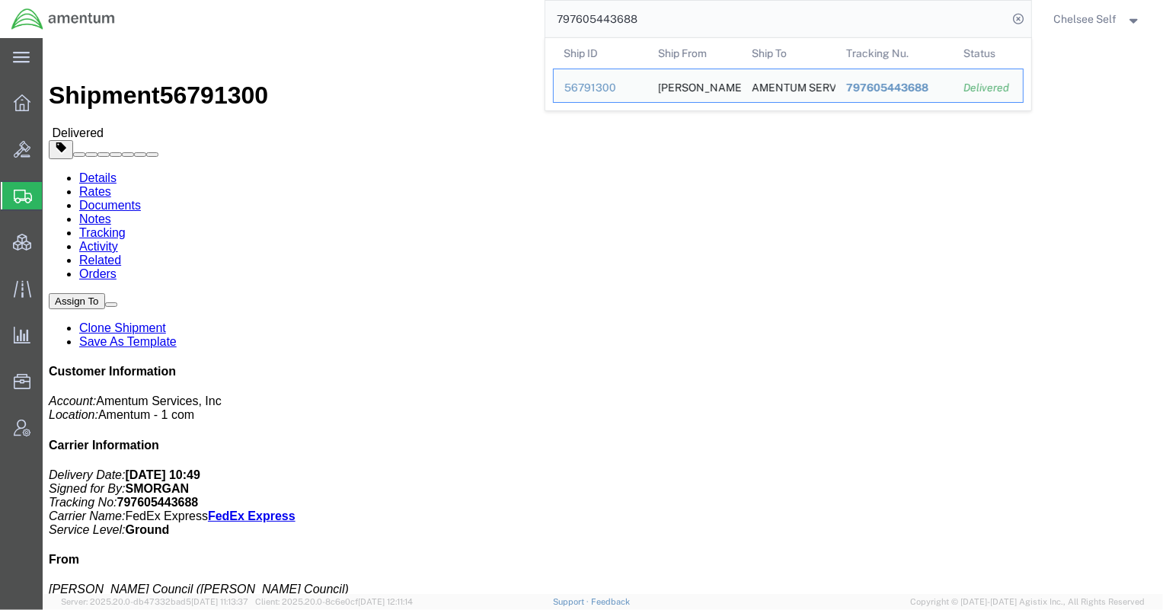
drag, startPoint x: 671, startPoint y: 24, endPoint x: 371, endPoint y: 4, distance: 300.8
click at [371, 4] on div "797605443688 Ship ID Ship From Ship To Tracking Nu. Status Ship ID 56791300 Shi…" at bounding box center [578, 19] width 905 height 38
paste input "471"
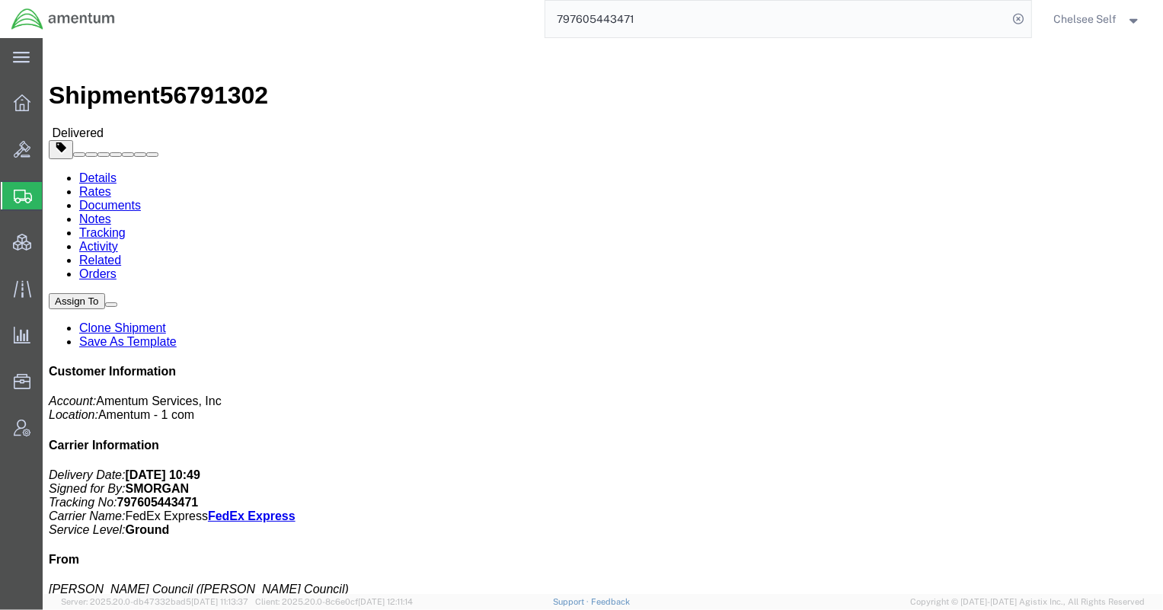
drag, startPoint x: 696, startPoint y: 160, endPoint x: 799, endPoint y: 160, distance: 102.8
click p "Customer Ref: EJIE.100043.ZVNDR Department: GSCM Invoice Number: 627968 R.M.A.:…"
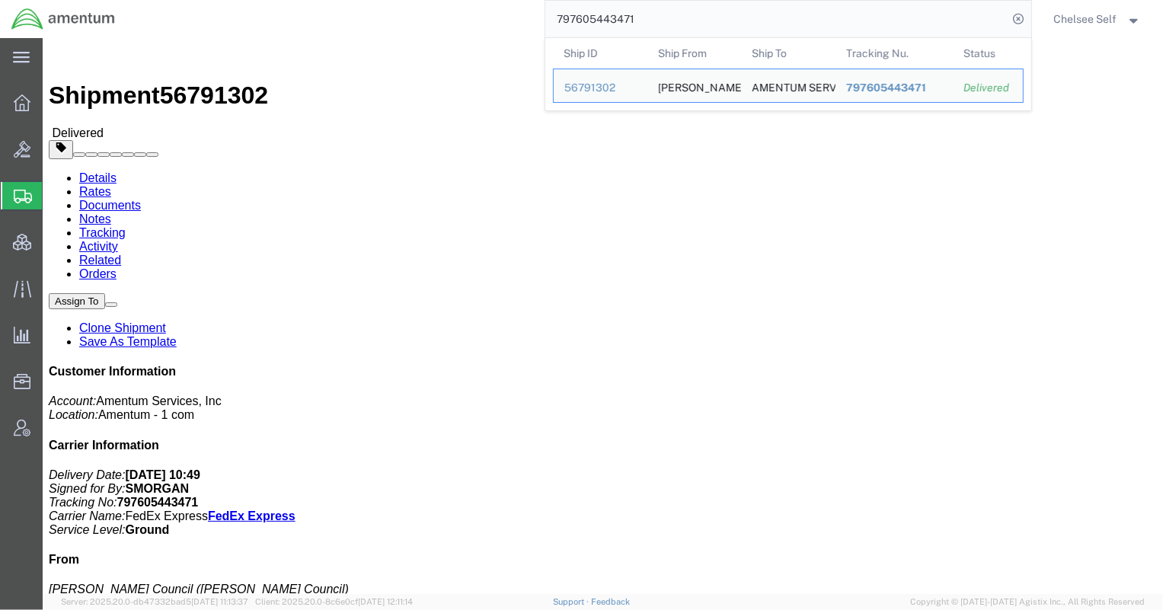
drag, startPoint x: 697, startPoint y: 10, endPoint x: 350, endPoint y: -5, distance: 347.6
click at [350, 0] on html "main_menu Created with Sketch. Collapse Menu Overview Bids Shipments Shipment M…" at bounding box center [581, 305] width 1163 height 610
paste input "521984376"
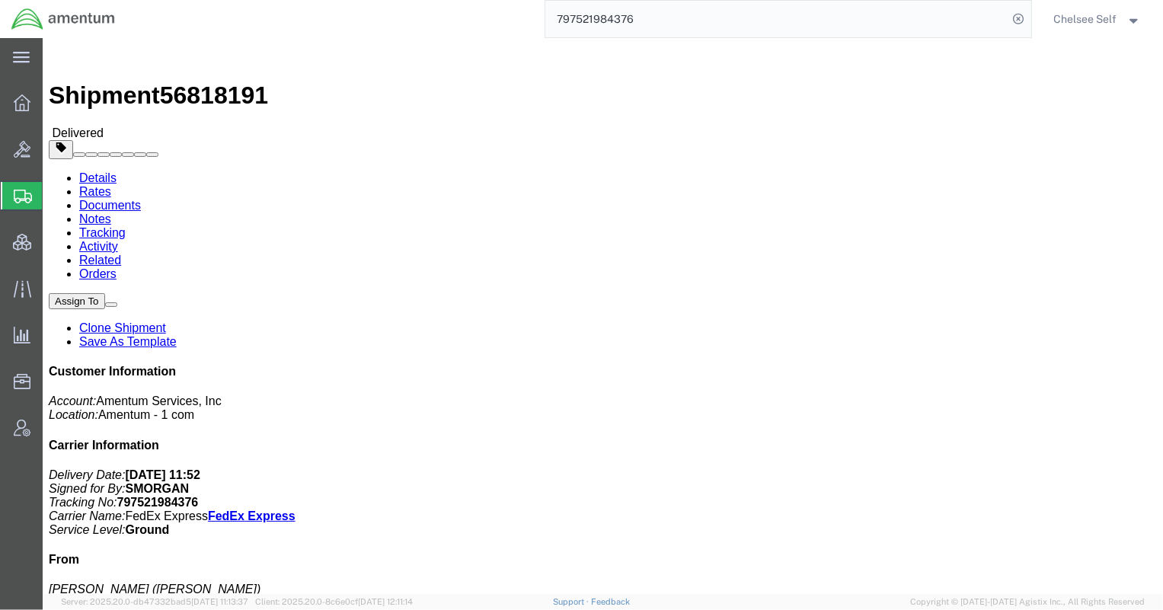
drag, startPoint x: 698, startPoint y: 161, endPoint x: 794, endPoint y: 161, distance: 96.7
click p "Customer Ref: 4588.400.001.NON Department: Systems Engineering and Sustai Invoi…"
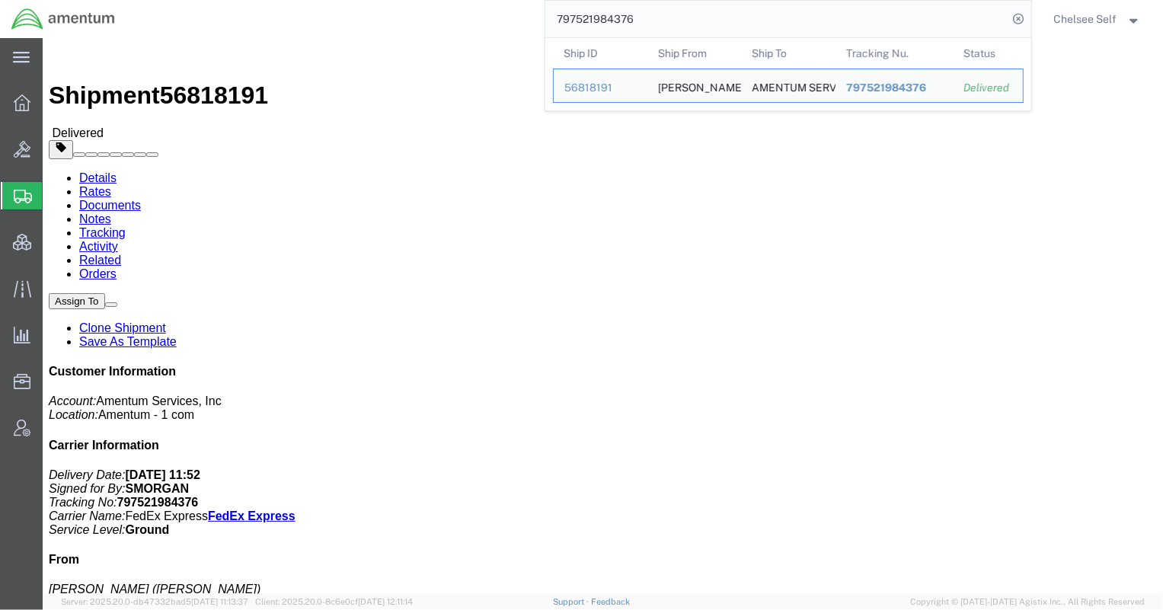
drag, startPoint x: 640, startPoint y: 18, endPoint x: 401, endPoint y: 9, distance: 239.3
click at [401, 9] on div "797521984376 Ship ID Ship From Ship To Tracking Nu. Status Ship ID 56818191 Shi…" at bounding box center [578, 19] width 905 height 38
paste input "605443688"
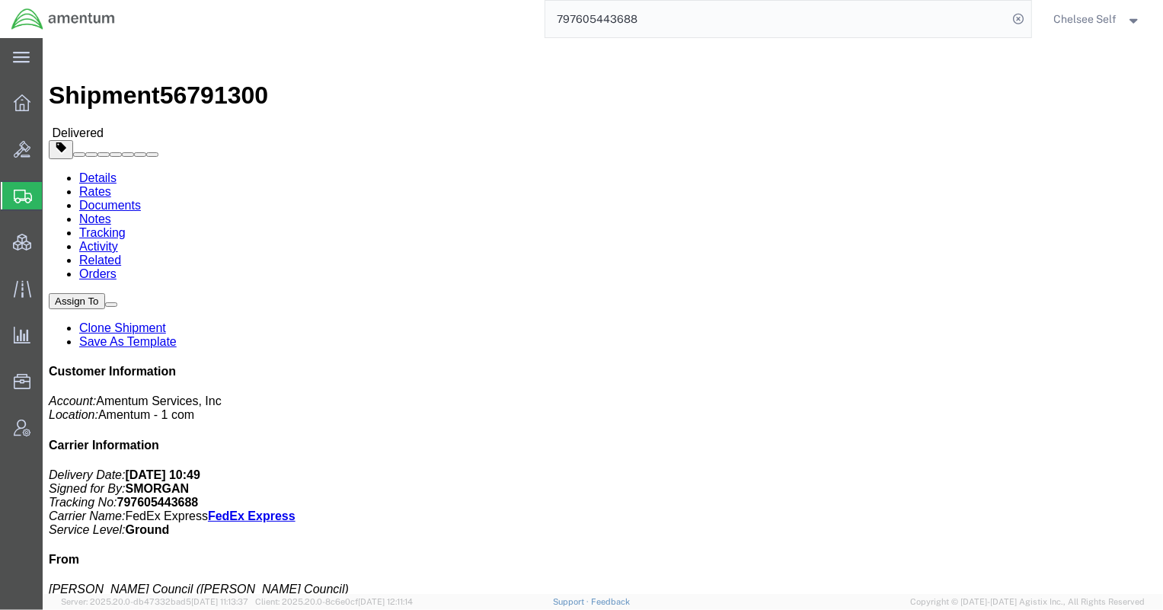
drag, startPoint x: 697, startPoint y: 159, endPoint x: 807, endPoint y: 159, distance: 109.7
click div "References Customer Ref: EJIE.100043.ZVNDR Department: GSCM Invoice Number: 627…"
drag, startPoint x: 662, startPoint y: 14, endPoint x: 334, endPoint y: -1, distance: 327.9
click at [334, 0] on html "main_menu Created with Sketch. Collapse Menu Overview Bids Shipments Shipment M…" at bounding box center [581, 305] width 1163 height 610
paste input "3554821"
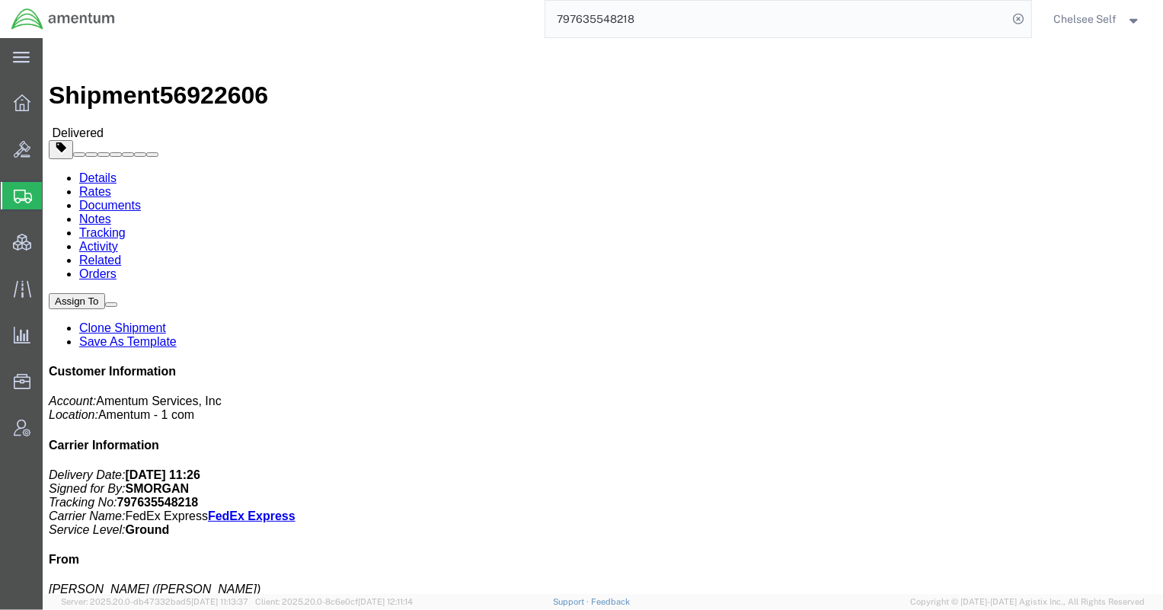
drag, startPoint x: 676, startPoint y: 177, endPoint x: 803, endPoint y: 177, distance: 127.2
click div "References Customer Ref: 4908.00.01.F.1001.BAS.BROOKHA Department: IRS FMSS Log…"
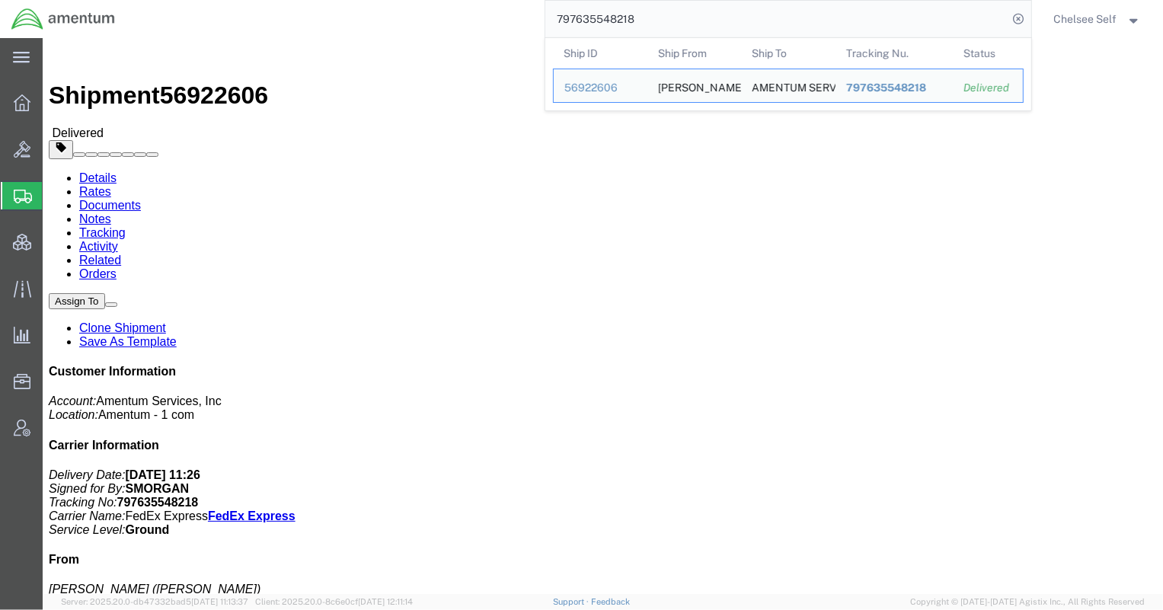
drag, startPoint x: 708, startPoint y: 16, endPoint x: 247, endPoint y: 25, distance: 460.9
click at [247, 25] on div "797635548218 Ship ID Ship From Ship To Tracking Nu. Status Ship ID 56922606 Shi…" at bounding box center [578, 19] width 905 height 38
paste input "95"
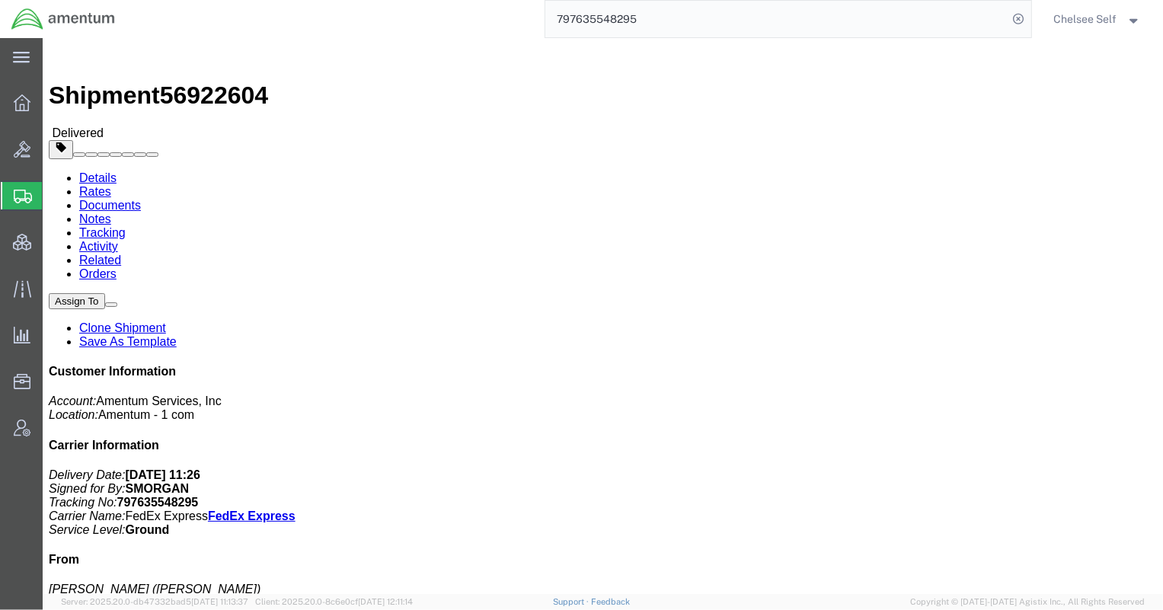
drag, startPoint x: 624, startPoint y: 179, endPoint x: 810, endPoint y: 175, distance: 186.6
click div "References Customer Ref: 4908.00.01.F.1001.BAS.BROOKHA Department: IRS FMSS Log…"
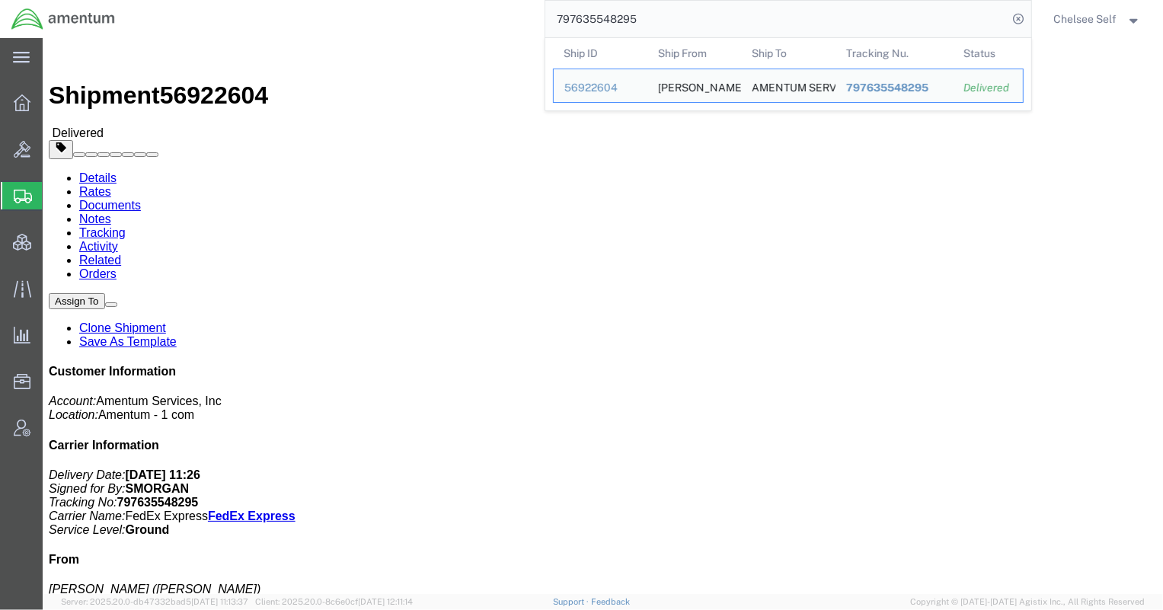
drag, startPoint x: 630, startPoint y: 15, endPoint x: 388, endPoint y: -15, distance: 244.1
click at [388, 0] on html "main_menu Created with Sketch. Collapse Menu Overview Bids Shipments Shipment M…" at bounding box center [581, 305] width 1163 height 610
paste input "2580266"
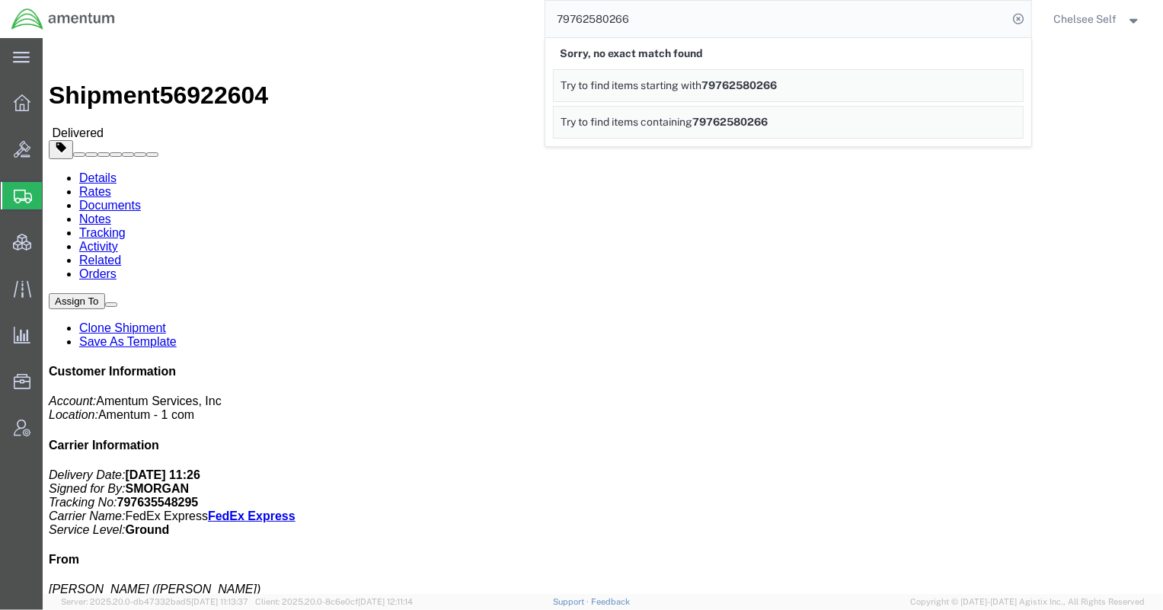
drag, startPoint x: 572, startPoint y: 12, endPoint x: 390, endPoint y: 1, distance: 182.4
click at [392, 2] on div "79762580266 Sorry, no exact match found Try to find items starting with 7976258…" at bounding box center [578, 19] width 905 height 38
paste input "593813531"
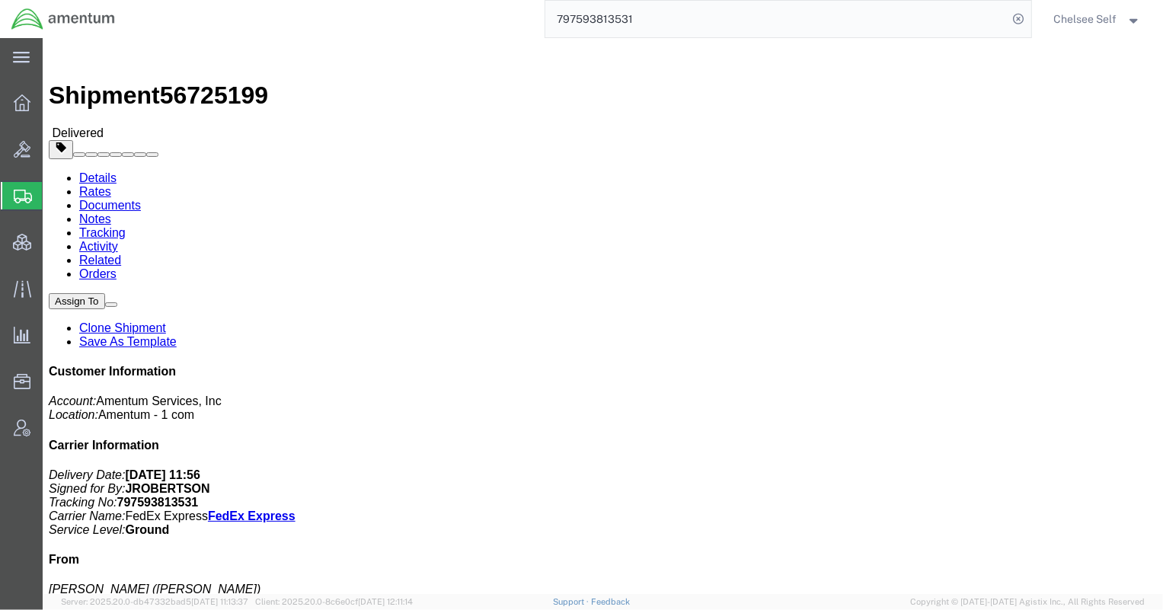
drag, startPoint x: 700, startPoint y: 159, endPoint x: 678, endPoint y: 169, distance: 24.2
click div "References Customer Ref: OVHD.705085.00000 Department: E T - Postal Invoice Num…"
drag, startPoint x: 697, startPoint y: 161, endPoint x: 804, endPoint y: 161, distance: 106.6
click div "References Customer Ref: OVHD.705085.00000 Department: E T - Postal Invoice Num…"
drag, startPoint x: 644, startPoint y: 22, endPoint x: 427, endPoint y: -5, distance: 219.5
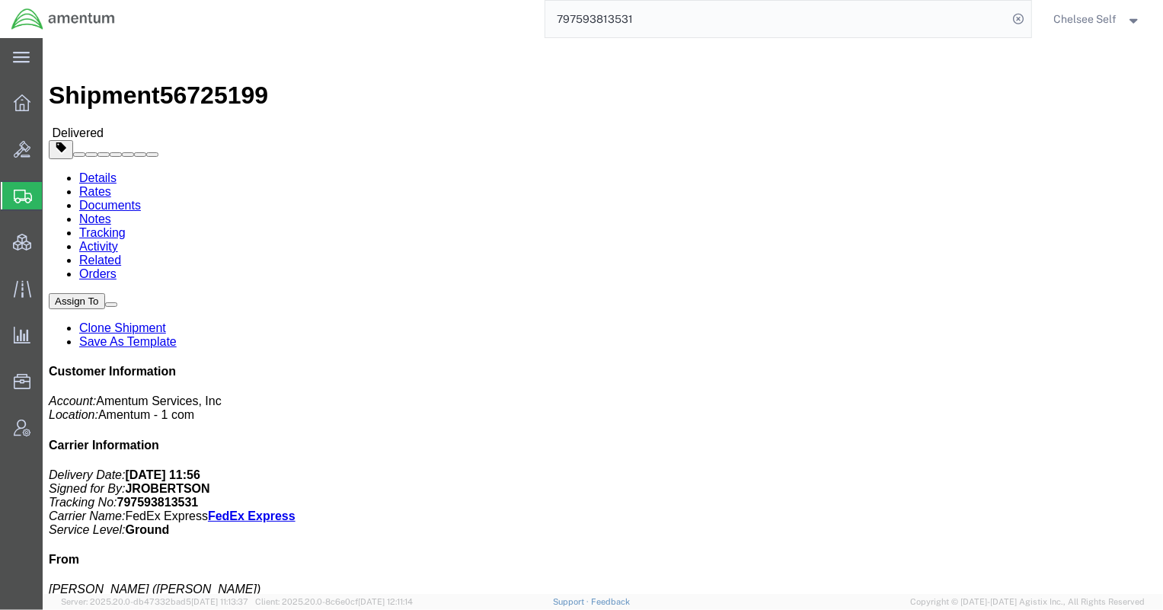
click at [427, 0] on html "main_menu Created with Sketch. Collapse Menu Overview Bids Shipments Shipment M…" at bounding box center [581, 305] width 1163 height 610
paste input "78265576"
drag, startPoint x: 621, startPoint y: 177, endPoint x: 766, endPoint y: 177, distance: 145.5
click div "References Customer Ref: 4893.0001.2.61.78.000.01 Department: DFOM Invoice Numb…"
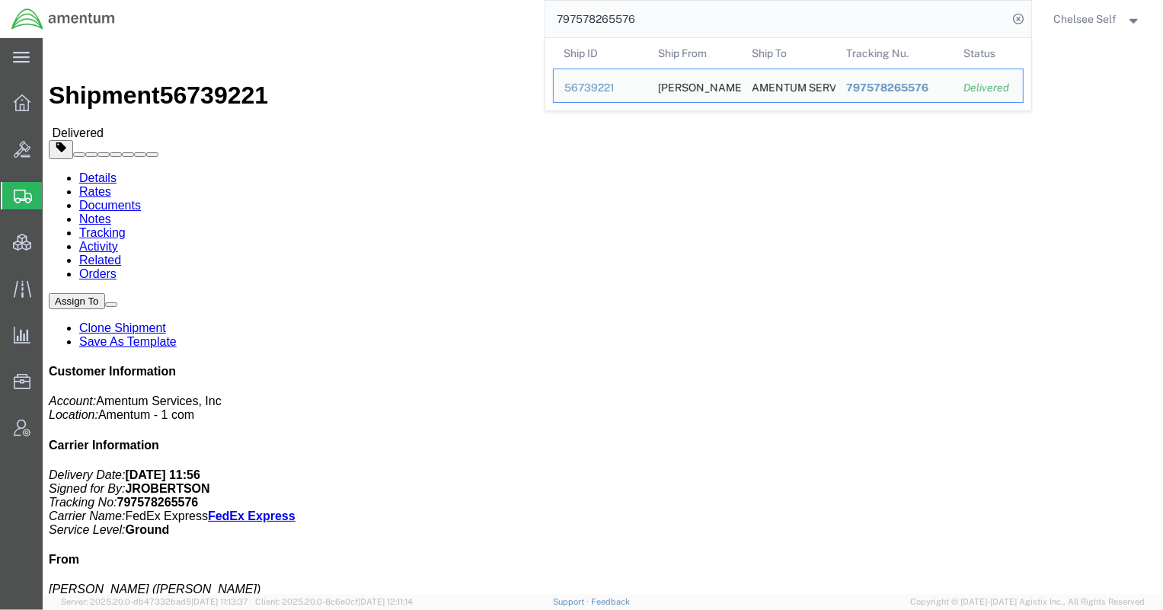
drag, startPoint x: 696, startPoint y: 21, endPoint x: 282, endPoint y: 2, distance: 414.7
click at [288, 5] on div "797578265576 Ship ID Ship From Ship To Tracking Nu. Status Ship ID 56739221 Shi…" at bounding box center [578, 19] width 905 height 38
paste input "93813450"
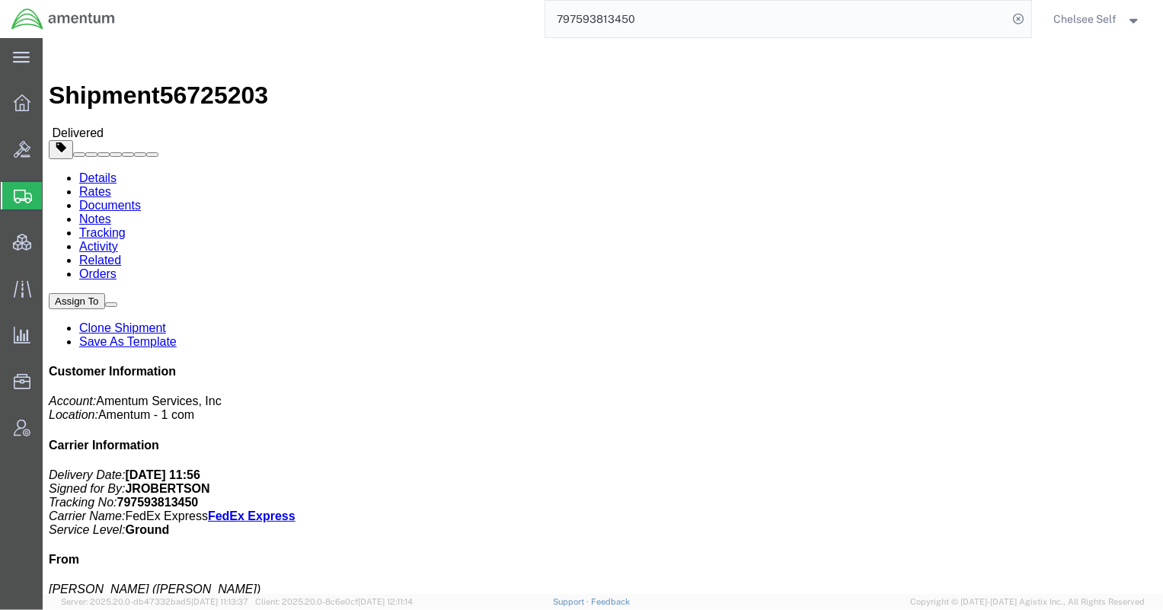
drag, startPoint x: 698, startPoint y: 159, endPoint x: 810, endPoint y: 157, distance: 112.7
click div "References Customer Ref: OVHD.705085.00000 Department: E T - Postal Invoice Num…"
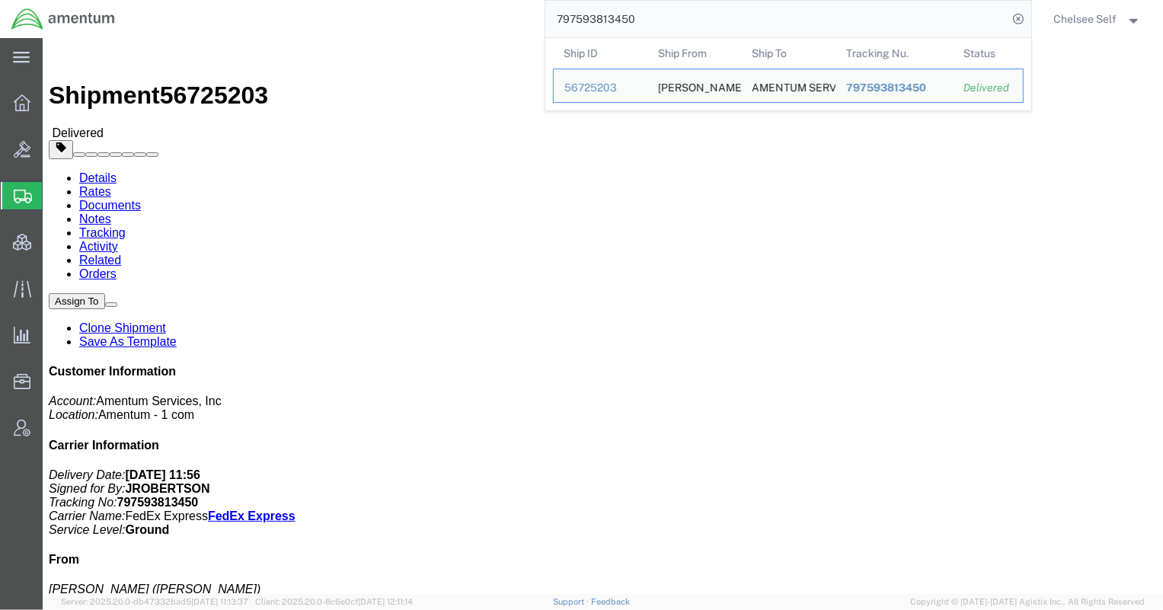
drag, startPoint x: 705, startPoint y: 22, endPoint x: 259, endPoint y: -4, distance: 447.1
click at [259, 0] on html "main_menu Created with Sketch. Collapse Menu Overview Bids Shipments Shipment M…" at bounding box center [581, 305] width 1163 height 610
paste input "625505604"
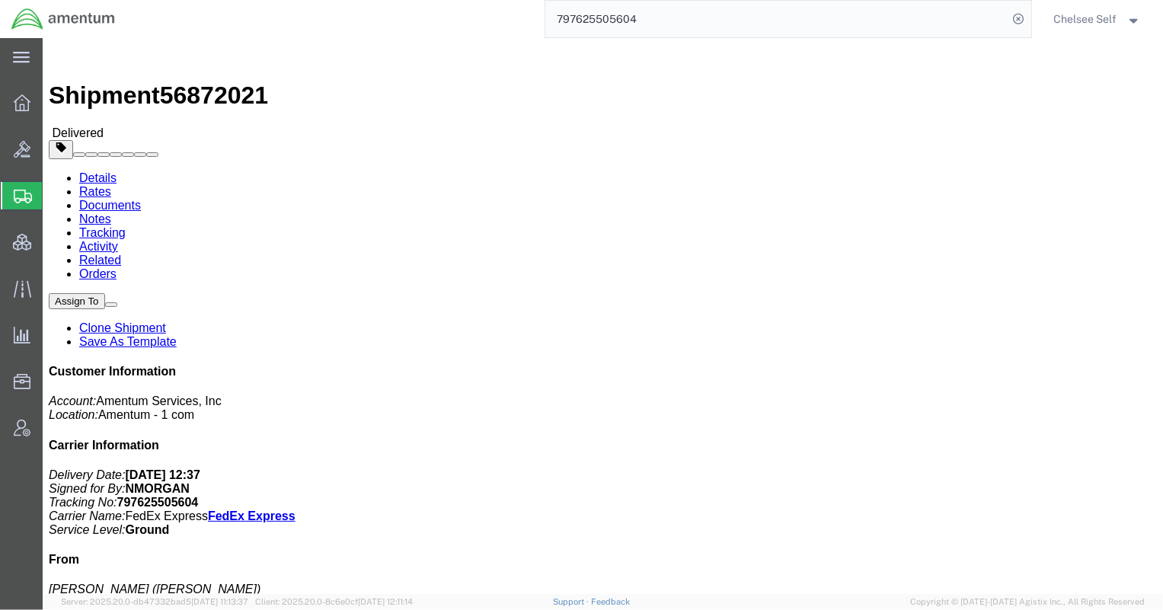
drag, startPoint x: 620, startPoint y: 178, endPoint x: 754, endPoint y: 178, distance: 134.1
click div "References Customer Ref: ADMN.100123.8CONX Department: Continuous Improvement I…"
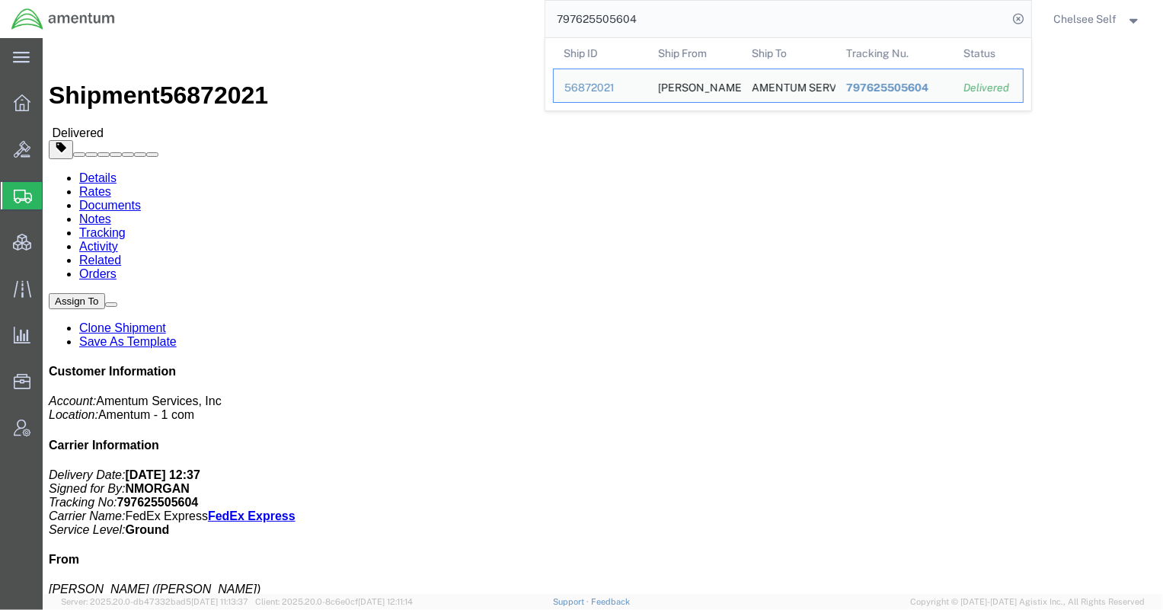
drag, startPoint x: 492, startPoint y: 7, endPoint x: 440, endPoint y: 2, distance: 52.0
click at [440, 2] on div "797625505604 Ship ID Ship From Ship To Tracking Nu. Status Ship ID 56872021 Shi…" at bounding box center [578, 19] width 905 height 38
paste input "80266"
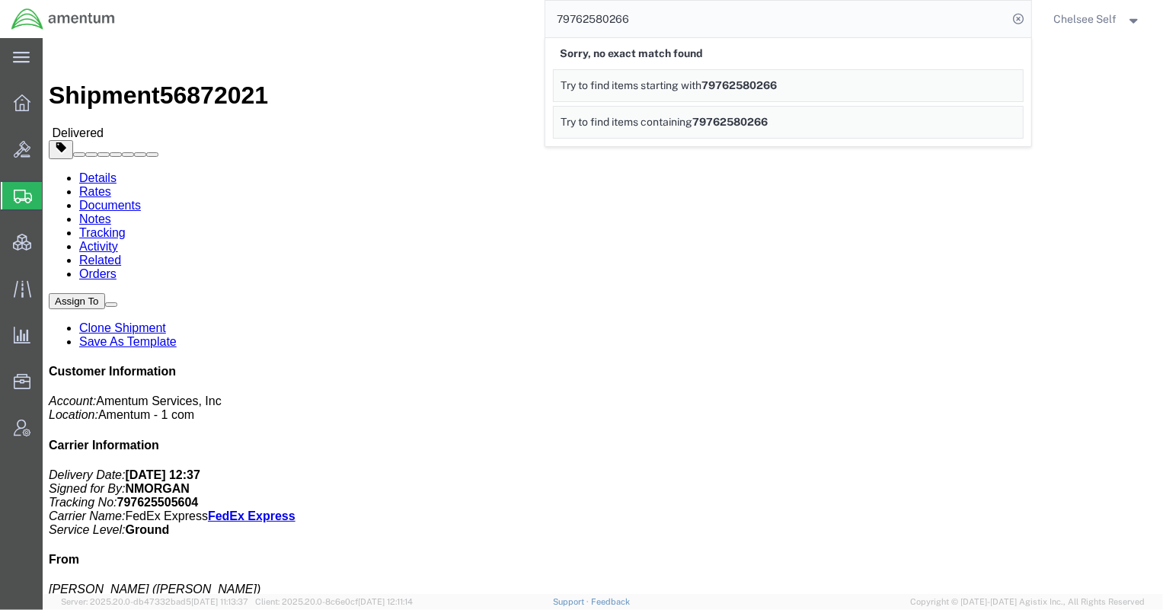
drag, startPoint x: 695, startPoint y: 23, endPoint x: 304, endPoint y: -8, distance: 392.0
click at [304, 0] on html "main_menu Created with Sketch. Collapse Menu Overview Bids Shipments Shipment M…" at bounding box center [581, 305] width 1163 height 610
paste input "576118807"
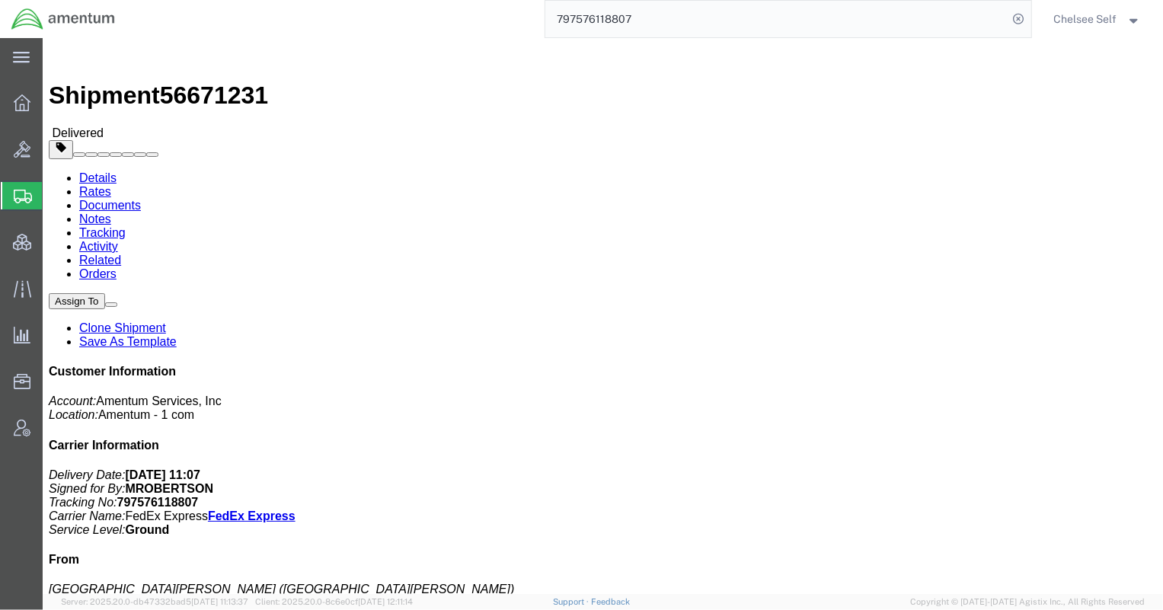
drag, startPoint x: 624, startPoint y: 177, endPoint x: 807, endPoint y: 177, distance: 182.8
click div "References Customer Ref: 4785.03.Z974.0001.AME.BON.NATL Department: NMSC SMSS I…"
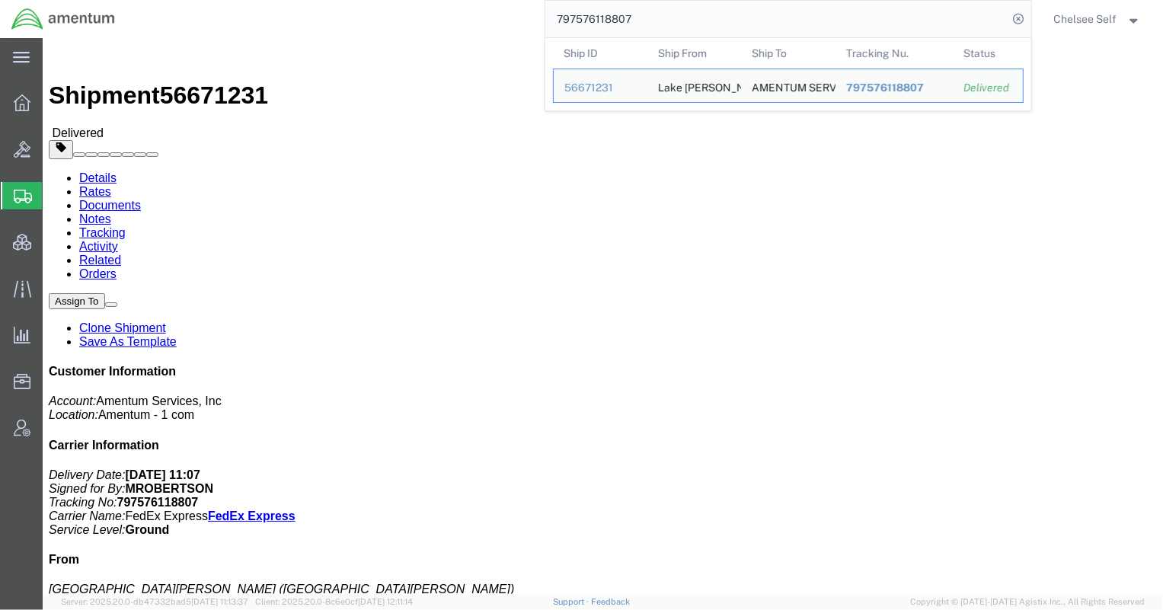
drag, startPoint x: 685, startPoint y: 27, endPoint x: 377, endPoint y: 5, distance: 308.4
click at [377, 5] on div "797576118807 Ship ID Ship From Ship To Tracking Nu. Status Ship ID 56671231 Shi…" at bounding box center [578, 19] width 905 height 38
paste input "610470235"
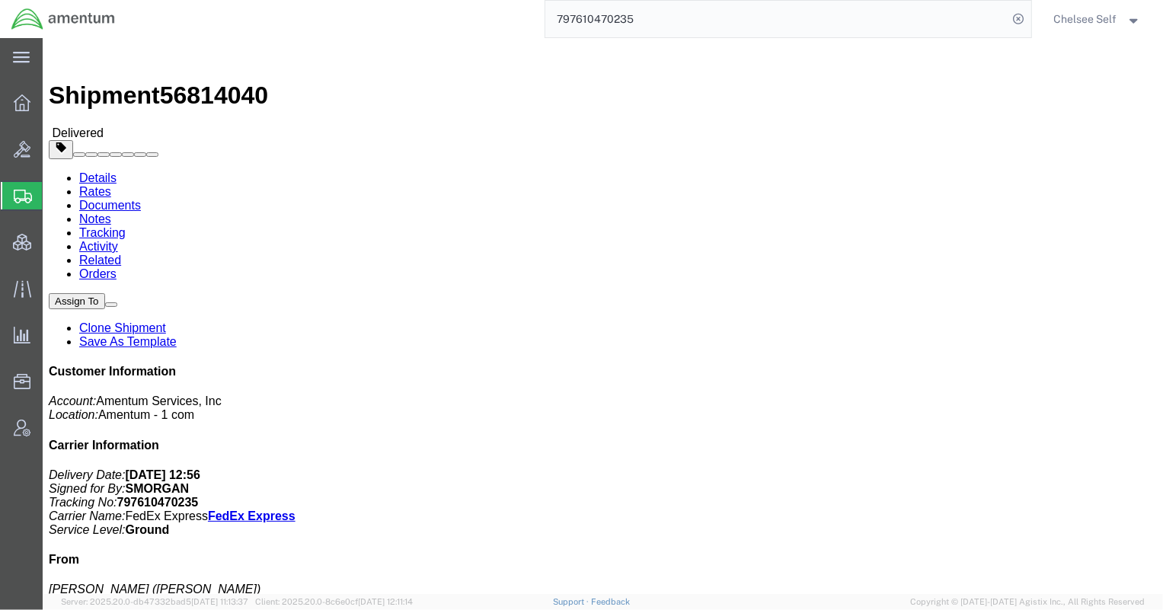
drag, startPoint x: 695, startPoint y: 159, endPoint x: 814, endPoint y: 162, distance: 118.9
click div "References Customer Ref: OVHD.100601.00000 Department: TS Consulting Invoice Nu…"
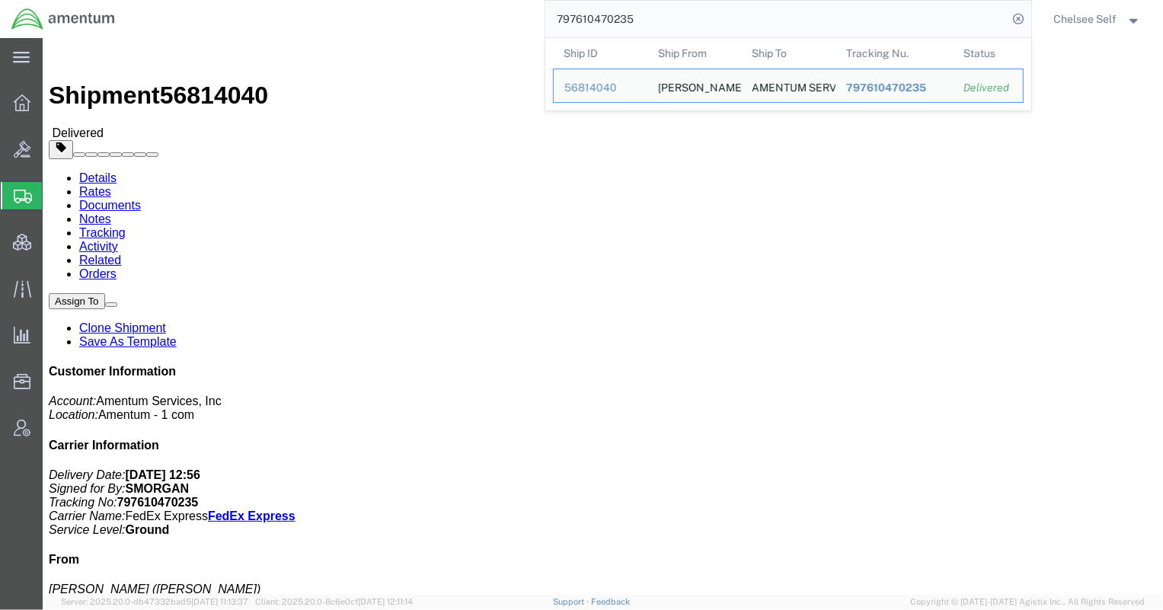
drag, startPoint x: 681, startPoint y: 21, endPoint x: 468, endPoint y: 25, distance: 212.5
click at [472, 22] on div "797610470235 Ship ID Ship From Ship To Tracking Nu. Status Ship ID 56814040 Shi…" at bounding box center [578, 19] width 905 height 38
paste input "579803629,"
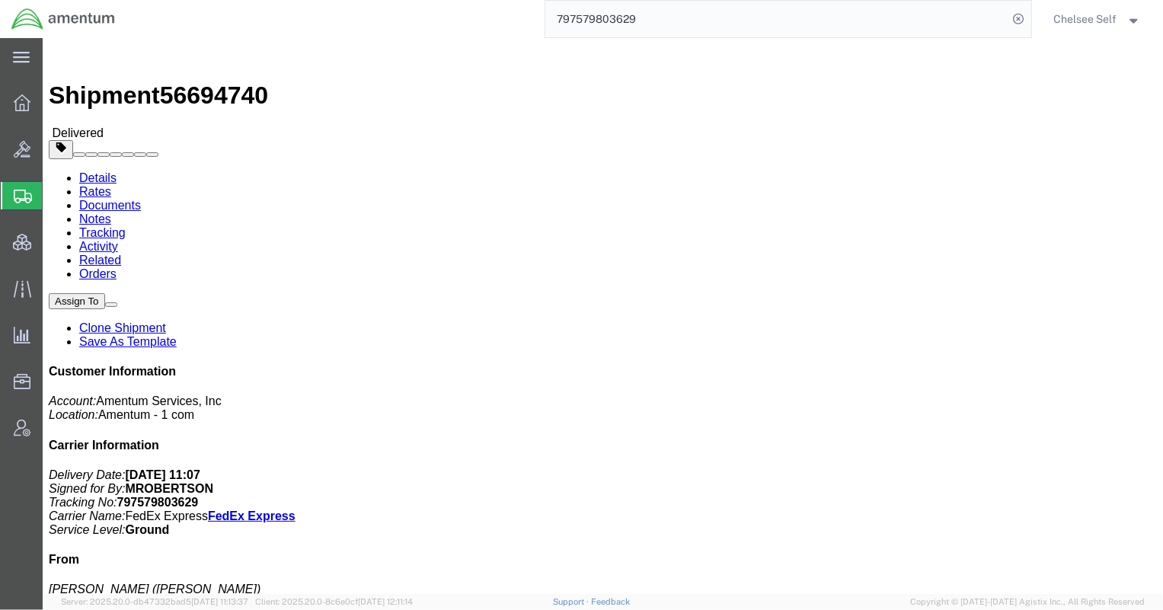
drag, startPoint x: 622, startPoint y: 177, endPoint x: 743, endPoint y: 177, distance: 121.1
click p "Customer Ref: ADMN.705610.[PERSON_NAME] Department: Pricing Compliance Invoice …"
drag, startPoint x: 368, startPoint y: 8, endPoint x: 321, endPoint y: 0, distance: 48.0
click at [327, 0] on div "797579803629" at bounding box center [578, 19] width 905 height 38
paste input "635134872"
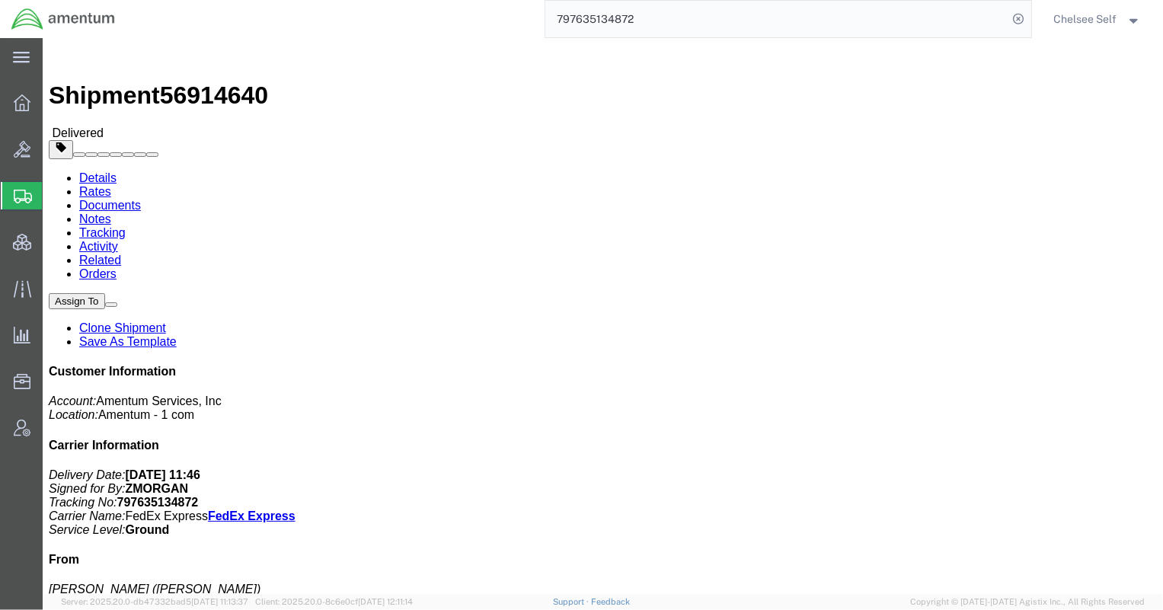
drag, startPoint x: 621, startPoint y: 177, endPoint x: 796, endPoint y: 176, distance: 175.2
click div "References Customer Ref: 4908.00.01.F.1001.BAS.MARTINS Department: Engineering …"
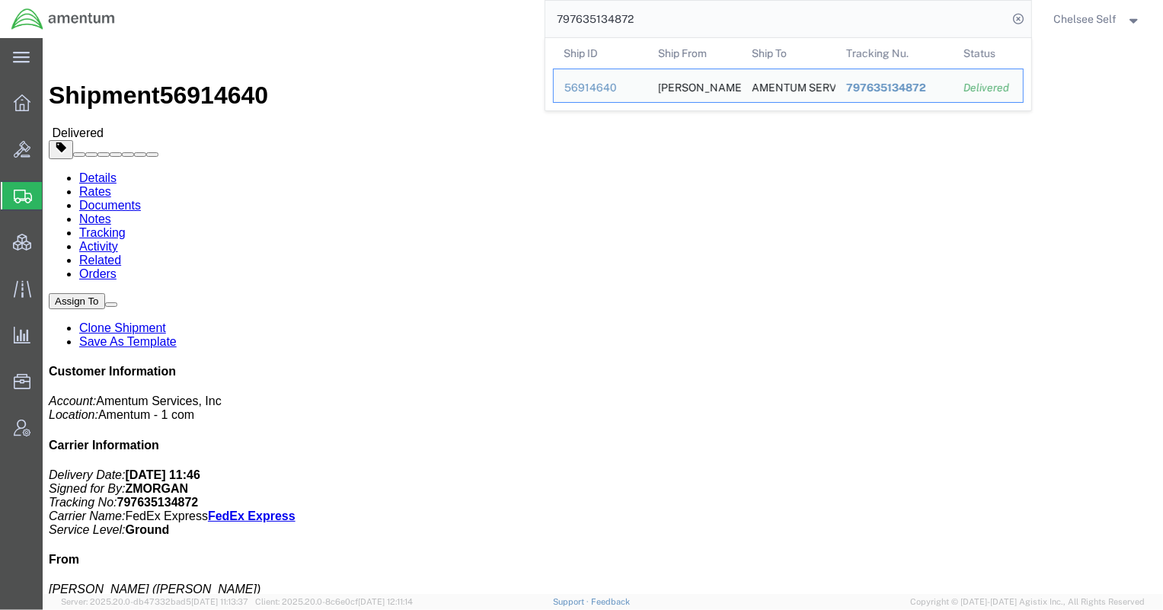
drag, startPoint x: 652, startPoint y: 13, endPoint x: 420, endPoint y: 0, distance: 232.7
click at [420, 0] on div "797635134872 Ship ID Ship From Ship To Tracking Nu. Status Ship ID 56914640 Shi…" at bounding box center [578, 19] width 905 height 38
paste input "596128659"
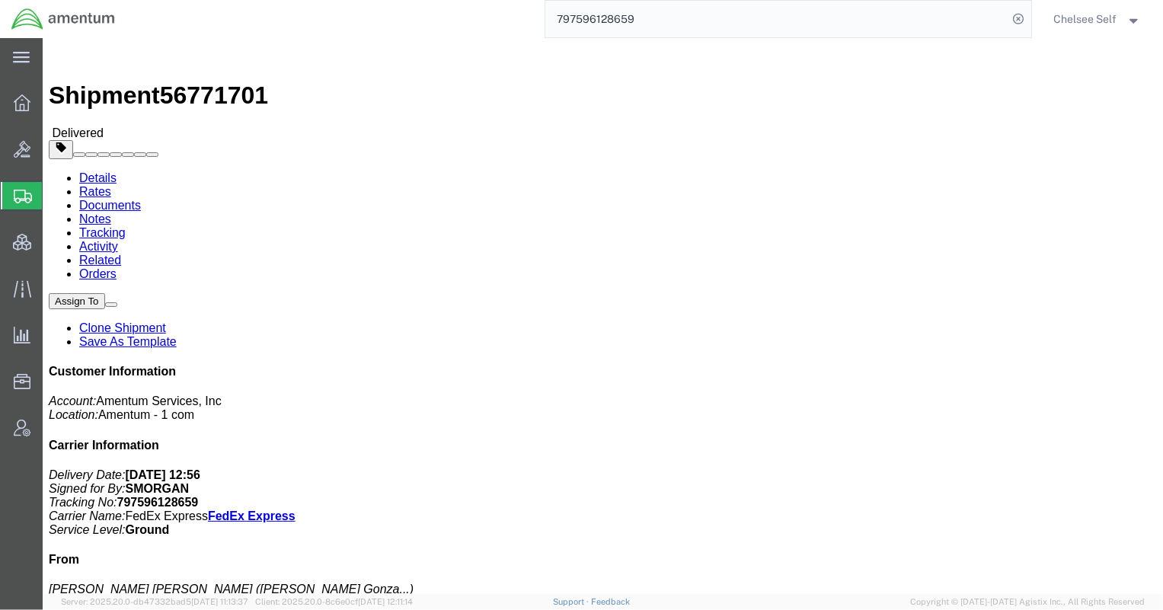
drag, startPoint x: 621, startPoint y: 176, endPoint x: 795, endPoint y: 178, distance: 174.4
click div "References Customer Ref: 0060.0026.F.XX.SITESP.XX.10000 Department: Mission Sol…"
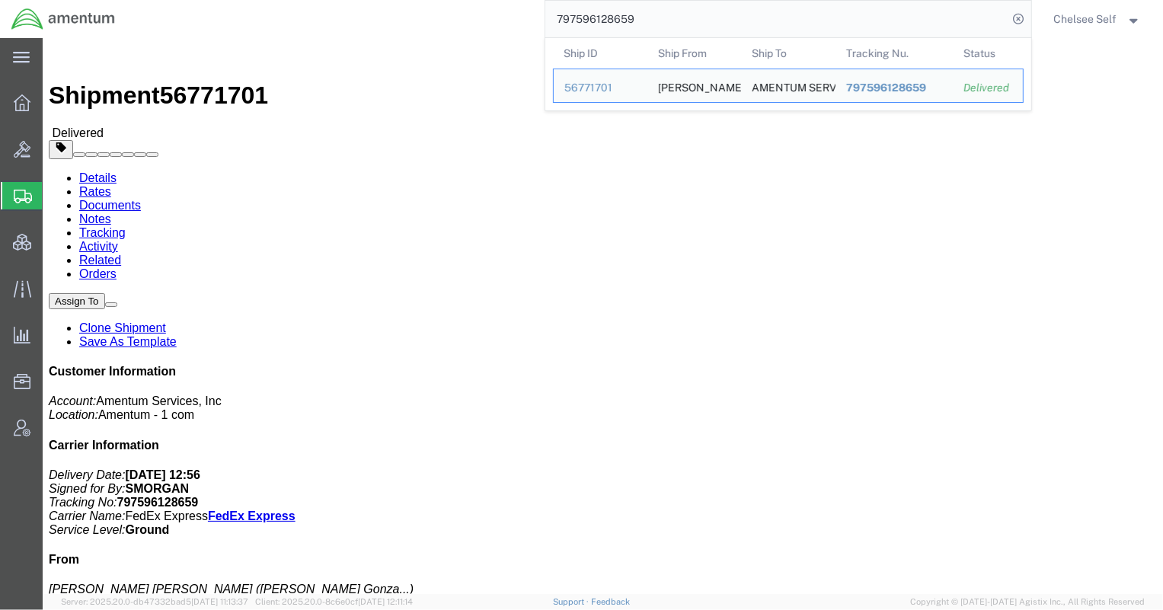
drag, startPoint x: 673, startPoint y: 18, endPoint x: 367, endPoint y: 1, distance: 305.9
click at [367, 1] on div "797596128659 Ship ID Ship From Ship To Tracking Nu. Status Ship ID 56771701 Shi…" at bounding box center [578, 19] width 905 height 38
paste input "602657956"
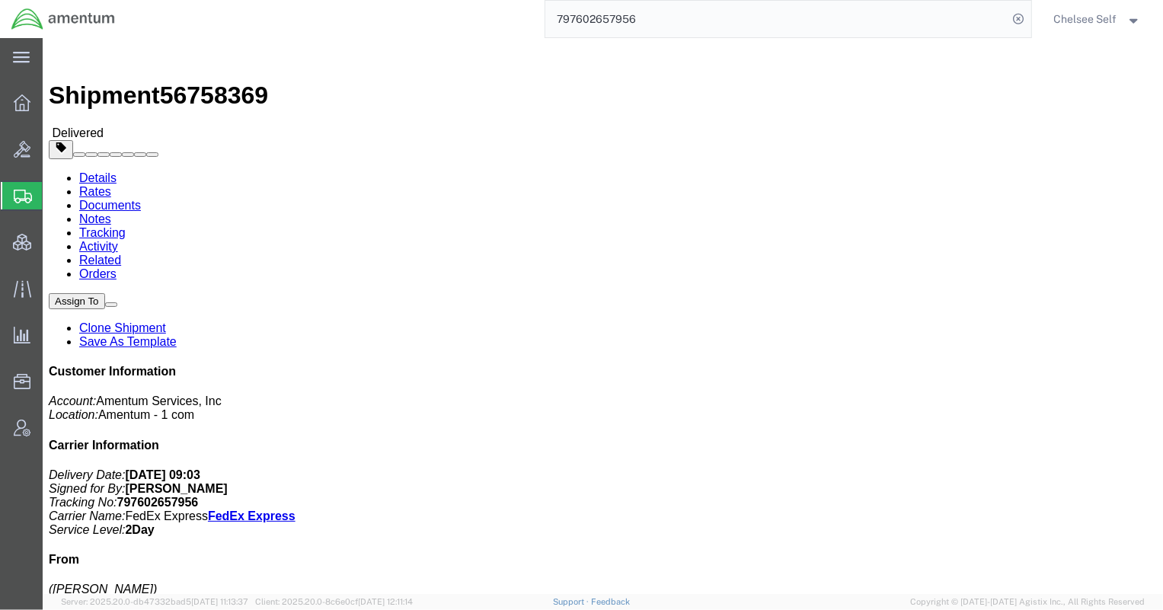
drag, startPoint x: 623, startPoint y: 179, endPoint x: 803, endPoint y: 181, distance: 179.8
click p "Customer Ref: 0060.0026.F.XX.SITESP.XX.10000 Invoice Number: 614409 Department:…"
drag, startPoint x: 452, startPoint y: 7, endPoint x: 380, endPoint y: 0, distance: 72.7
click at [380, 0] on div "797602657956" at bounding box center [578, 19] width 905 height 38
paste input "582362594"
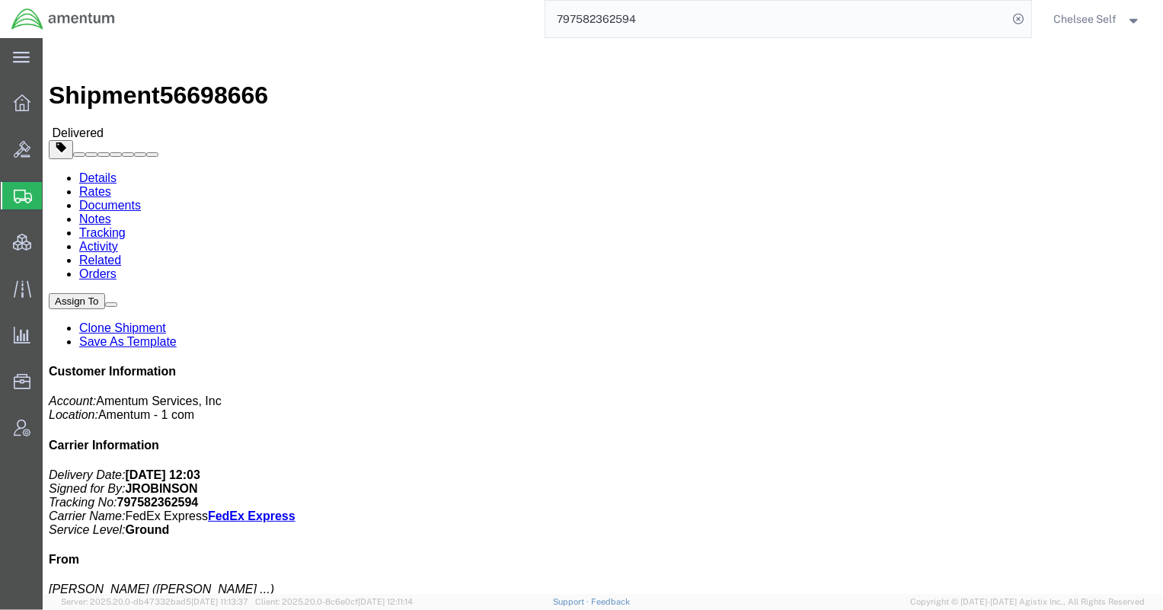
drag, startPoint x: 622, startPoint y: 179, endPoint x: 816, endPoint y: 178, distance: 194.2
click div "Shipment Detail Ship From [GEOGRAPHIC_DATA][PERSON_NAME] ([PERSON_NAME]) [STREE…"
drag, startPoint x: 666, startPoint y: 16, endPoint x: 356, endPoint y: -2, distance: 311.3
click at [356, 0] on html "main_menu Created with Sketch. Collapse Menu Overview Bids Shipments Shipment M…" at bounding box center [581, 305] width 1163 height 610
paste input "92962580"
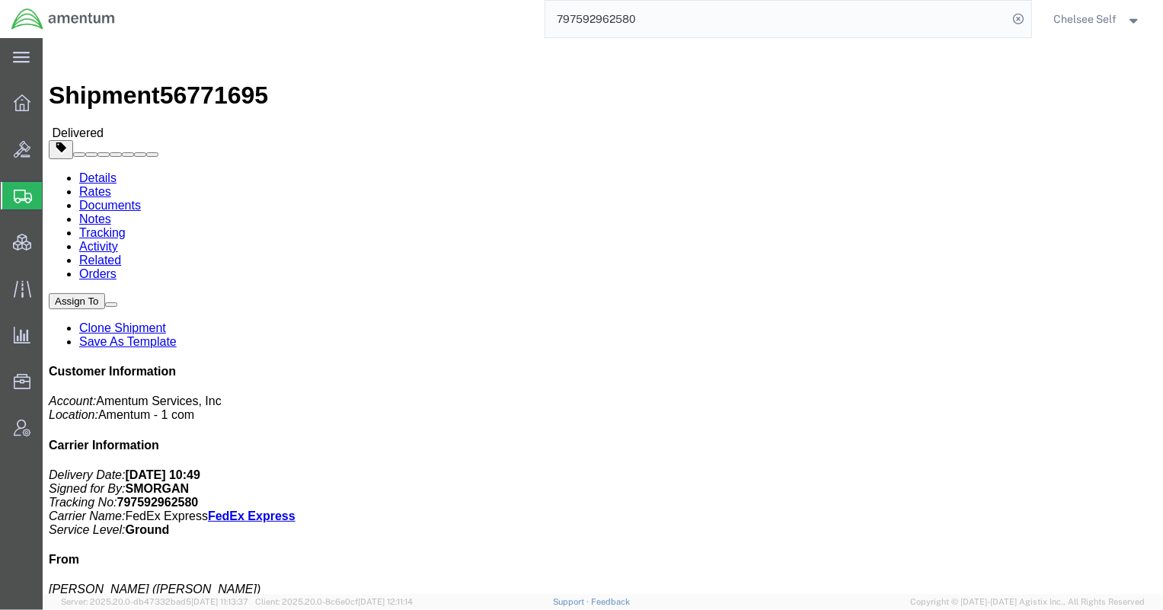
drag, startPoint x: 622, startPoint y: 180, endPoint x: 804, endPoint y: 177, distance: 181.3
click div "References Customer Ref: 0060.0026.F.XX.SITESP.XX.10000 Department: Critical Mi…"
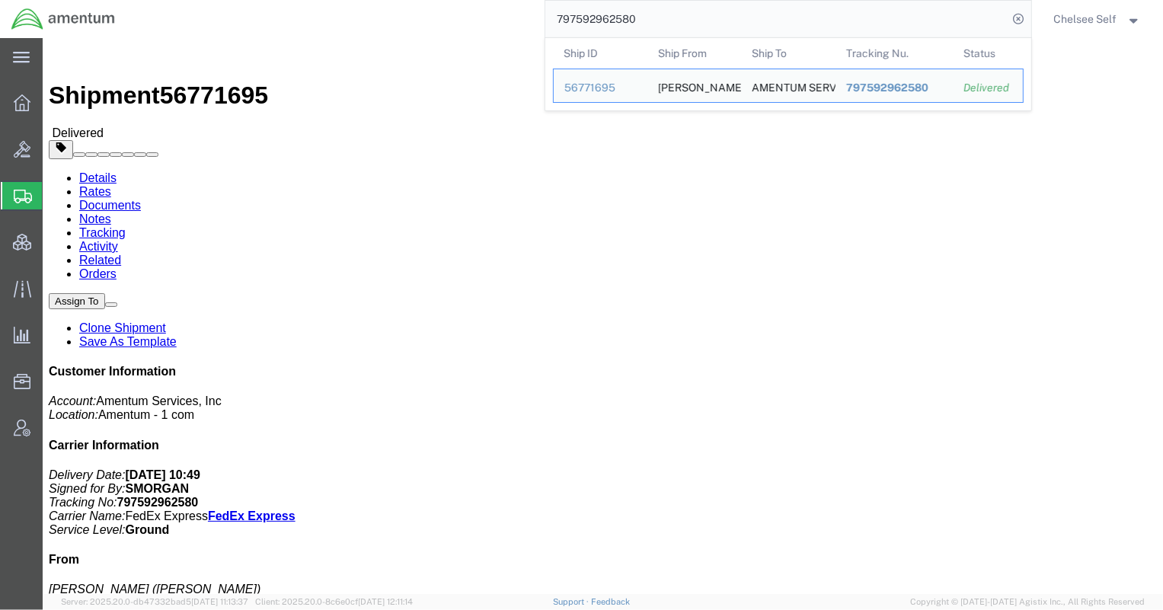
drag, startPoint x: 703, startPoint y: 11, endPoint x: 372, endPoint y: 0, distance: 330.8
click at [375, 2] on div "797592962580 Ship ID Ship From Ship To Tracking Nu. Status Ship ID 56771695 Shi…" at bounding box center [578, 19] width 905 height 38
paste input "62580266"
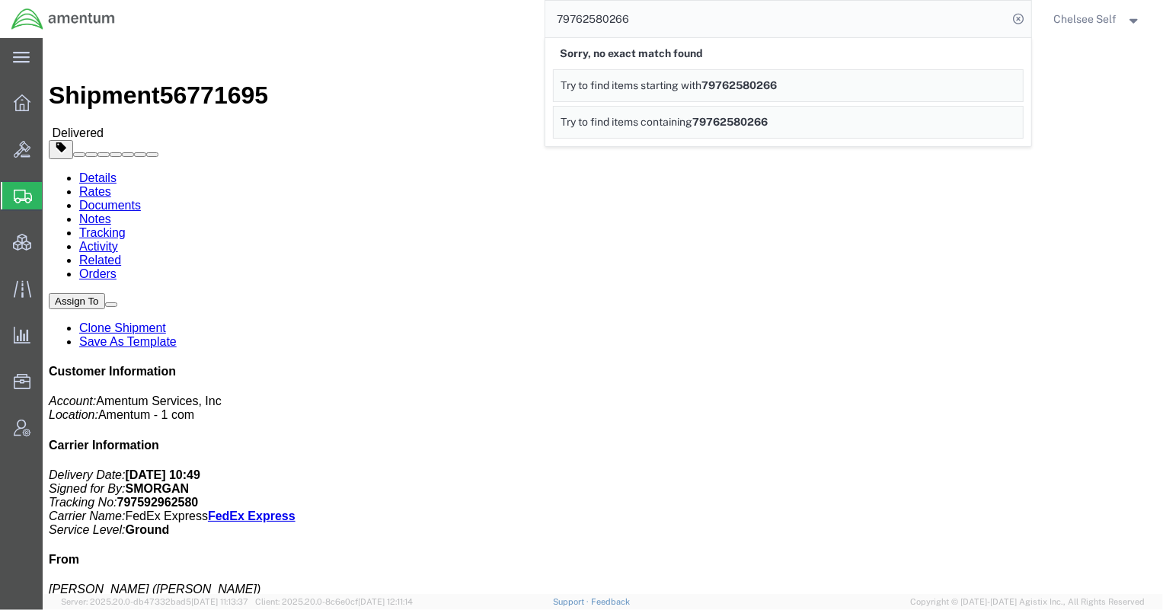
drag, startPoint x: 700, startPoint y: 16, endPoint x: 479, endPoint y: 8, distance: 221.0
click at [479, 8] on div "79762580266 Sorry, no exact match found Try to find items starting with 7976258…" at bounding box center [578, 19] width 905 height 38
paste input "545728507"
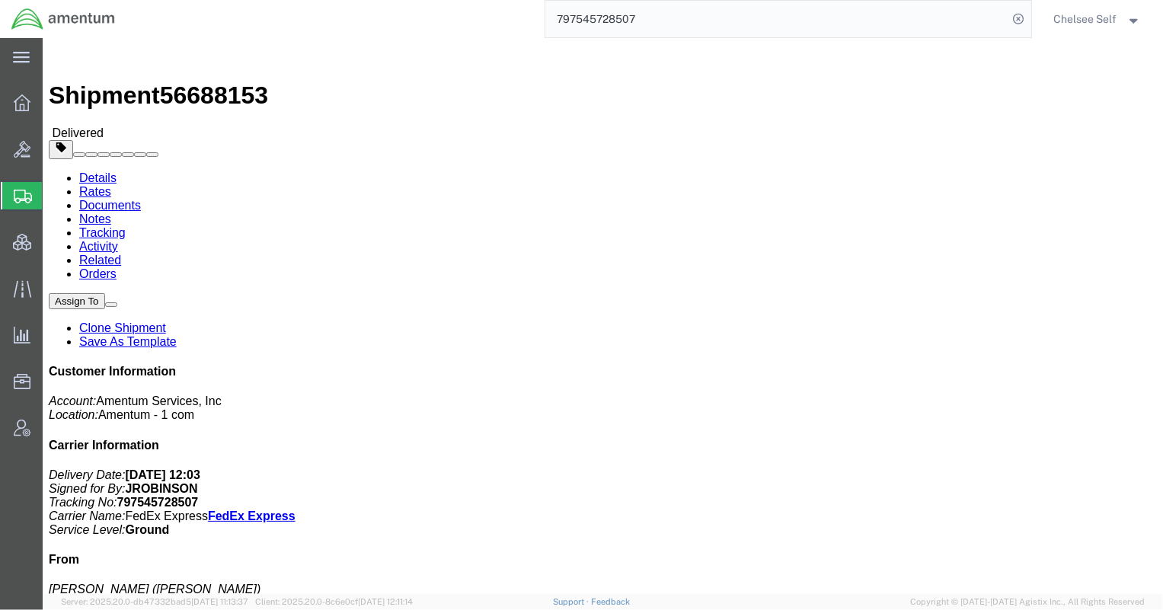
drag, startPoint x: 698, startPoint y: 160, endPoint x: 810, endPoint y: 161, distance: 112.7
click div "References Customer Ref: OVHD.705191.00000 Department: CTS Invoice Number: 5933…"
drag, startPoint x: 696, startPoint y: 161, endPoint x: 805, endPoint y: 160, distance: 108.9
click div "References Customer Ref: OVHD.705191.00000 Department: CTS Invoice Number: 5933…"
drag, startPoint x: 661, startPoint y: 22, endPoint x: 270, endPoint y: 3, distance: 391.2
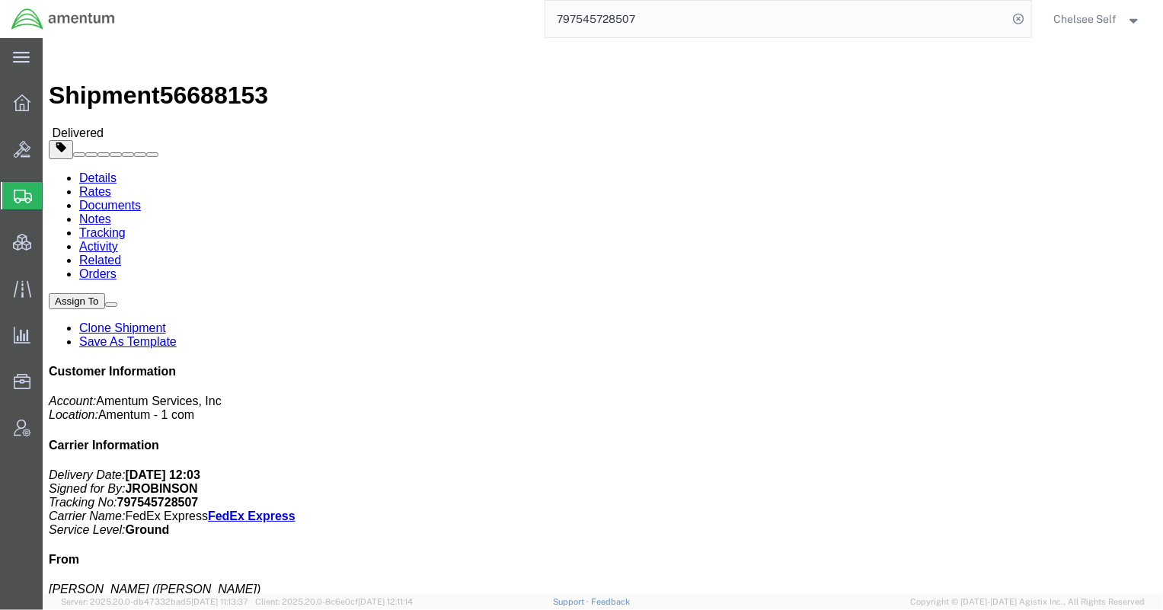
click at [277, 6] on div "797545728507" at bounding box center [578, 19] width 905 height 38
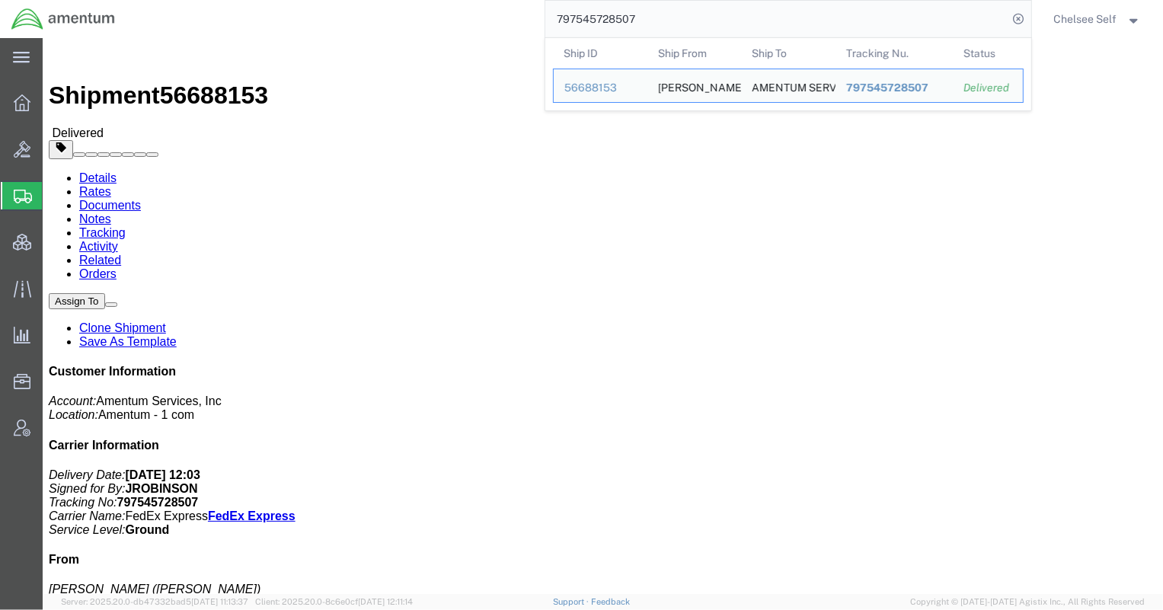
drag, startPoint x: 756, startPoint y: 18, endPoint x: 481, endPoint y: 8, distance: 274.4
click at [481, 8] on div "797545728507 Ship ID Ship From Ship To Tracking Nu. Status Ship ID 56688153 Shi…" at bounding box center [578, 19] width 905 height 38
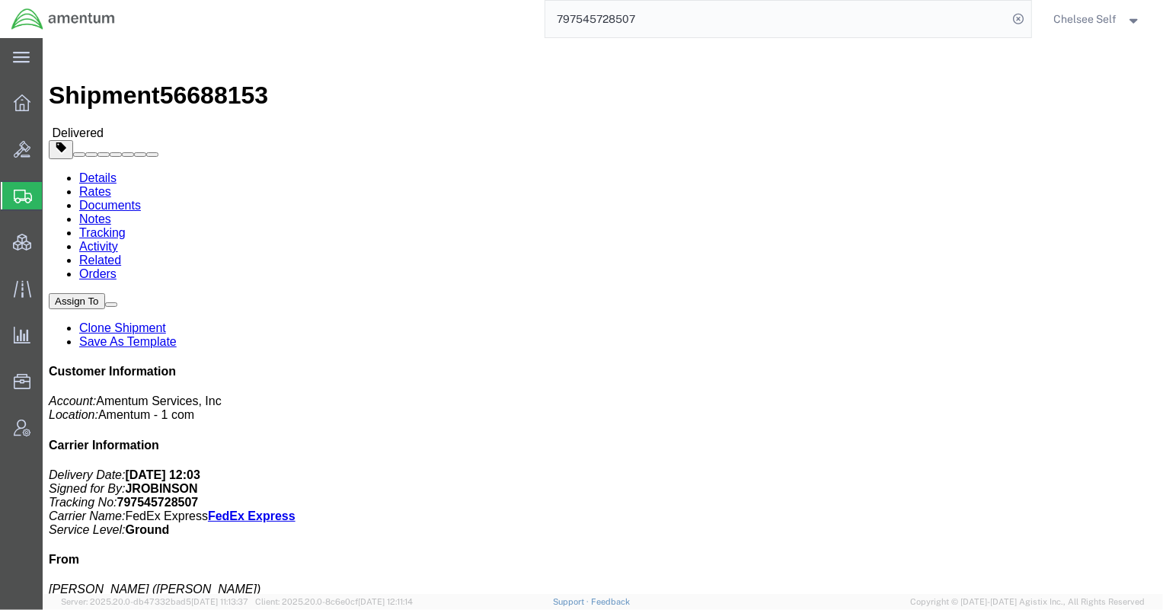
paste input "82"
drag, startPoint x: 696, startPoint y: 158, endPoint x: 816, endPoint y: 160, distance: 120.4
click div "Shipment Detail Ship From [PERSON_NAME] ([PERSON_NAME]) [STREET_ADDRESS][PERSON…"
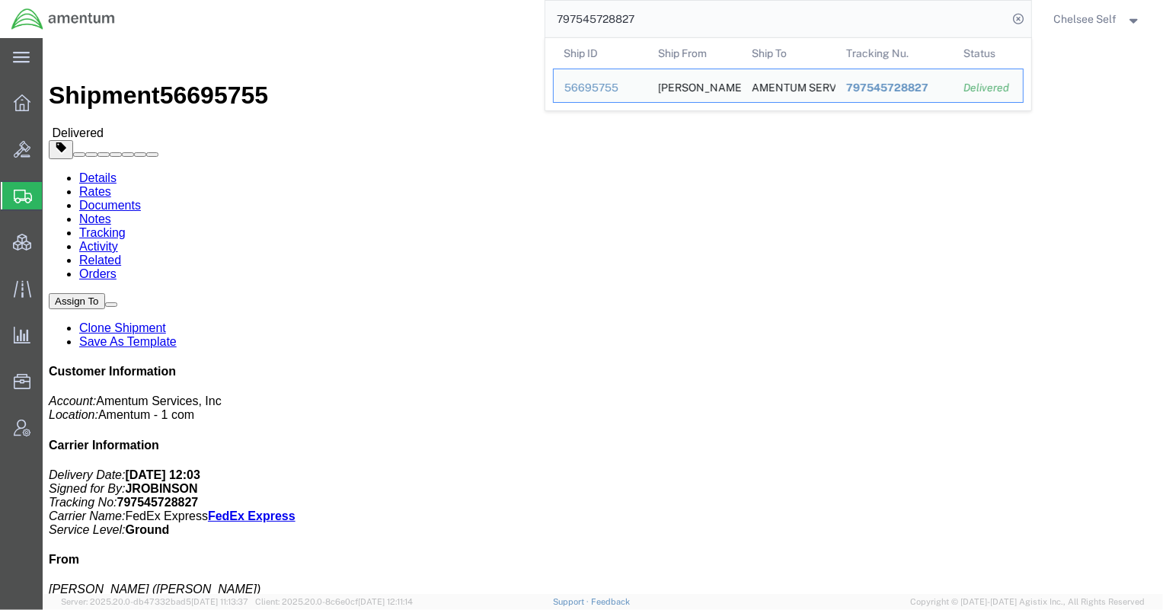
drag, startPoint x: 697, startPoint y: 16, endPoint x: 251, endPoint y: 5, distance: 445.7
click at [251, 5] on div "797545728827 Ship ID Ship From Ship To Tracking Nu. Status Ship ID 56695755 Shi…" at bounding box center [578, 19] width 905 height 38
paste input "76094210"
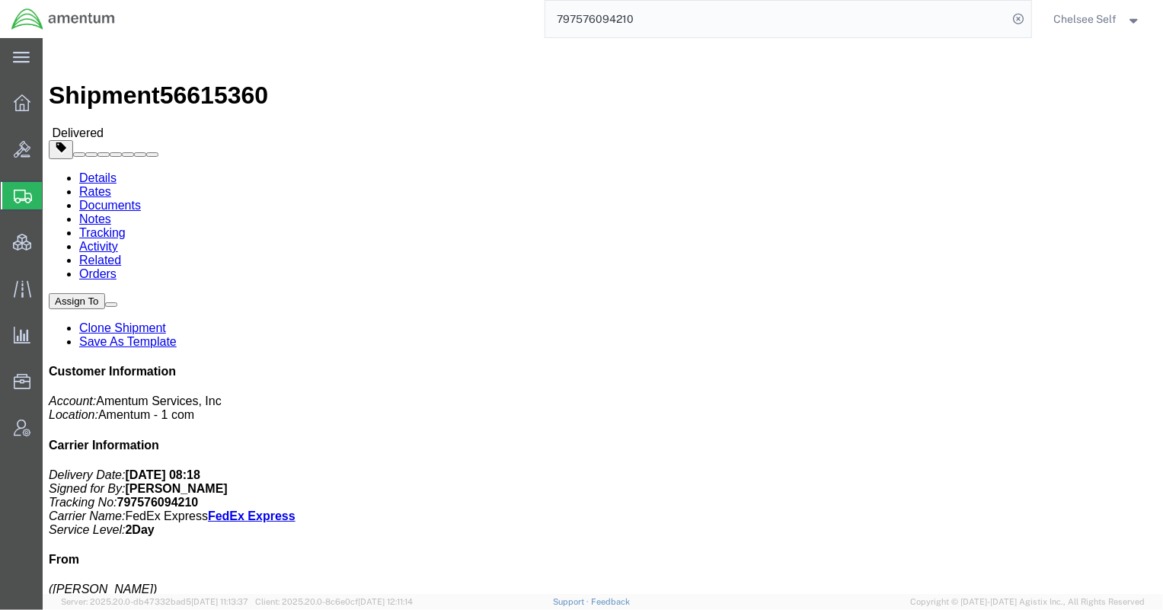
drag, startPoint x: 619, startPoint y: 177, endPoint x: 808, endPoint y: 182, distance: 188.9
click div "References Customer Ref: 4785.03.Z974.0001.AME.BON.NATL Invoice Number: 228094 …"
drag, startPoint x: 757, startPoint y: 25, endPoint x: 290, endPoint y: 8, distance: 467.2
click at [290, 8] on div "797576094210" at bounding box center [578, 19] width 905 height 38
paste input "62580266"
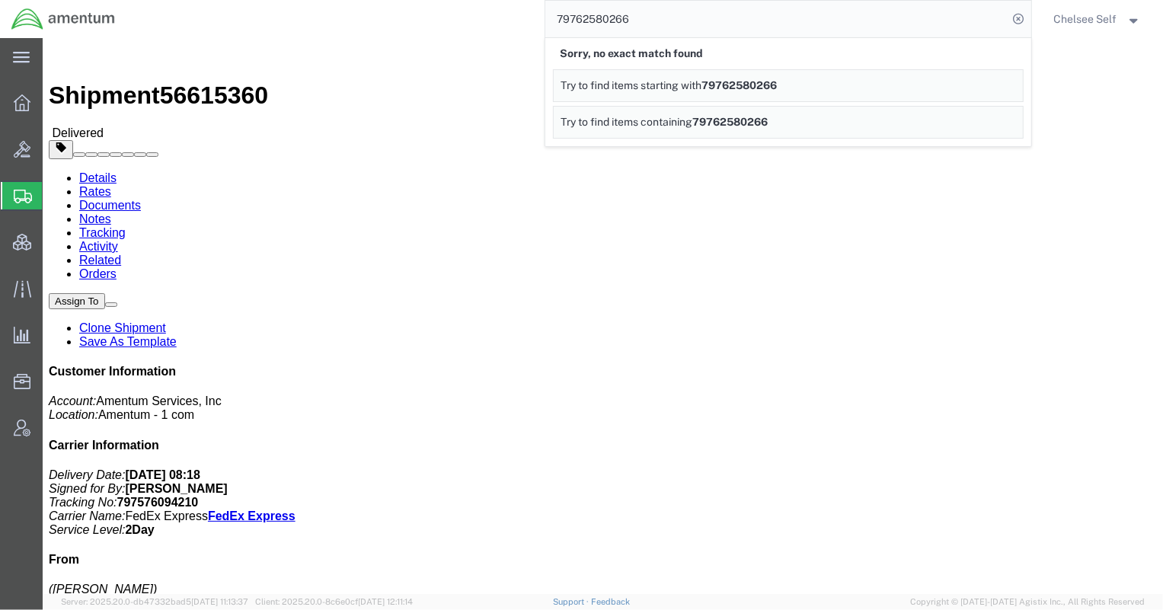
drag, startPoint x: 656, startPoint y: 24, endPoint x: 395, endPoint y: 21, distance: 260.5
click at [398, 21] on div "79762580266 Sorry, no exact match found Try to find items starting with 7976258…" at bounding box center [578, 19] width 905 height 38
paste input "545728507"
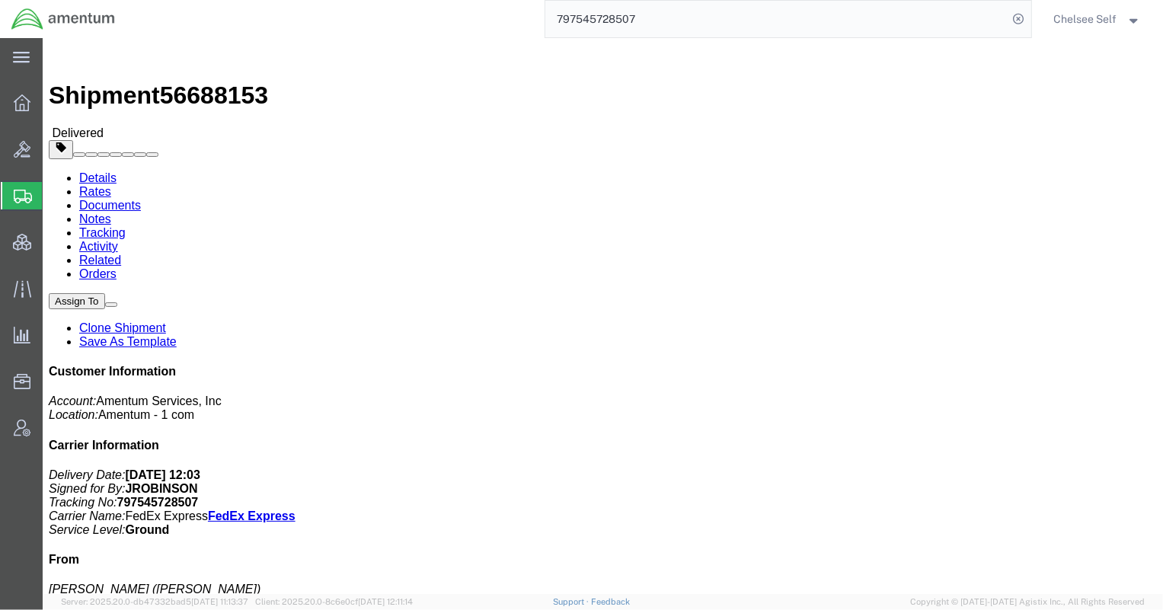
drag, startPoint x: 696, startPoint y: 159, endPoint x: 804, endPoint y: 161, distance: 107.4
click div "References Customer Ref: OVHD.705191.00000 Department: CTS Invoice Number: 5933…"
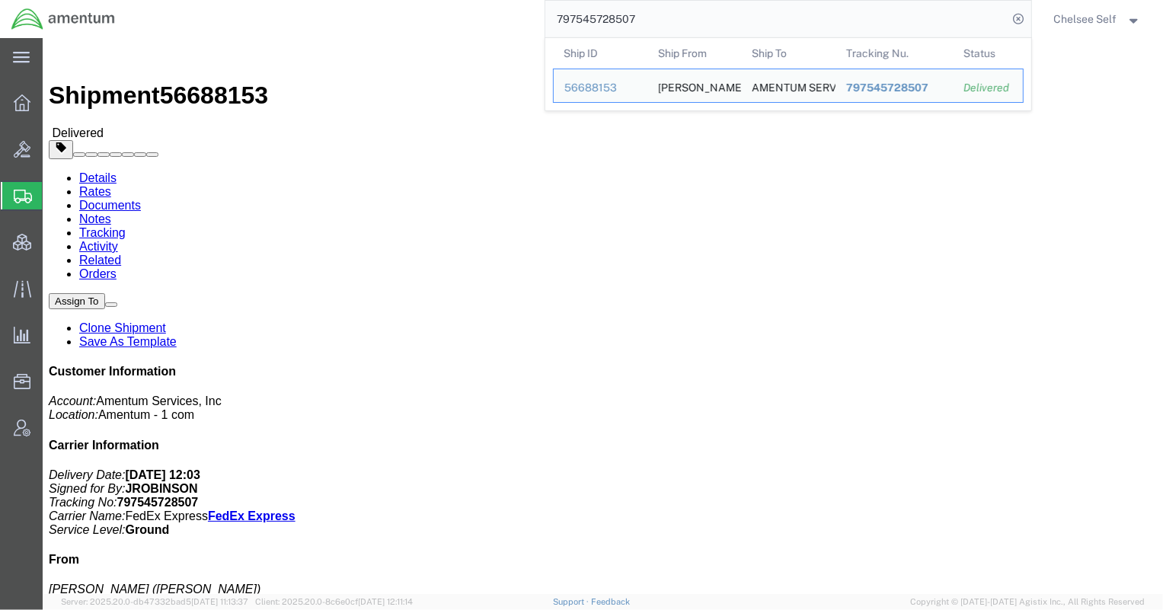
drag, startPoint x: 650, startPoint y: 15, endPoint x: 508, endPoint y: -2, distance: 142.7
click at [508, 0] on html "main_menu Created with Sketch. Collapse Menu Overview Bids Shipments Shipment M…" at bounding box center [581, 305] width 1163 height 610
paste input "735"
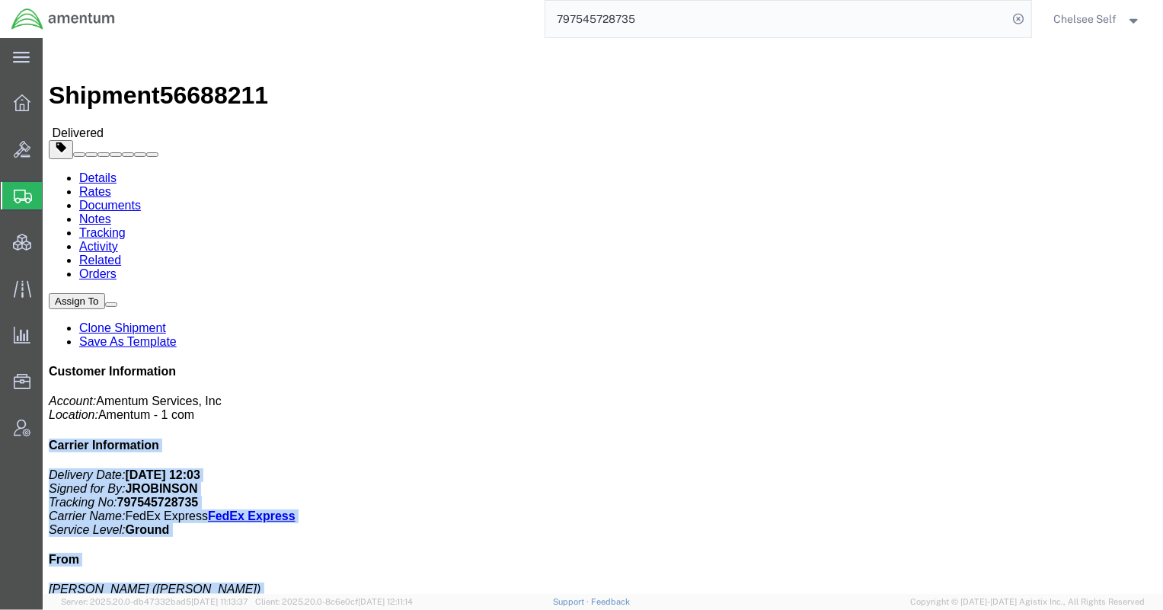
drag, startPoint x: 698, startPoint y: 159, endPoint x: 819, endPoint y: 160, distance: 121.1
click form "Shipment 56688211 Delivered Details Rates Documents Notes Tracking Activity Rel…"
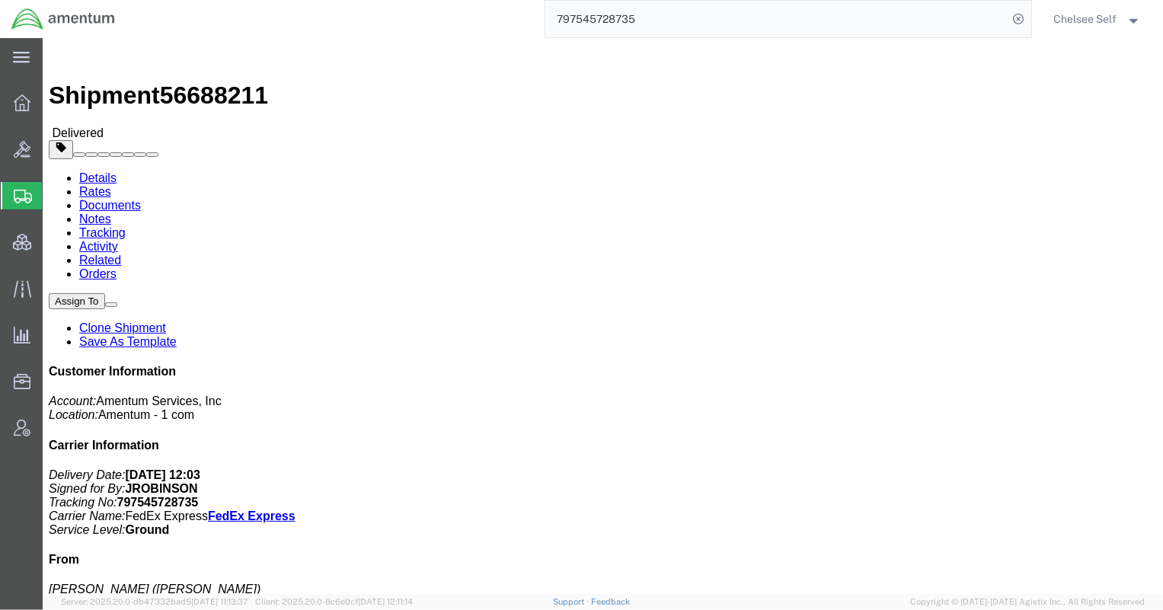
click div "Leg 1 - Small Parcel"
drag, startPoint x: 711, startPoint y: 160, endPoint x: 804, endPoint y: 159, distance: 92.2
click div "References Customer Ref: OVHD.705191.00000 Department: CTS Invoice Number: 5933…"
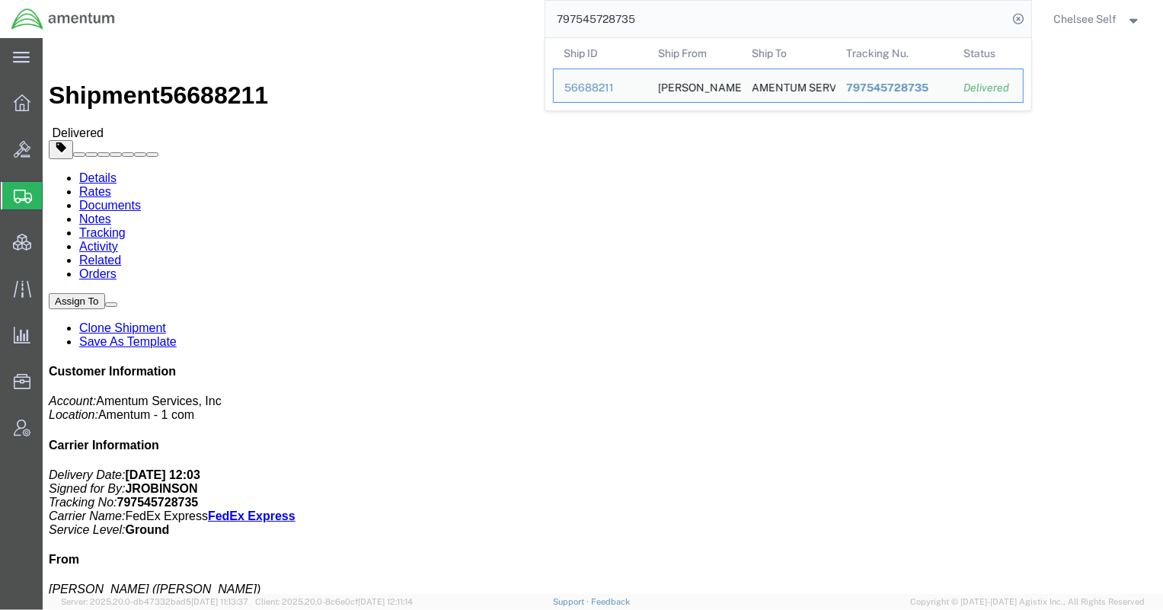
drag, startPoint x: 553, startPoint y: 19, endPoint x: 346, endPoint y: -11, distance: 209.3
click at [346, 0] on html "main_menu Created with Sketch. Collapse Menu Overview Bids Shipments Shipment M…" at bounding box center [581, 305] width 1163 height 610
drag, startPoint x: 673, startPoint y: 18, endPoint x: 386, endPoint y: -10, distance: 287.8
click at [386, 0] on html "main_menu Created with Sketch. Collapse Menu Overview Bids Shipments Shipment M…" at bounding box center [581, 305] width 1163 height 610
paste input "654"
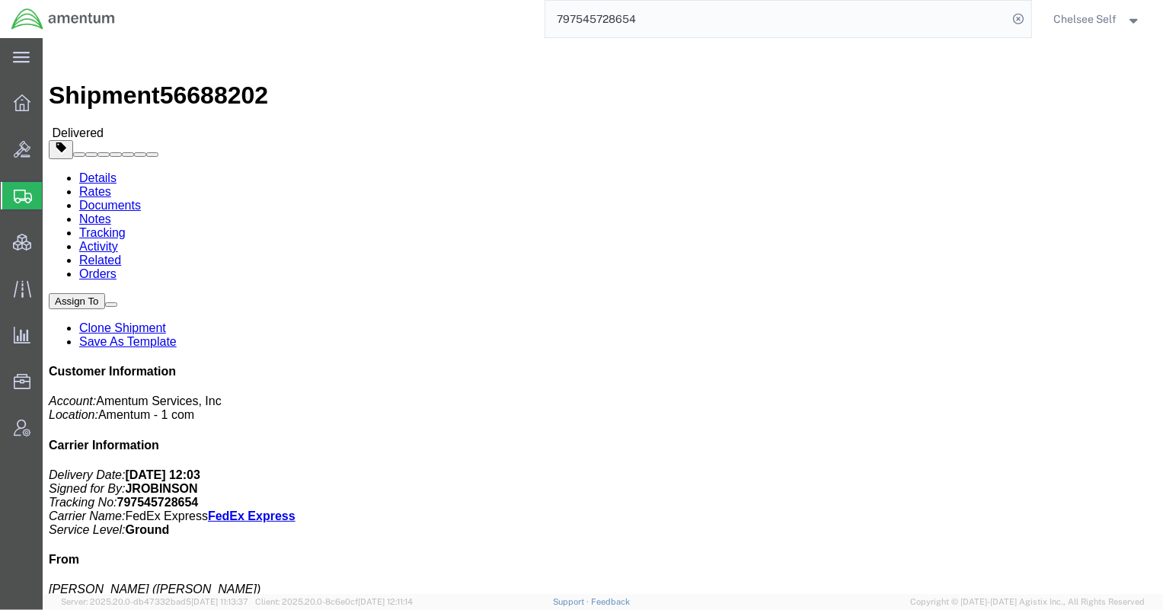
drag, startPoint x: 696, startPoint y: 161, endPoint x: 817, endPoint y: 157, distance: 121.2
click div "Shipment Detail Ship From [PERSON_NAME] ([PERSON_NAME]) [STREET_ADDRESS][PERSON…"
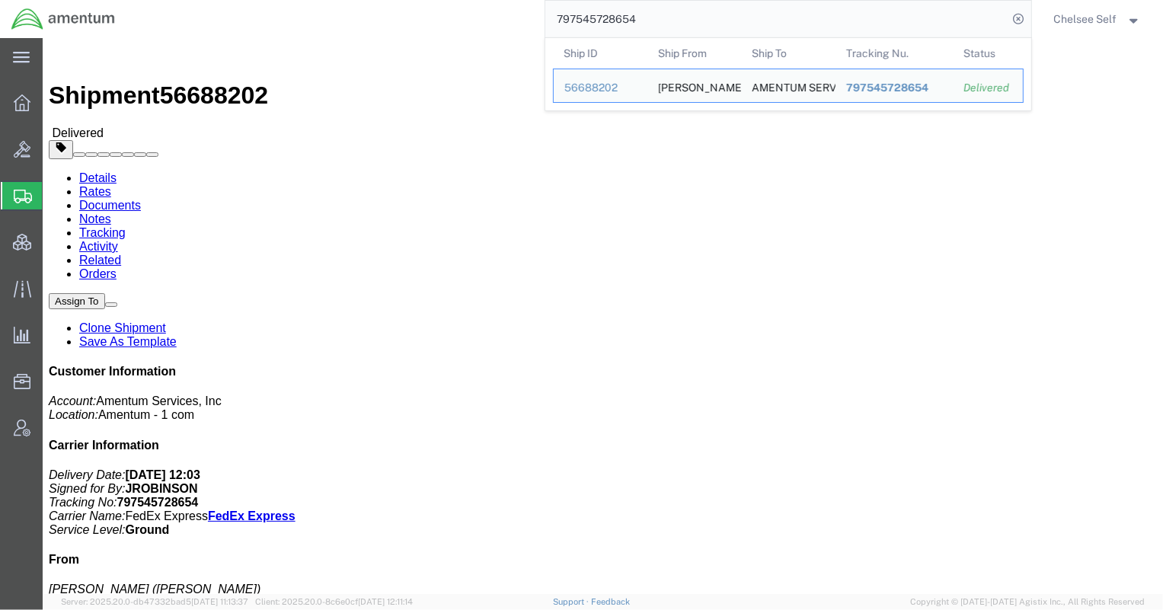
drag, startPoint x: 638, startPoint y: 18, endPoint x: 371, endPoint y: 8, distance: 267.6
click at [409, 11] on div "797545728654 Ship ID Ship From Ship To Tracking Nu. Status Ship ID 56688202 Shi…" at bounding box center [578, 19] width 905 height 38
paste input "90800819"
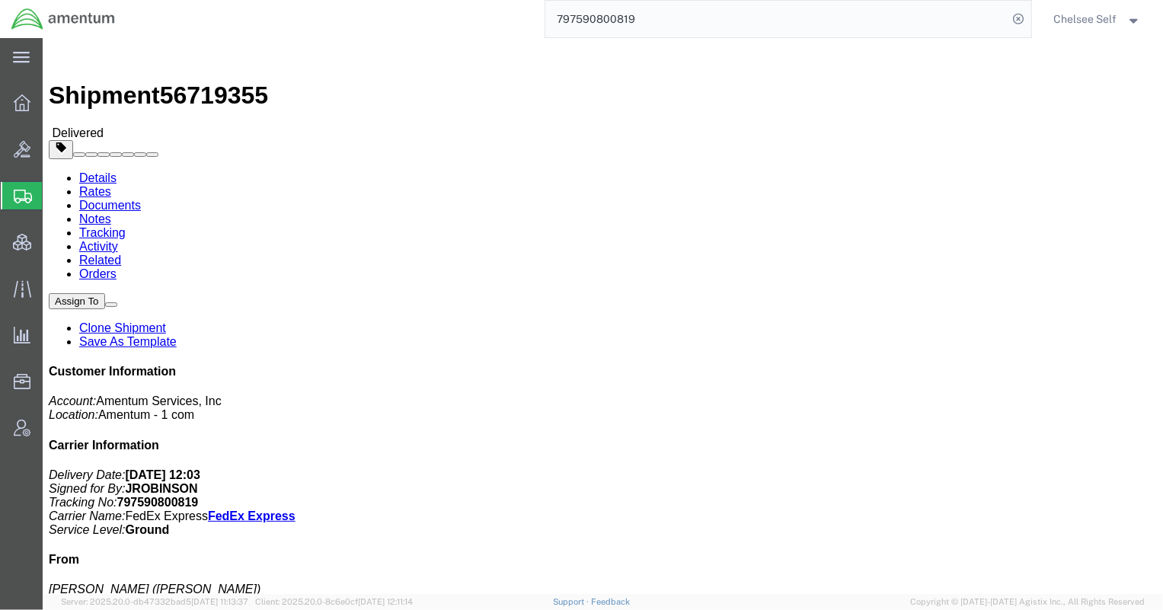
drag, startPoint x: 696, startPoint y: 160, endPoint x: 813, endPoint y: 159, distance: 117.3
click div "References Customer Ref: ADMN.600394.00000 Department: General Ledger Invoice N…"
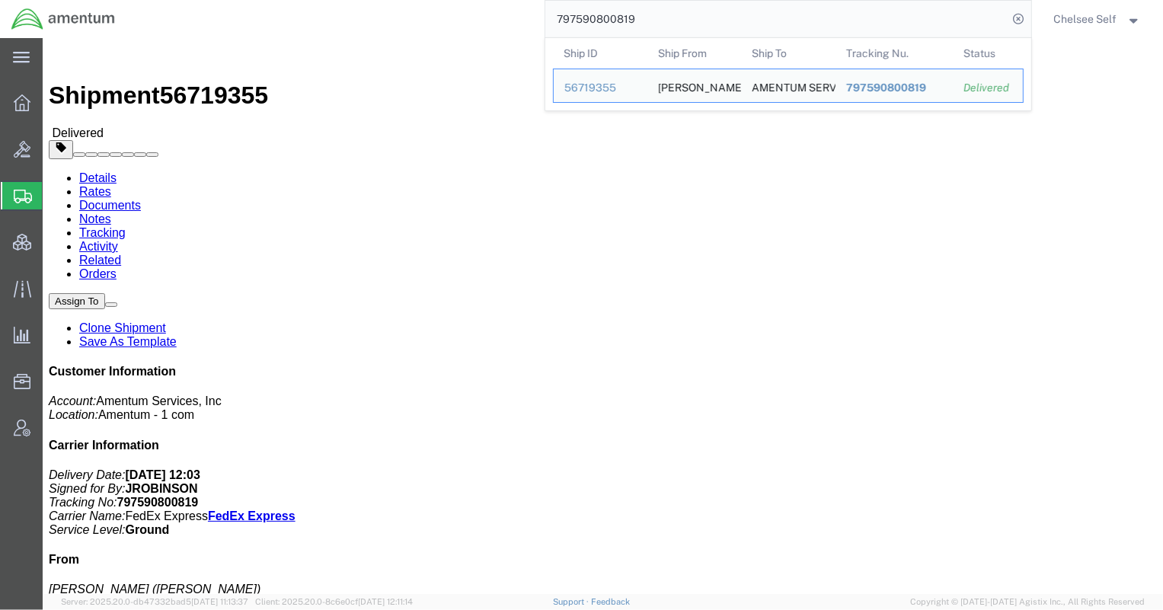
drag, startPoint x: 731, startPoint y: 13, endPoint x: 327, endPoint y: 14, distance: 404.4
click at [327, 14] on div "797590800819 Ship ID Ship From Ship To Tracking Nu. Status Ship ID 56719355 Shi…" at bounding box center [578, 19] width 905 height 38
paste input "649418561"
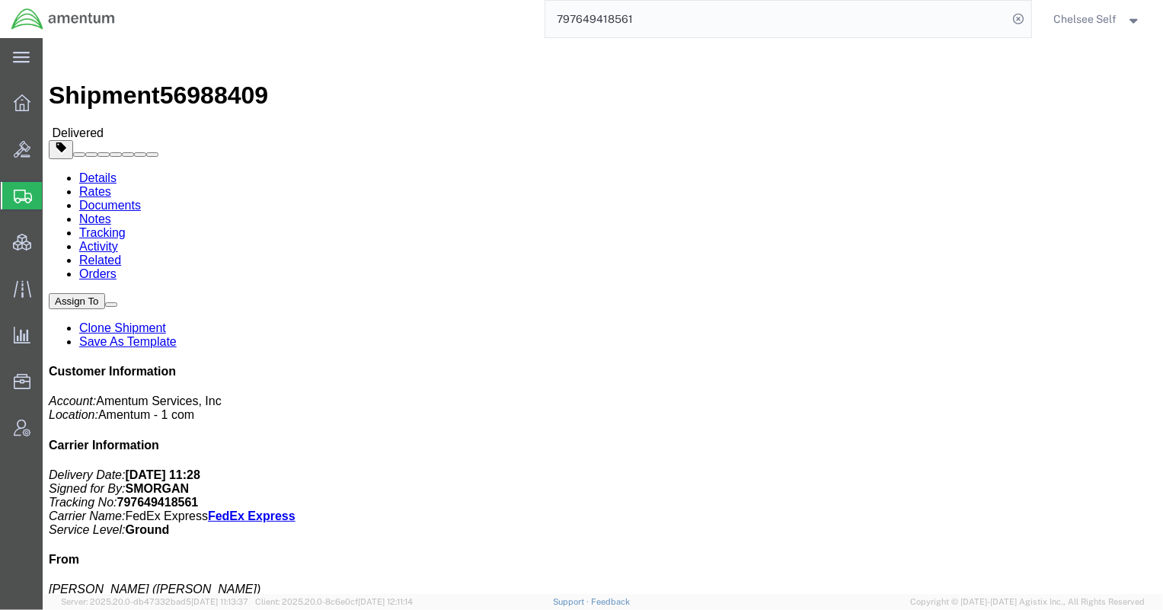
drag, startPoint x: 662, startPoint y: 216, endPoint x: 809, endPoint y: 180, distance: 151.5
click div "References Customer Ref: 4616.HQR.25.CP.NB.63728.NB.NBL Department: Space and C…"
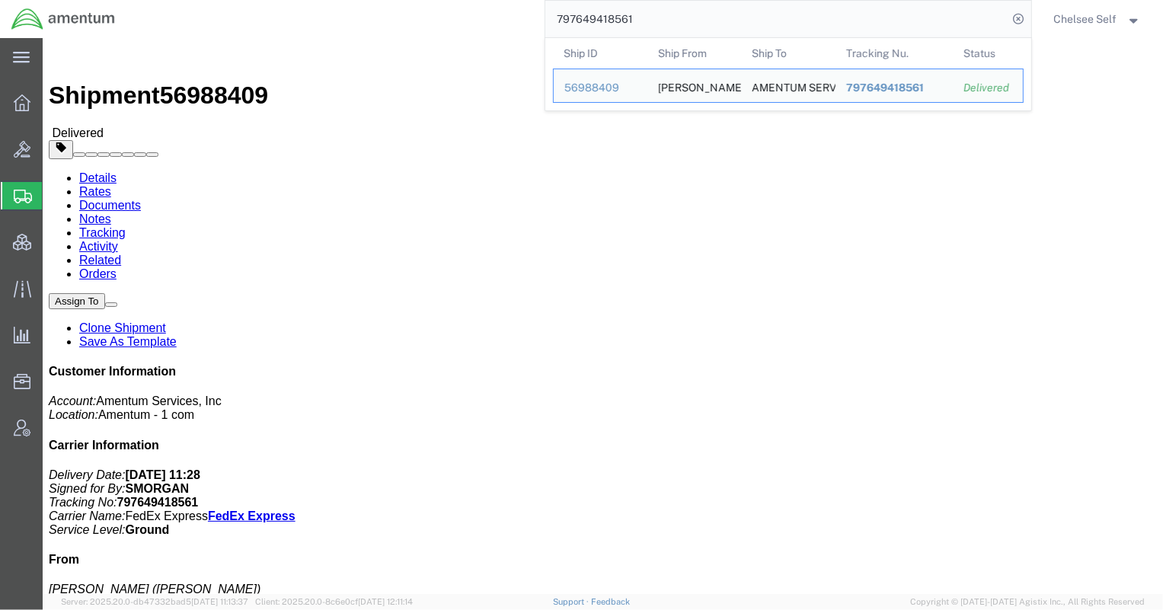
drag, startPoint x: 484, startPoint y: 11, endPoint x: 386, endPoint y: 10, distance: 98.3
click at [388, 10] on div "797649418561 Ship ID Ship From Ship To Tracking Nu. Status Ship ID 56988409 Shi…" at bounding box center [578, 19] width 905 height 38
paste input "5181482266"
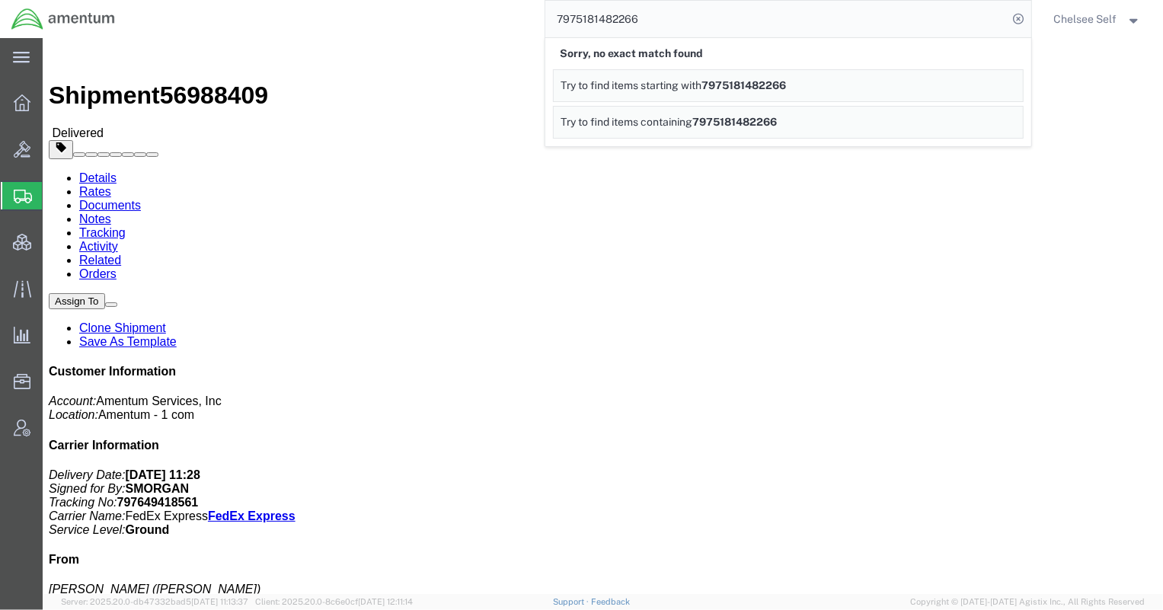
click at [657, 14] on input "7975181482266" at bounding box center [776, 19] width 463 height 37
drag, startPoint x: 695, startPoint y: 21, endPoint x: 434, endPoint y: 8, distance: 260.8
click at [434, 8] on div "7975181488314 Sorry, no exact match found Try to find items starting with 79751…" at bounding box center [578, 19] width 905 height 38
paste input "90800896"
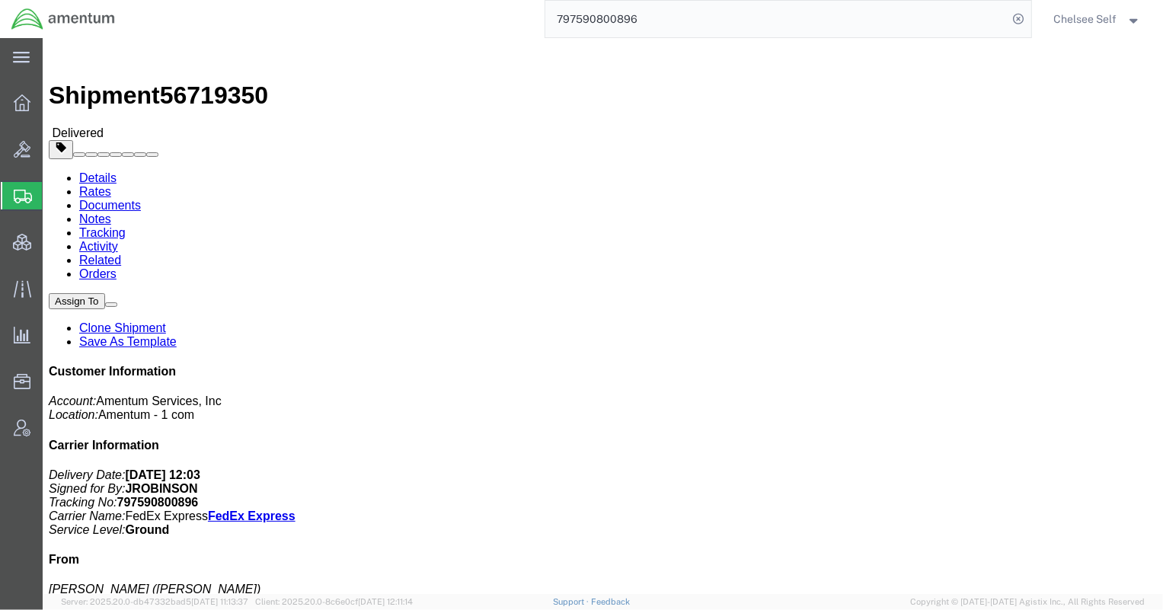
drag, startPoint x: 698, startPoint y: 160, endPoint x: 813, endPoint y: 158, distance: 115.0
click div "References Customer Ref: ADMN.600394.00000 Department: General Ledger Invoice N…"
drag, startPoint x: 433, startPoint y: 4, endPoint x: 364, endPoint y: 7, distance: 68.6
click at [364, 7] on div "797590800896" at bounding box center [578, 19] width 905 height 38
paste input "81934848"
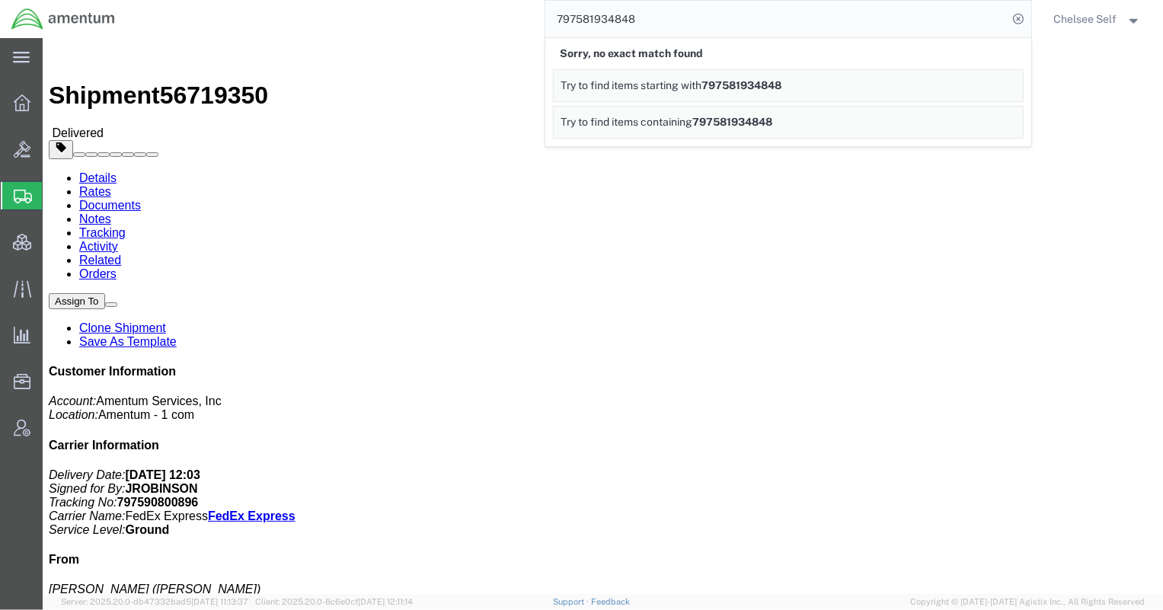
drag, startPoint x: 705, startPoint y: 23, endPoint x: 244, endPoint y: 17, distance: 461.6
click at [244, 17] on div "797581934848 Sorry, no exact match found Try to find items starting with 797581…" at bounding box center [578, 19] width 905 height 38
paste input "64675179"
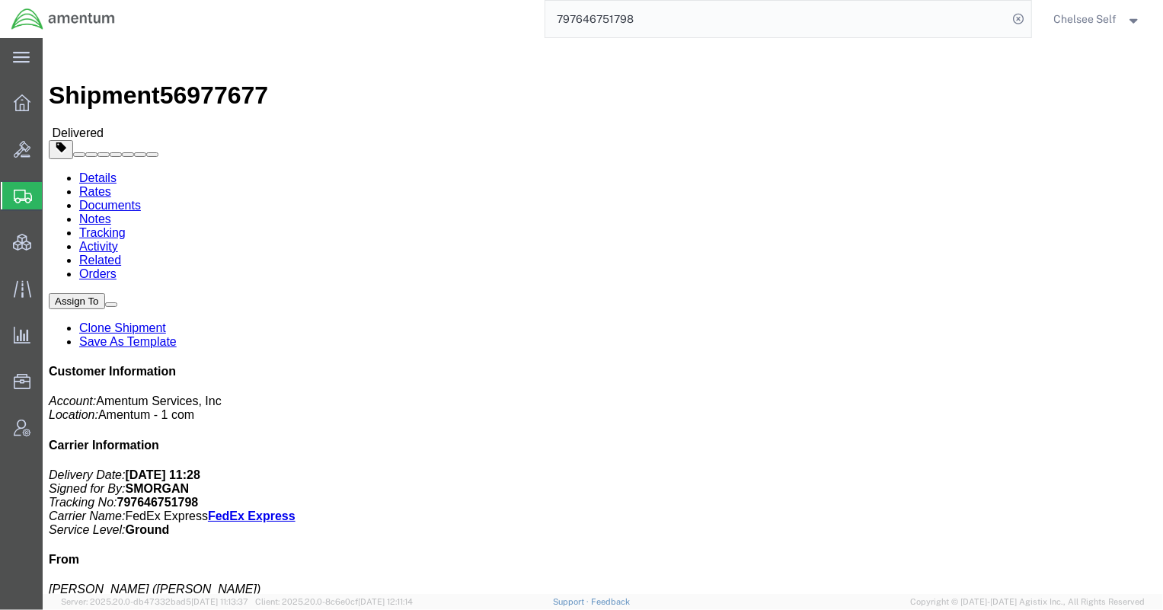
drag, startPoint x: 674, startPoint y: 174, endPoint x: 756, endPoint y: 178, distance: 82.4
click div "References Customer Ref: OVHD.705101.[PERSON_NAME] Department: Business Operati…"
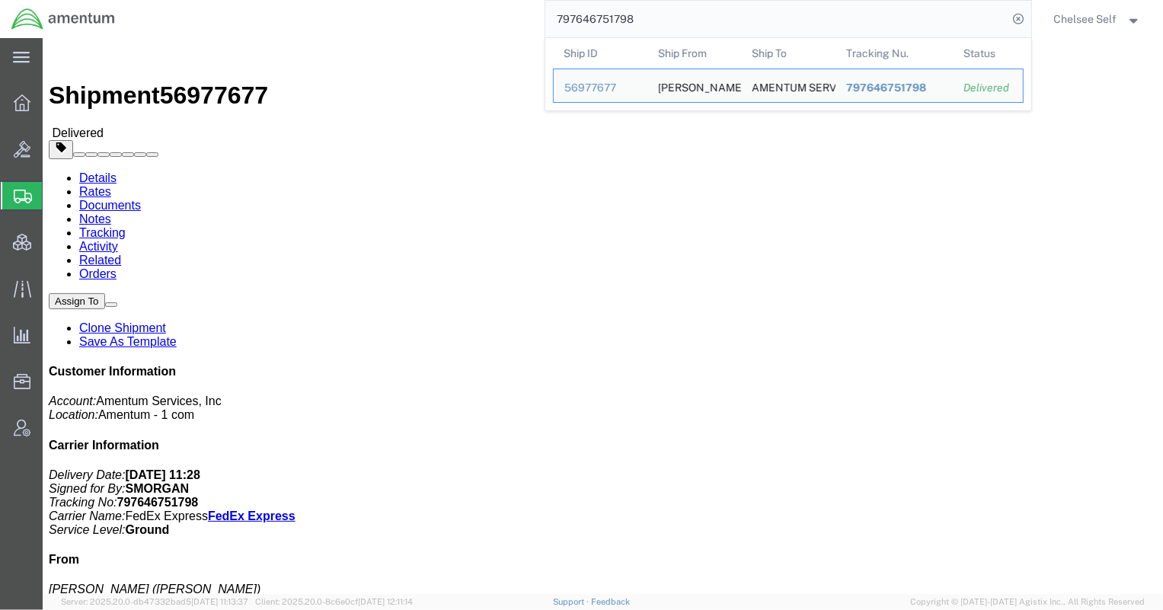
drag, startPoint x: 669, startPoint y: 19, endPoint x: 359, endPoint y: 1, distance: 310.5
click at [363, 2] on div "797646751798 Ship ID Ship From Ship To Tracking Nu. Status Ship ID 56977677 Shi…" at bounding box center [578, 19] width 905 height 38
paste input "581934804"
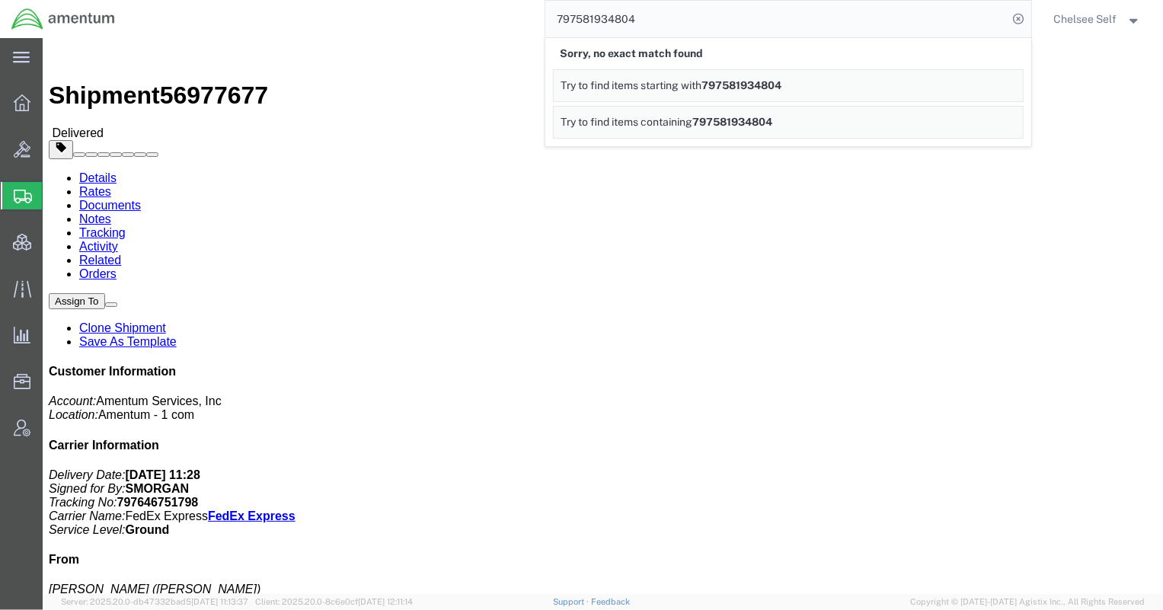
drag, startPoint x: 679, startPoint y: 25, endPoint x: 433, endPoint y: 3, distance: 247.0
click at [433, 3] on div "797581934804 Sorry, no exact match found Try to find items starting with 797581…" at bounding box center [578, 19] width 905 height 38
paste input "621985673"
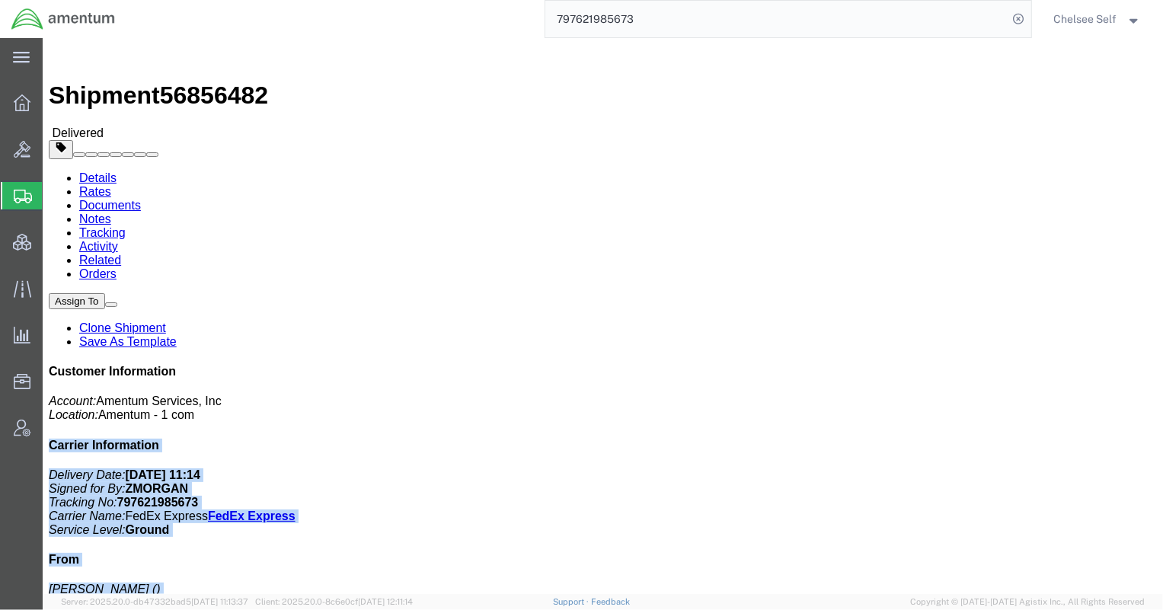
drag, startPoint x: 696, startPoint y: 158, endPoint x: 823, endPoint y: 158, distance: 126.4
click form "Shipment 56856482 Delivered Details Rates Documents Notes Tracking Activity Rel…"
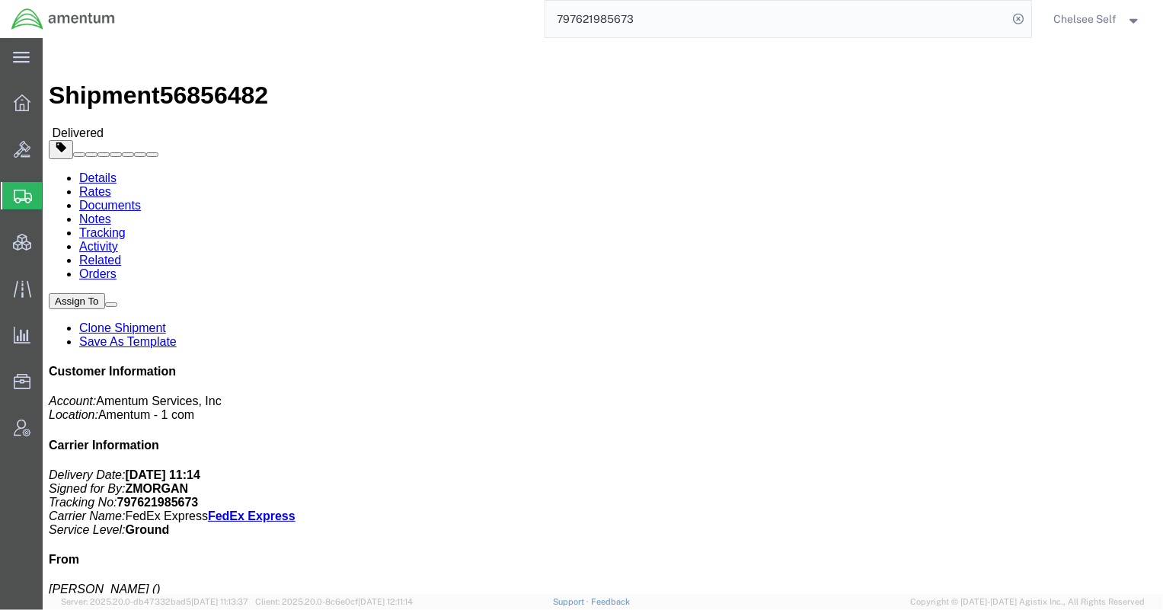
click div "Shipment Detail Ship From [PERSON_NAME] [STREET_ADDRESS][PERSON_NAME] Ship To A…"
drag, startPoint x: 698, startPoint y: 159, endPoint x: 806, endPoint y: 160, distance: 108.2
click div "References Customer Ref: 7263.0003.4.0002.001 Department: TO 689 Invoice Number…"
drag, startPoint x: 623, startPoint y: 14, endPoint x: 648, endPoint y: 15, distance: 25.1
click at [634, 15] on input "797621985673" at bounding box center [776, 19] width 463 height 37
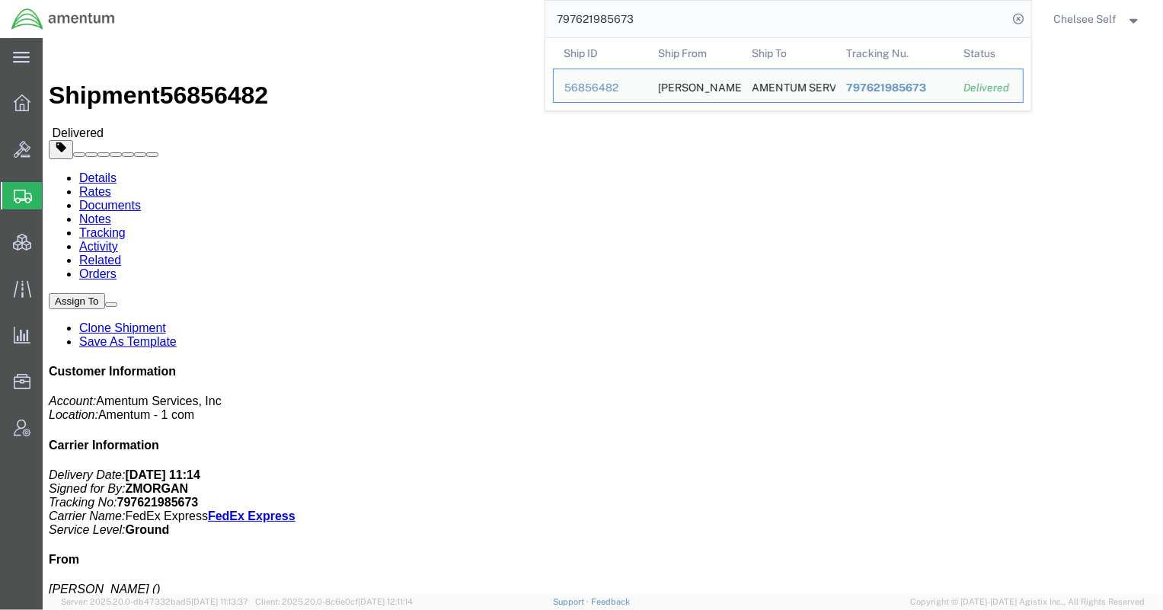
paste input "97609312730"
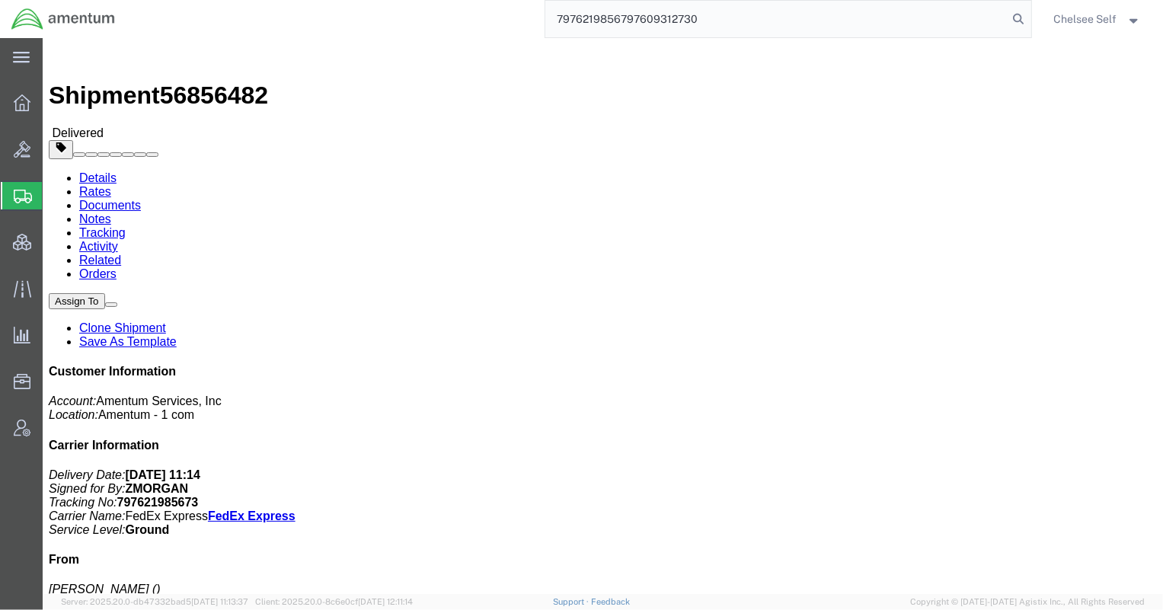
drag, startPoint x: 727, startPoint y: 13, endPoint x: 476, endPoint y: -12, distance: 252.6
click at [476, 0] on html "main_menu Created with Sketch. Collapse Menu Overview Bids Shipments Shipment M…" at bounding box center [581, 305] width 1163 height 610
paste input "search"
drag, startPoint x: 620, startPoint y: 177, endPoint x: 800, endPoint y: 177, distance: 180.5
click div "References Customer Ref: 0060.0024.F.XX.SITESP.XX.10000 Department: NAMCE Invoi…"
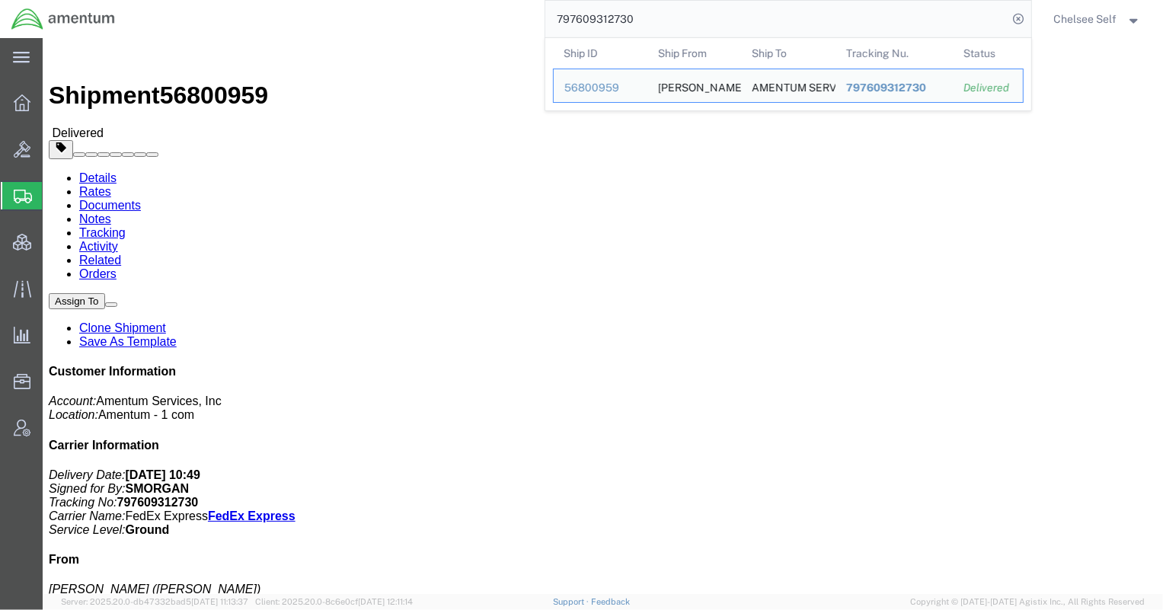
drag, startPoint x: 522, startPoint y: 21, endPoint x: 366, endPoint y: 15, distance: 156.2
click at [366, 15] on div "797609312730 Ship ID Ship From Ship To Tracking Nu. Status Ship ID 56800959 Shi…" at bounding box center [578, 19] width 905 height 38
paste input "591225709"
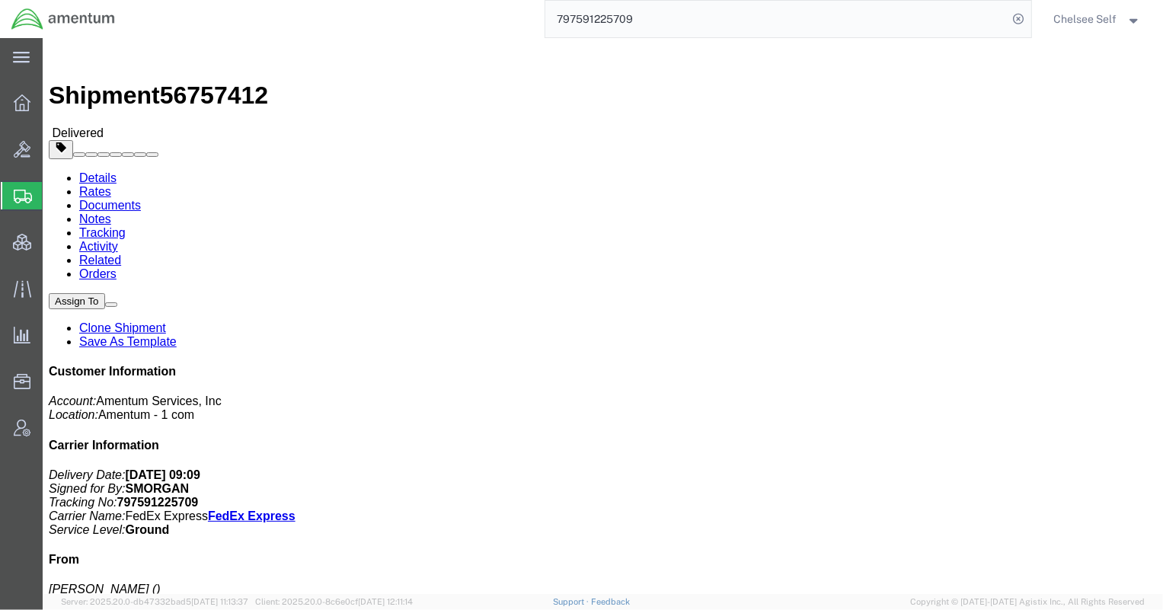
drag, startPoint x: 620, startPoint y: 177, endPoint x: 812, endPoint y: 181, distance: 192.0
click div "References Customer Ref: 4785.03.Z974.0001.AME.BON.NATL Department: NMSC SMSS I…"
click at [639, 27] on input "797591225709" at bounding box center [776, 19] width 463 height 37
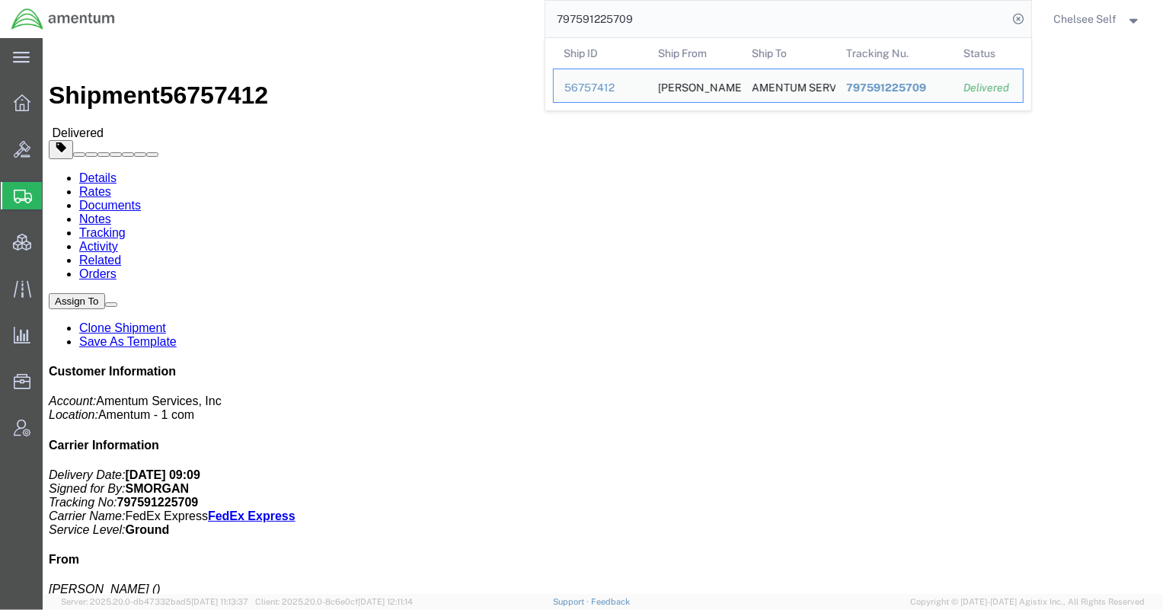
drag, startPoint x: 640, startPoint y: 24, endPoint x: 458, endPoint y: 21, distance: 182.1
click at [458, 21] on div "797591225709 Ship ID Ship From Ship To Tracking Nu. Status Ship ID 56757412 Shi…" at bounding box center [578, 19] width 905 height 38
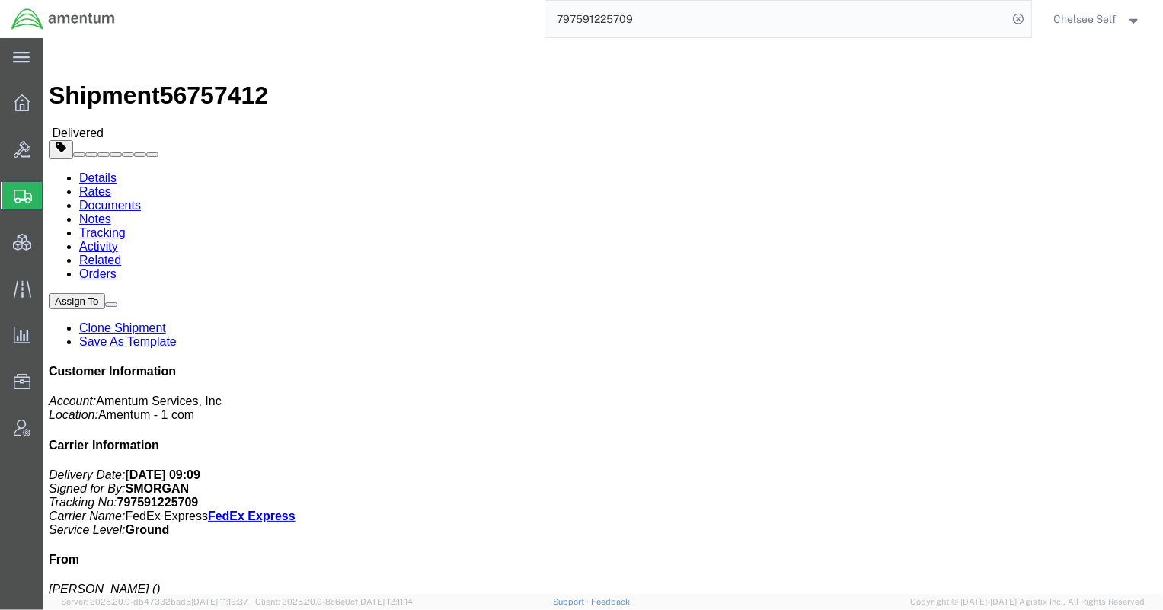
paste input "627211122"
drag, startPoint x: 625, startPoint y: 179, endPoint x: 749, endPoint y: 179, distance: 124.9
click p "Customer Ref: ADMN.100123.1BRMX Department: IT Applications Invoice Number: [PE…"
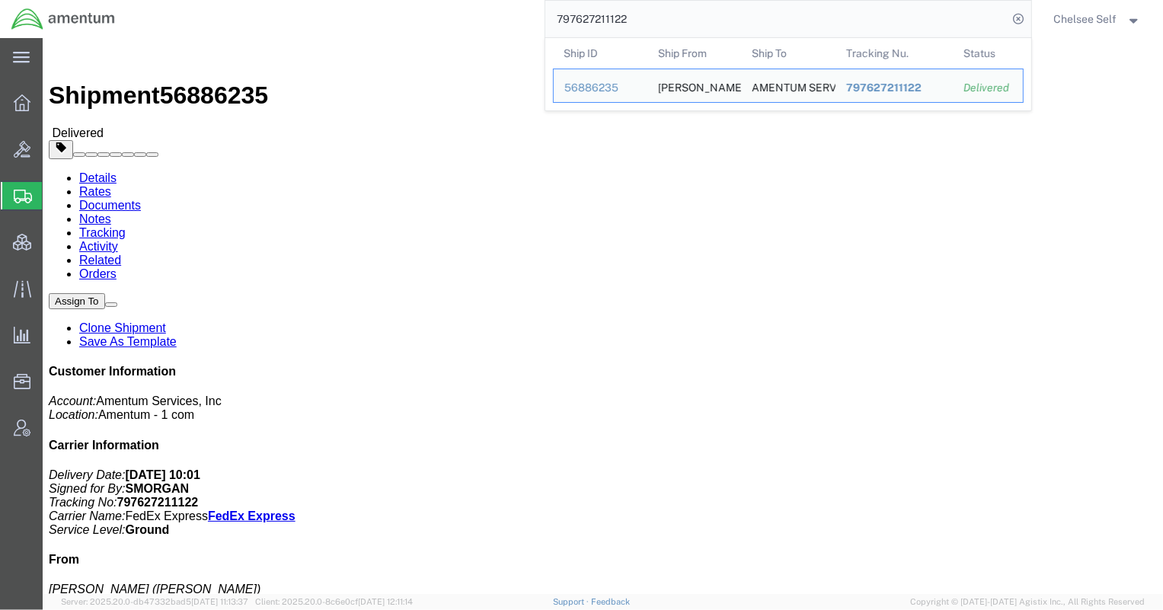
drag, startPoint x: 449, startPoint y: 8, endPoint x: 334, endPoint y: 7, distance: 115.0
click at [334, 7] on div "797627211122 Ship ID Ship From Ship To Tracking Nu. Status Ship ID 56886235 Shi…" at bounding box center [578, 19] width 905 height 38
paste input "592947890"
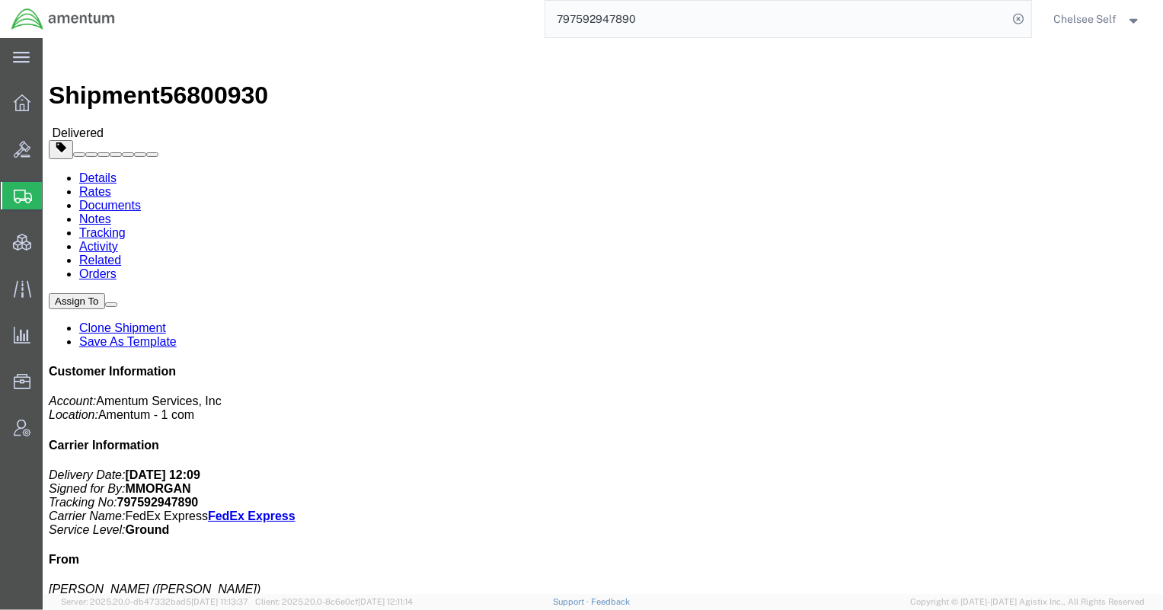
drag, startPoint x: 622, startPoint y: 174, endPoint x: 752, endPoint y: 181, distance: 130.4
click div "References Customer Ref: ADMN.100123.1BRMX Department: IT Applications Invoice …"
drag, startPoint x: 657, startPoint y: 21, endPoint x: 323, endPoint y: -36, distance: 339.1
click at [323, 0] on html "main_menu Created with Sketch. Collapse Menu Overview Bids Shipments Shipment M…" at bounding box center [581, 305] width 1163 height 610
paste input "632536649"
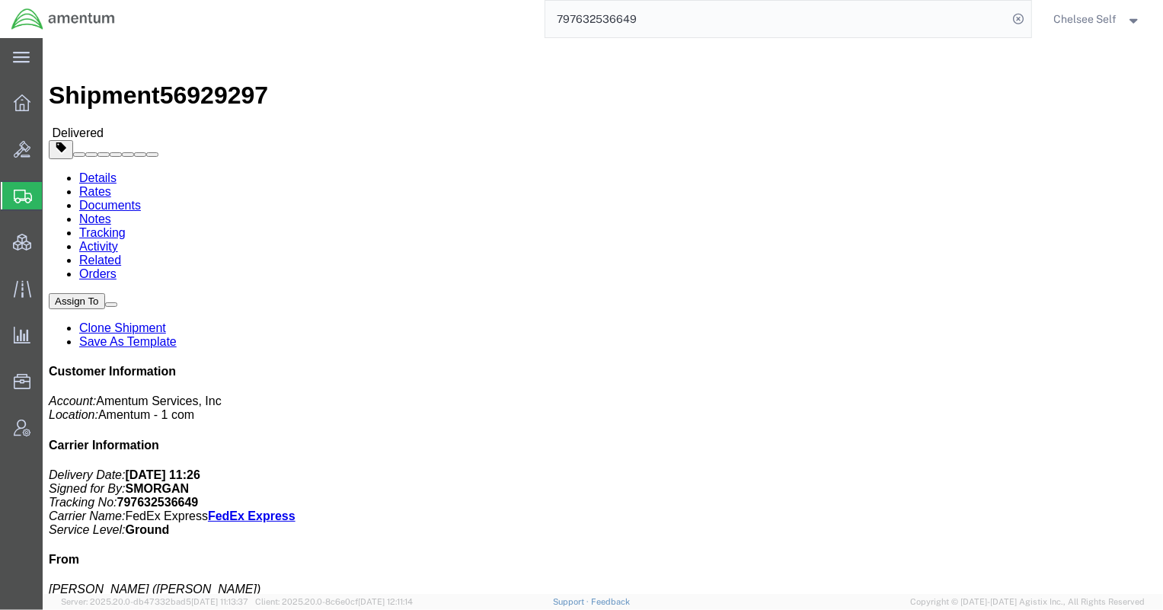
drag, startPoint x: 622, startPoint y: 178, endPoint x: 791, endPoint y: 180, distance: 169.1
click div "References Customer Ref: 4856.PM.00.C.000000.0000.0000 Department: FRC ASE Invo…"
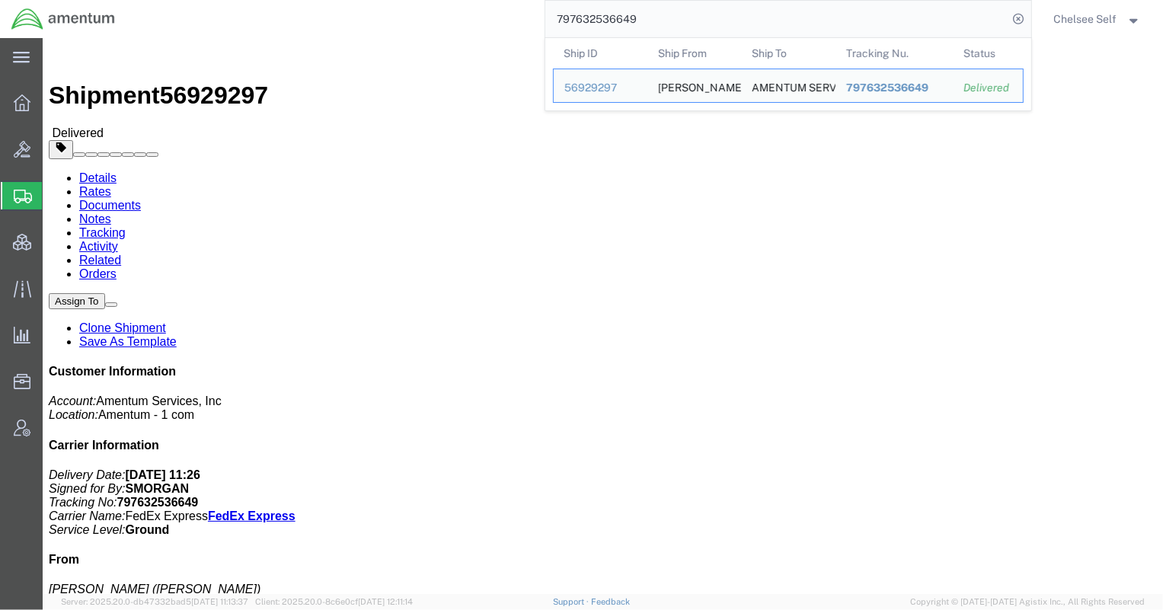
drag, startPoint x: 689, startPoint y: 24, endPoint x: 287, endPoint y: 3, distance: 402.7
click at [289, 3] on div "797632536649 Ship ID Ship From Ship To Tracking Nu. Status Ship ID 56929297 Shi…" at bounding box center [578, 19] width 905 height 38
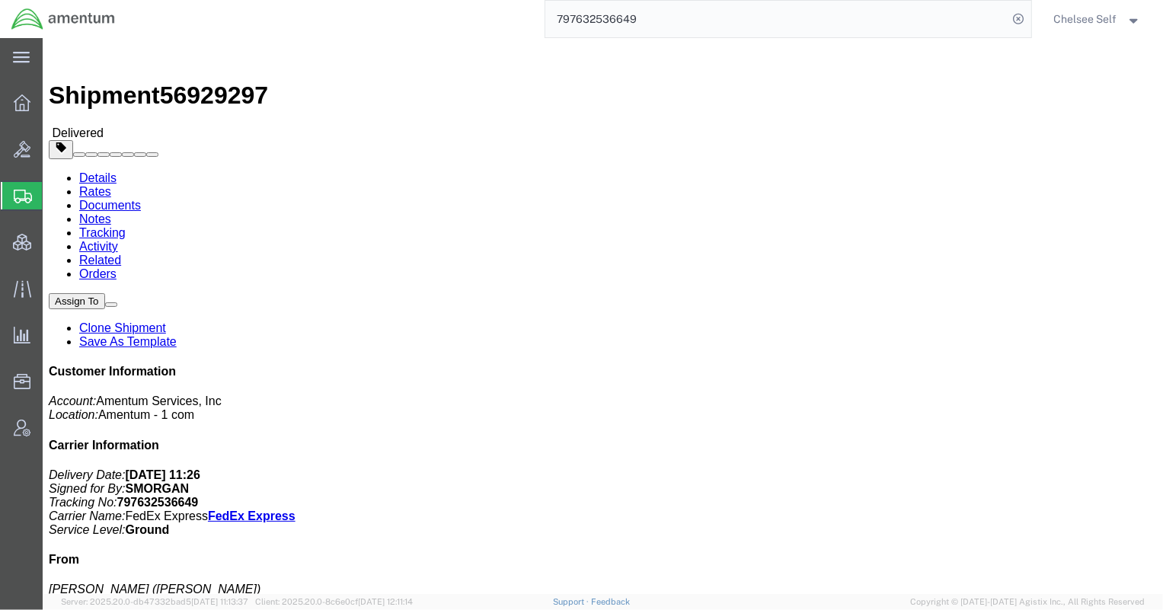
paste input "19754944"
type input "797619754944"
drag, startPoint x: 625, startPoint y: 179, endPoint x: 799, endPoint y: 174, distance: 174.5
click p "Customer Ref: 4856.PM.00.C.000000.0000.0000 Department: FRC ASE Invoice Number:…"
